Goal: Task Accomplishment & Management: Complete application form

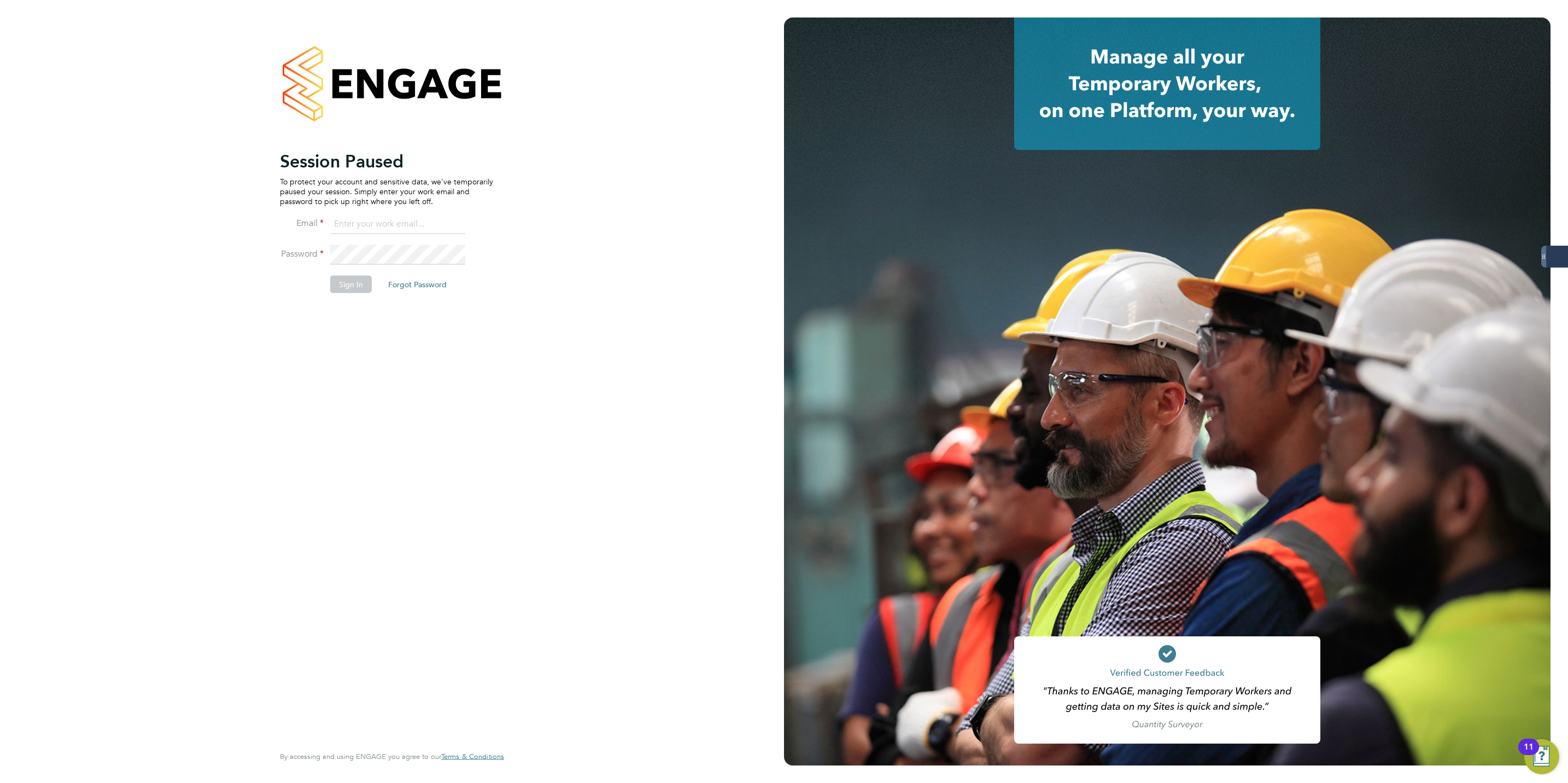
click at [367, 229] on input at bounding box center [398, 223] width 135 height 19
click at [451, 225] on keeper-lock "Open Keeper Popup" at bounding box center [455, 224] width 13 height 13
type input "Lewis.hodson@servicecare.org.uk"
click at [348, 281] on button "Sign In" at bounding box center [351, 284] width 42 height 18
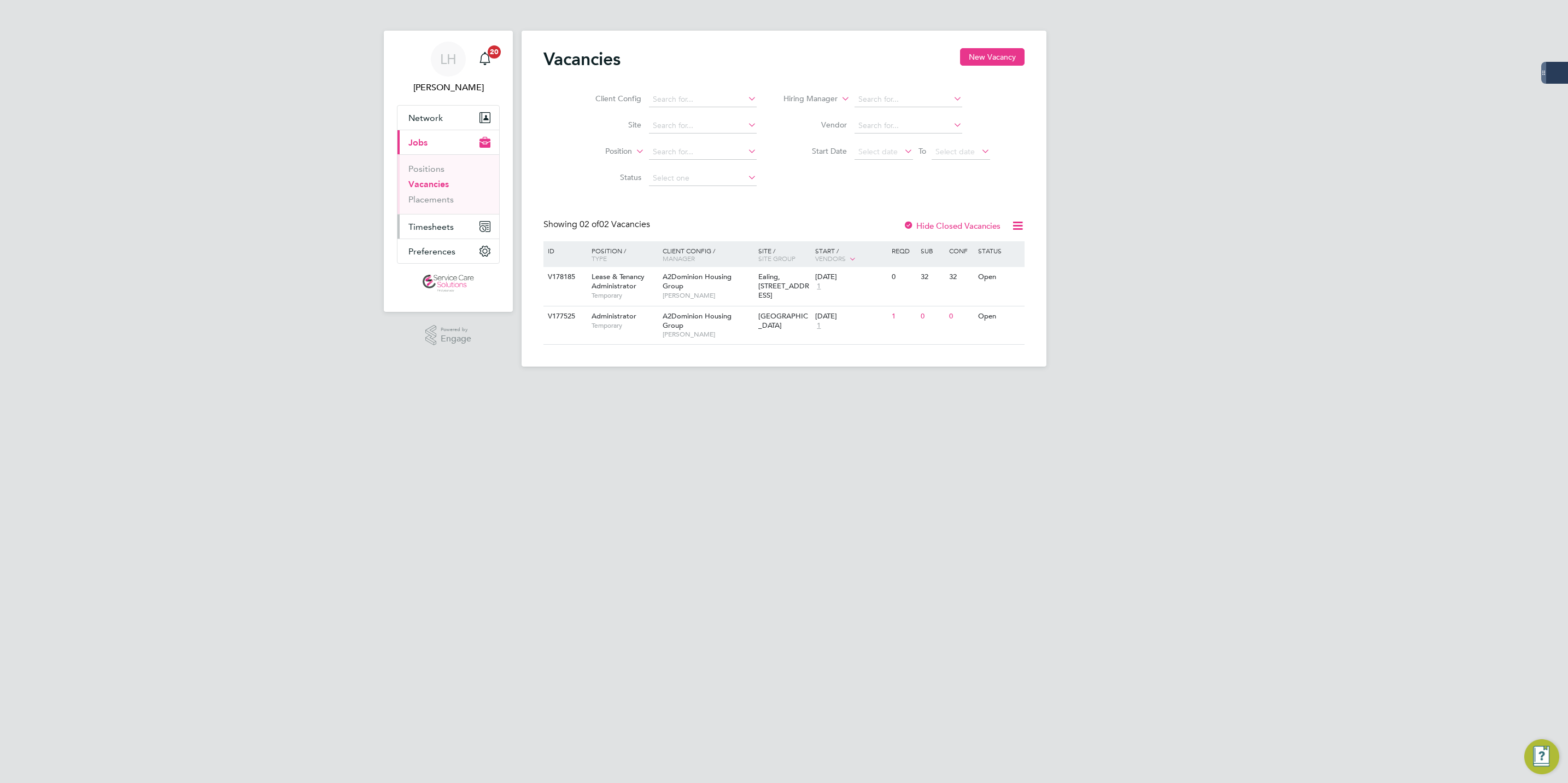
click at [437, 228] on span "Timesheets" at bounding box center [431, 226] width 45 height 10
click at [435, 226] on span "Timesheets" at bounding box center [431, 226] width 45 height 10
click at [432, 192] on link "Timesheets" at bounding box center [431, 193] width 45 height 10
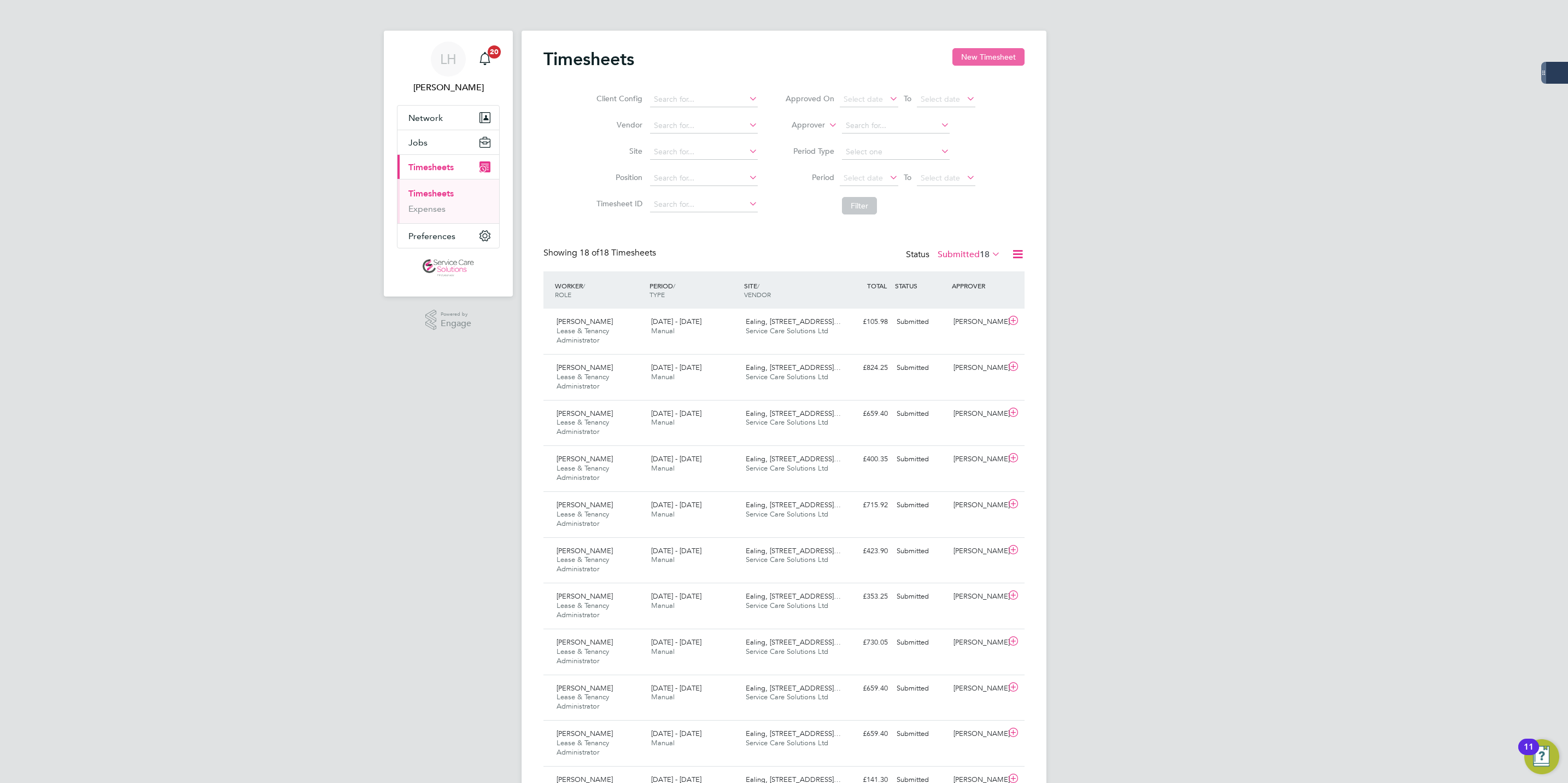
click at [982, 60] on button "New Timesheet" at bounding box center [988, 56] width 72 height 18
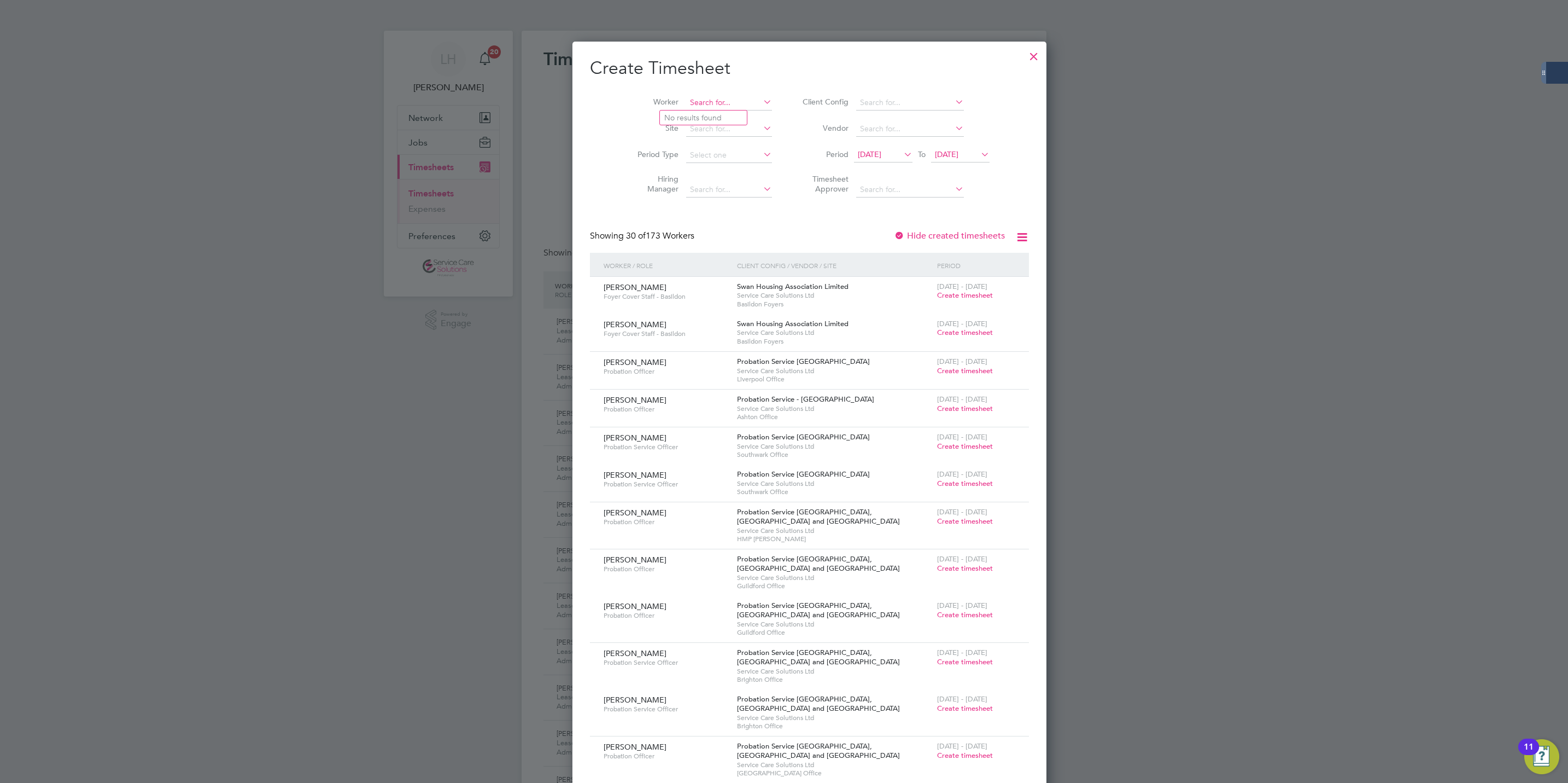
click at [709, 95] on input at bounding box center [729, 102] width 86 height 16
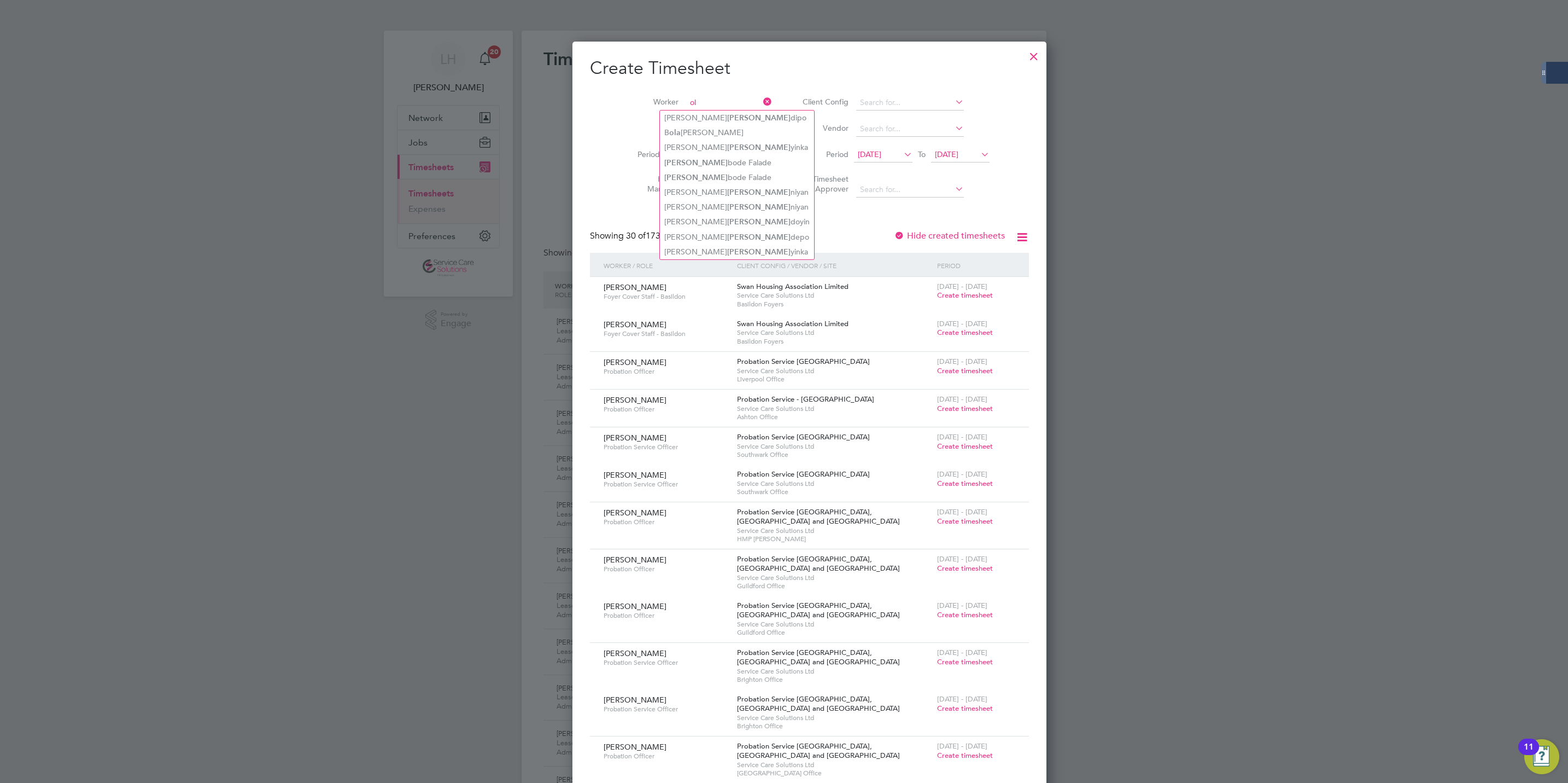
type input "o"
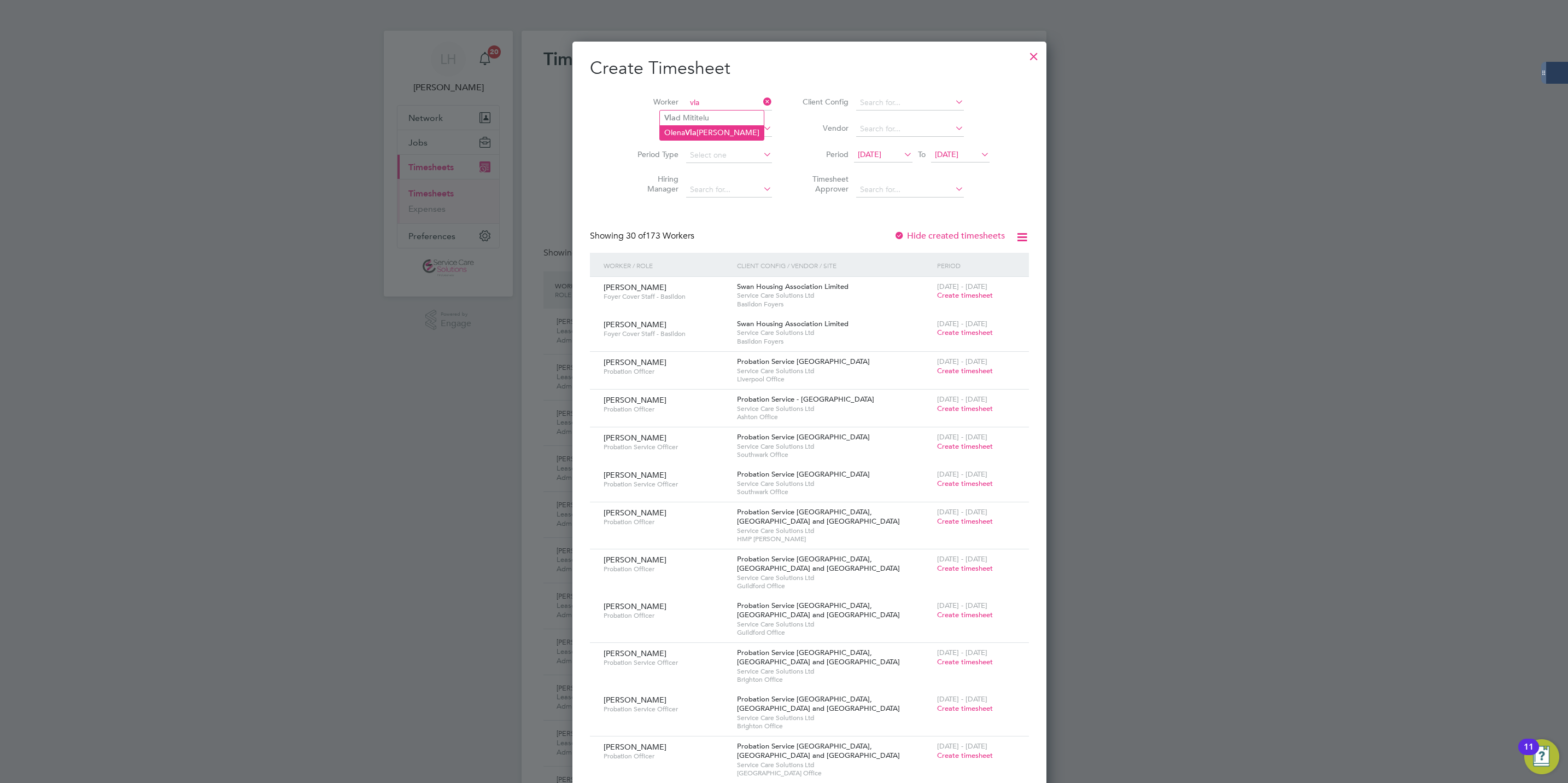
type input "[PERSON_NAME]"
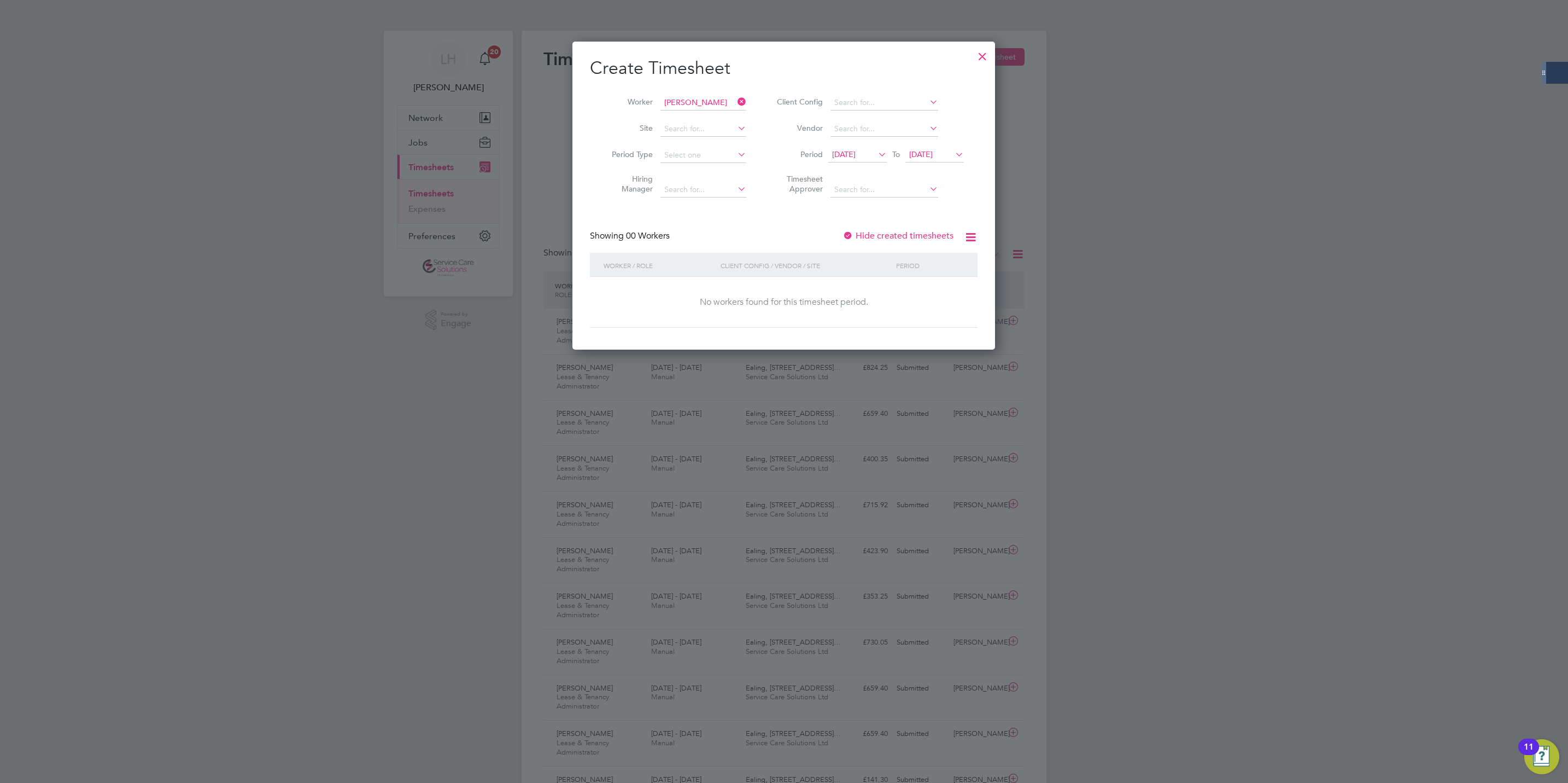
click at [348, 389] on div at bounding box center [784, 392] width 1568 height 783
click at [978, 59] on div at bounding box center [982, 53] width 19 height 19
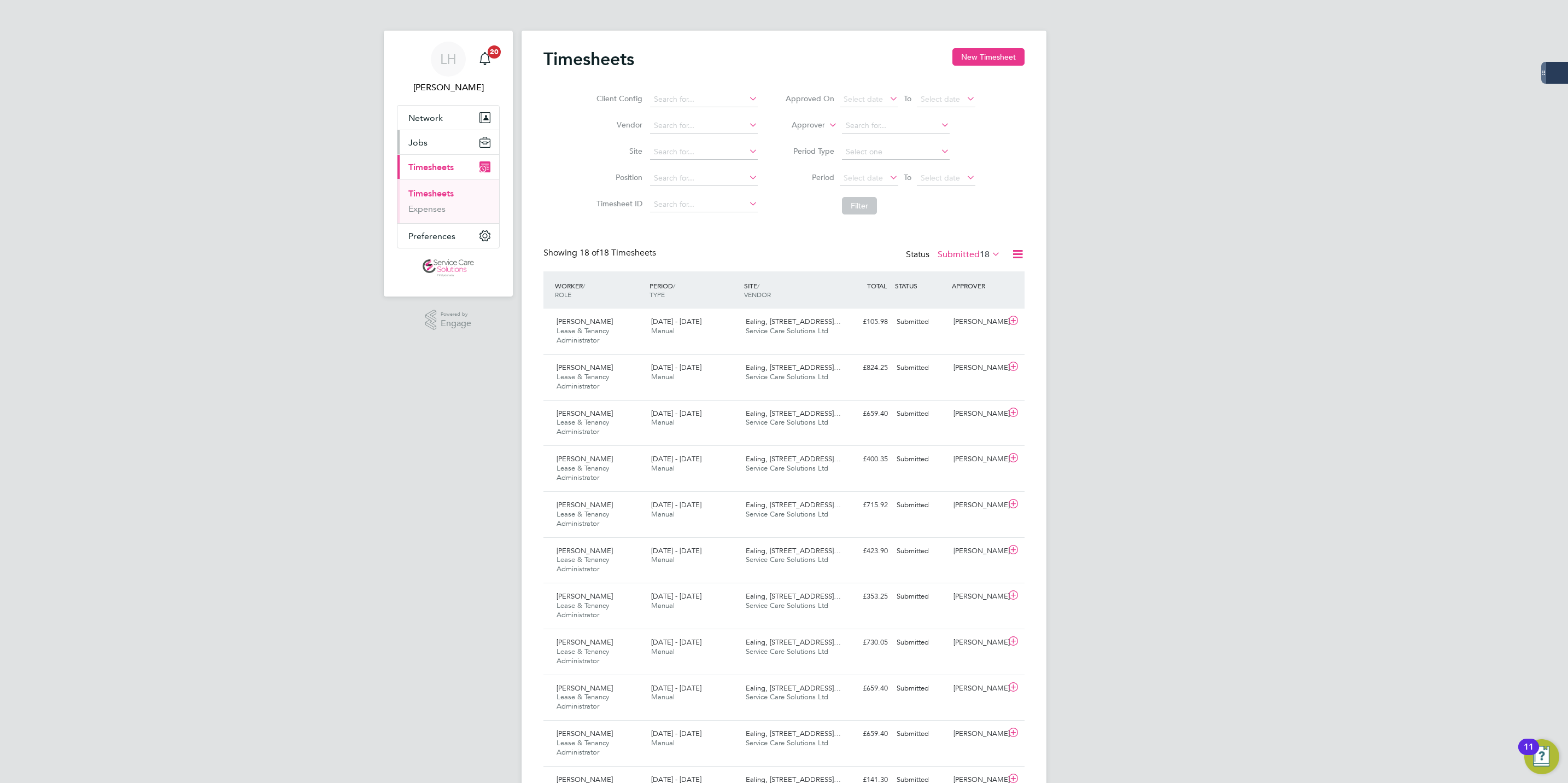
click at [437, 145] on button "Jobs" at bounding box center [449, 142] width 102 height 24
click at [439, 208] on ul "Positions Vacancies Placements" at bounding box center [449, 184] width 102 height 60
click at [435, 199] on link "Placements" at bounding box center [431, 199] width 45 height 10
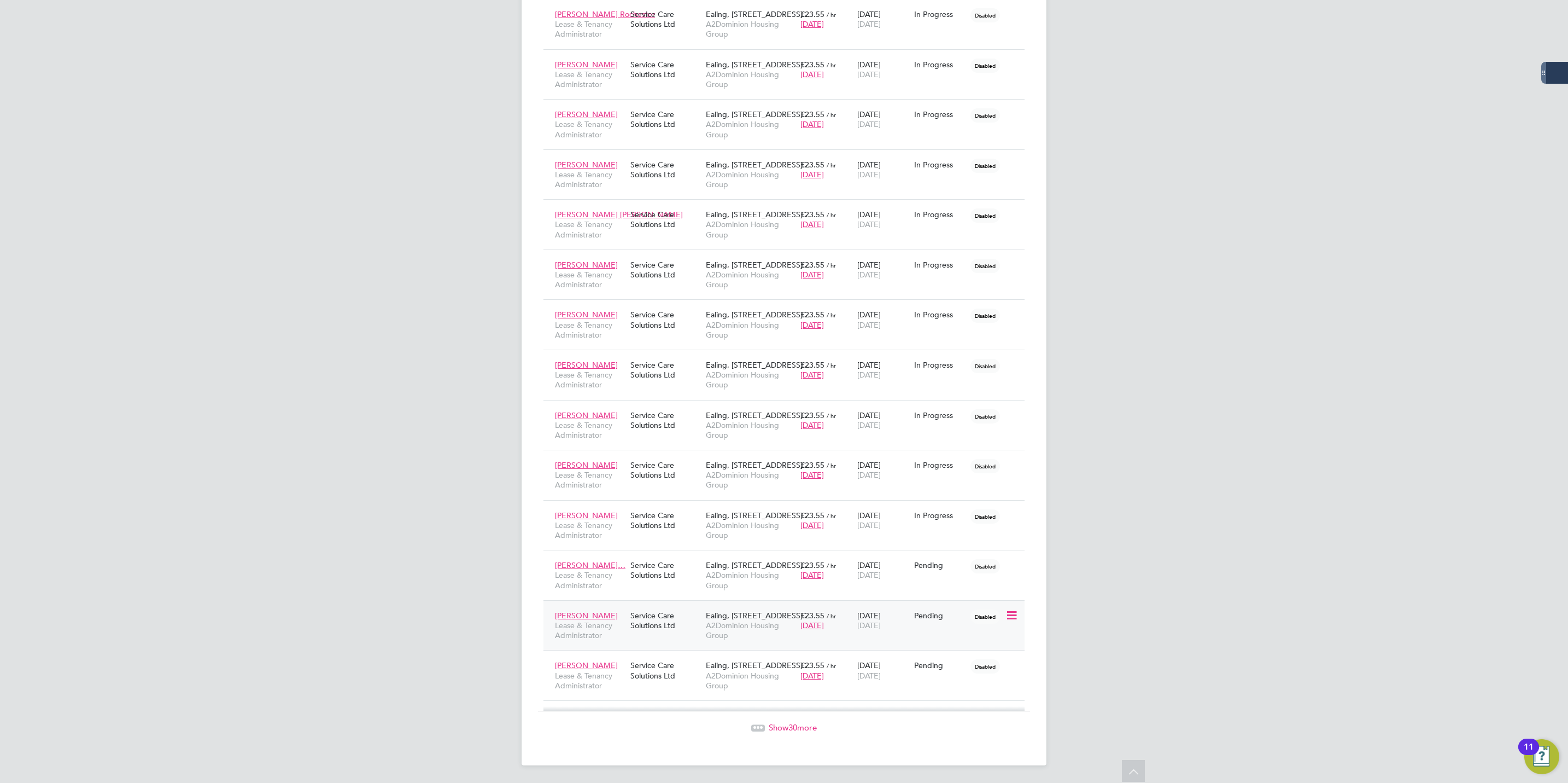
click at [1008, 614] on icon at bounding box center [1011, 616] width 11 height 13
click at [983, 684] on li "Start" at bounding box center [977, 692] width 78 height 16
type input "[PERSON_NAME]"
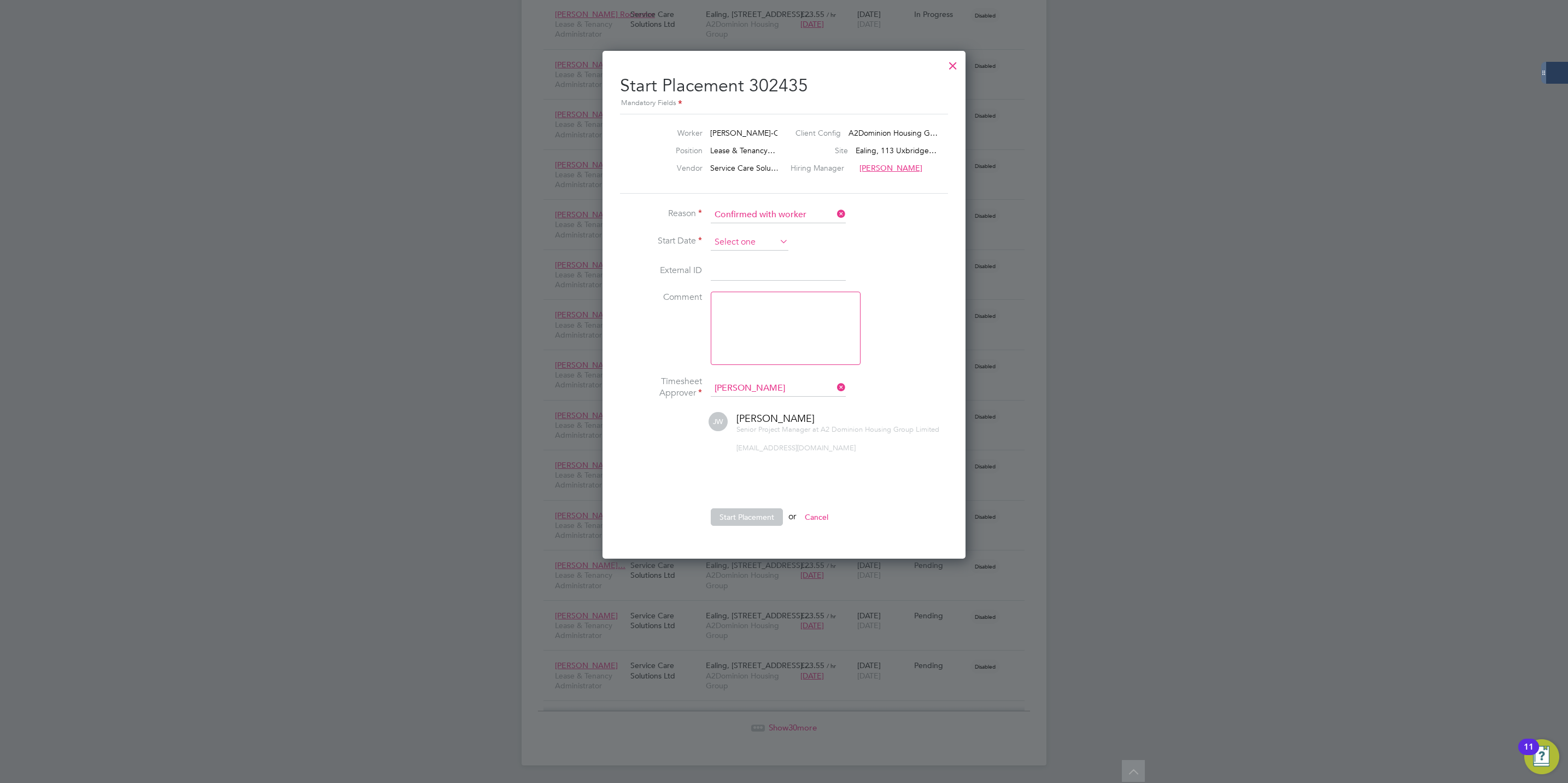
click at [767, 238] on input at bounding box center [749, 243] width 78 height 17
click at [730, 99] on span "25" at bounding box center [729, 108] width 21 height 21
type input "[DATE]"
click at [732, 509] on button "Start Placement" at bounding box center [747, 516] width 72 height 18
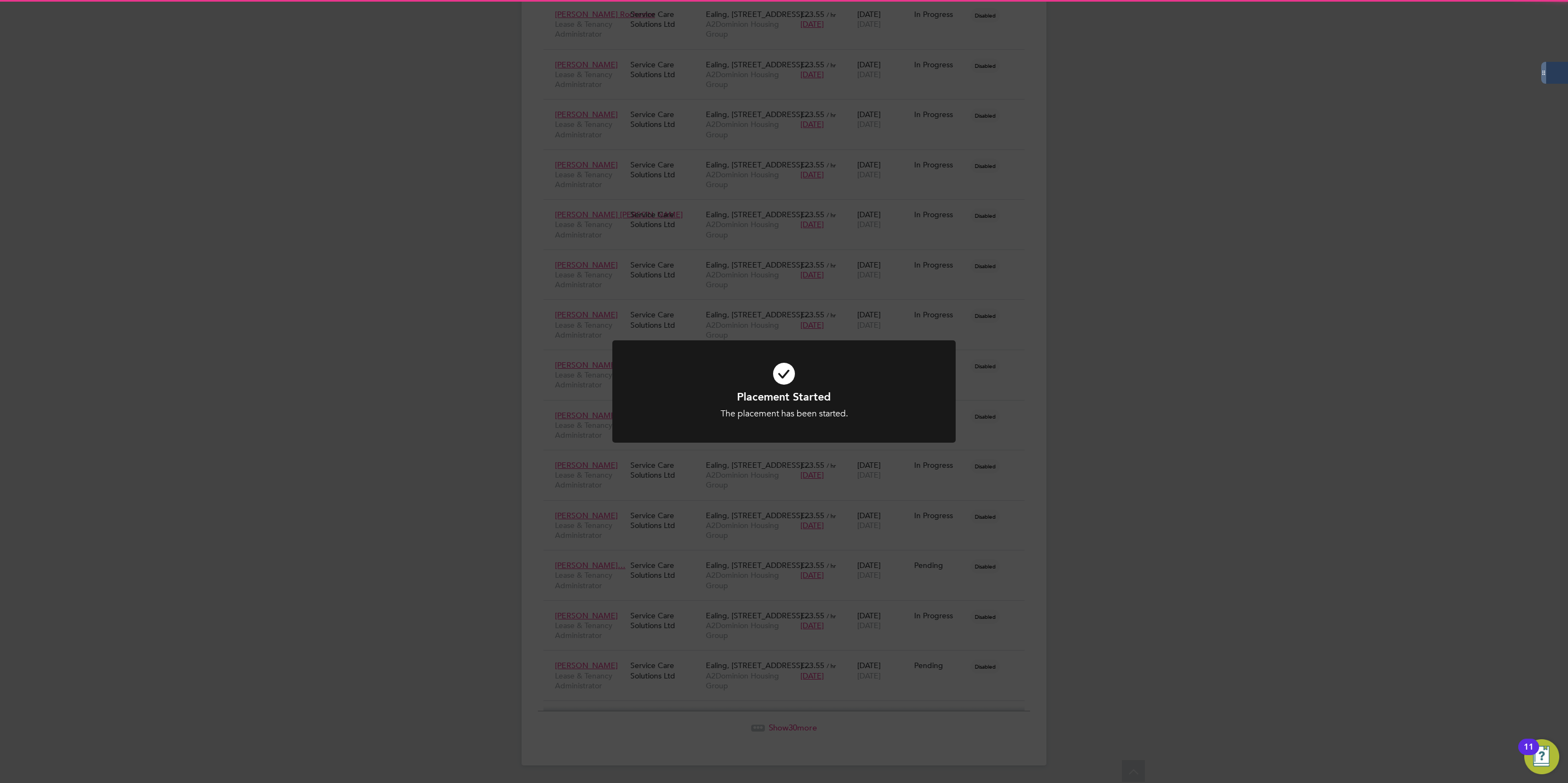
click at [1014, 574] on div "Placement Started The placement has been started. Cancel Okay" at bounding box center [784, 392] width 1568 height 783
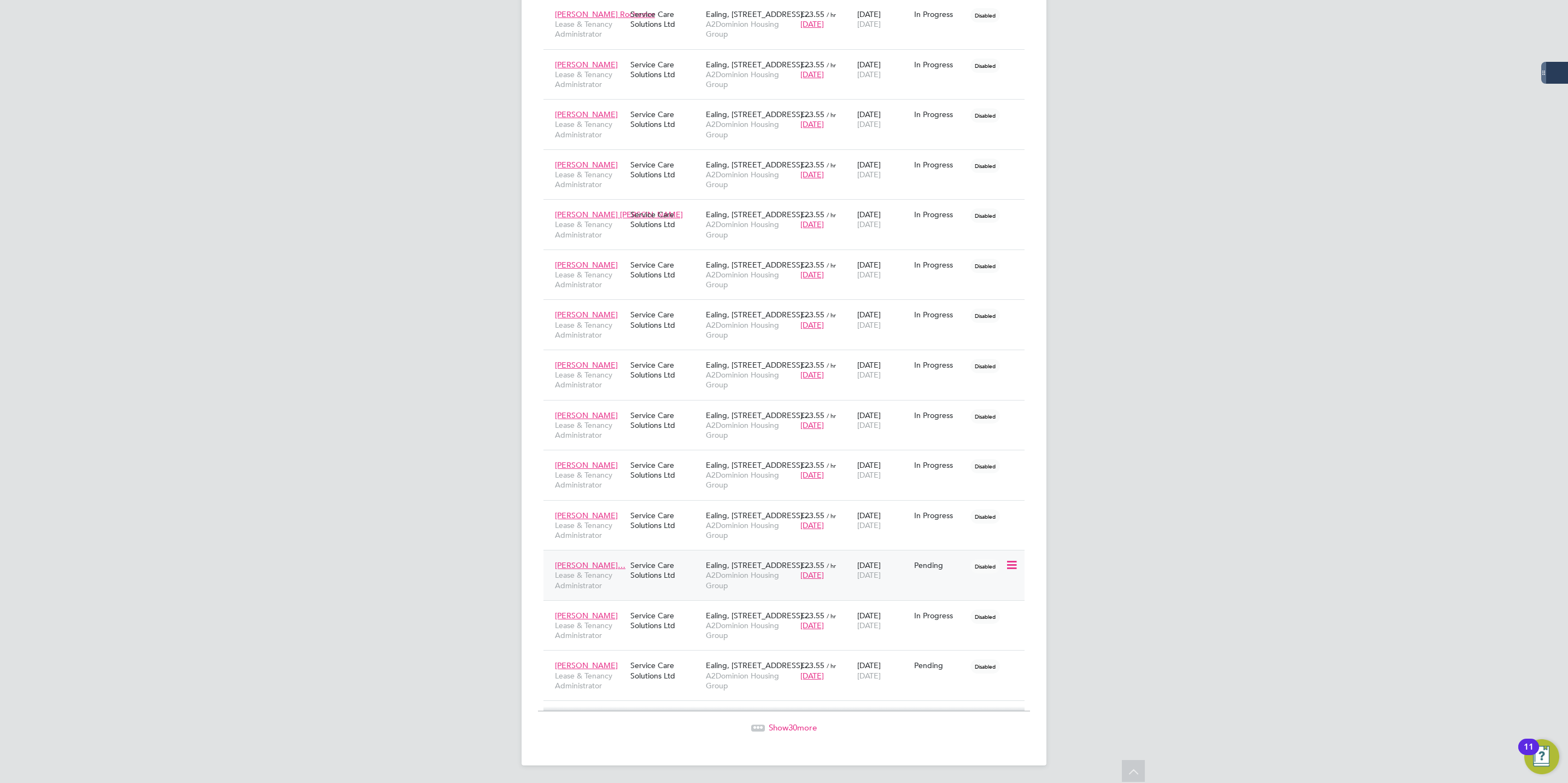
click at [1017, 565] on icon at bounding box center [1011, 565] width 11 height 13
click at [989, 633] on li "Start" at bounding box center [977, 641] width 78 height 16
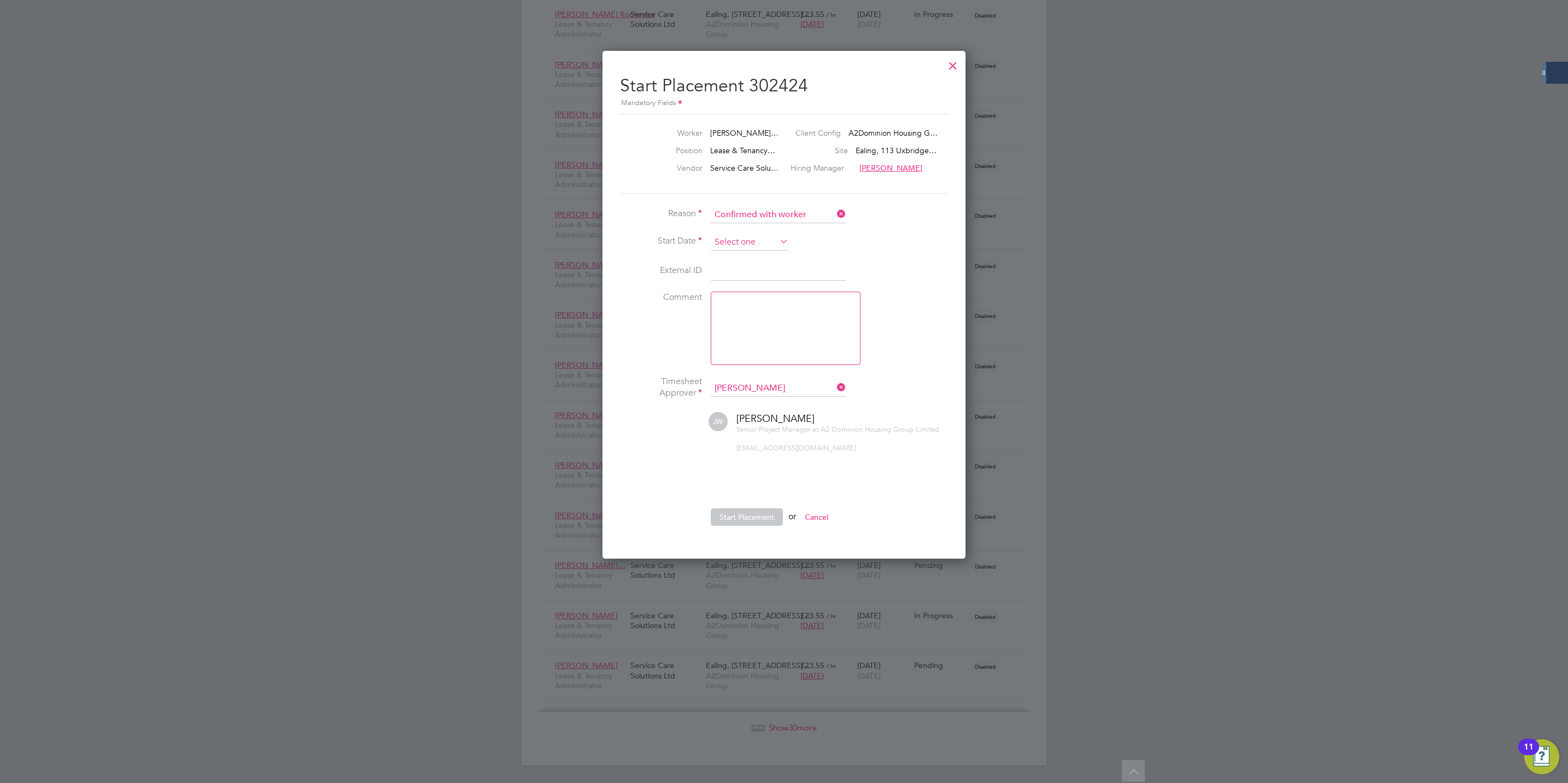
click at [720, 235] on input at bounding box center [749, 243] width 78 height 17
click at [719, 99] on span "25" at bounding box center [729, 108] width 21 height 21
type input "[DATE]"
drag, startPoint x: 742, startPoint y: 508, endPoint x: 926, endPoint y: 588, distance: 200.6
click at [744, 510] on button "Start Placement" at bounding box center [747, 516] width 72 height 18
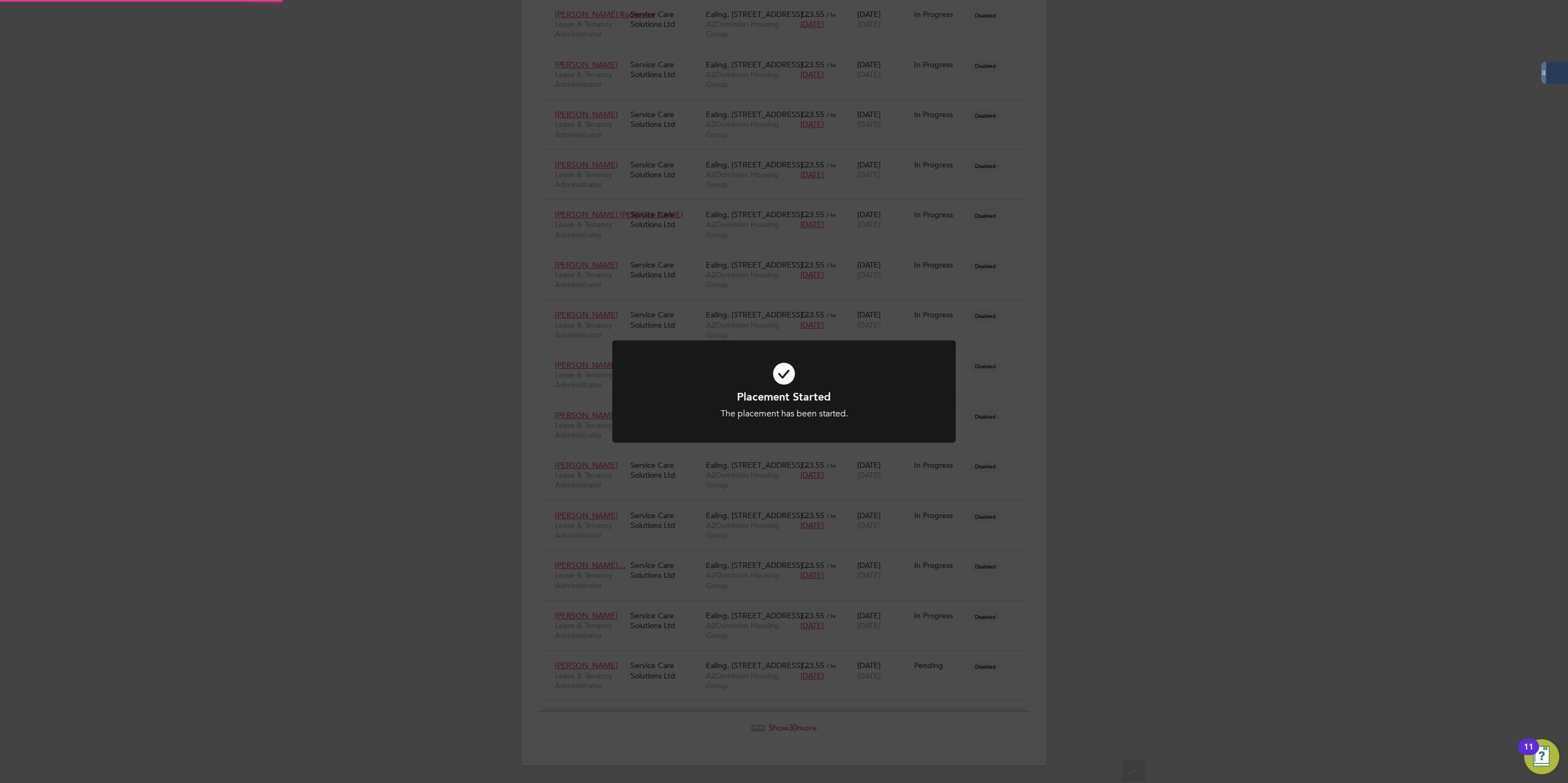
click at [1004, 681] on div "Placement Started The placement has been started. Cancel Okay" at bounding box center [784, 392] width 1568 height 783
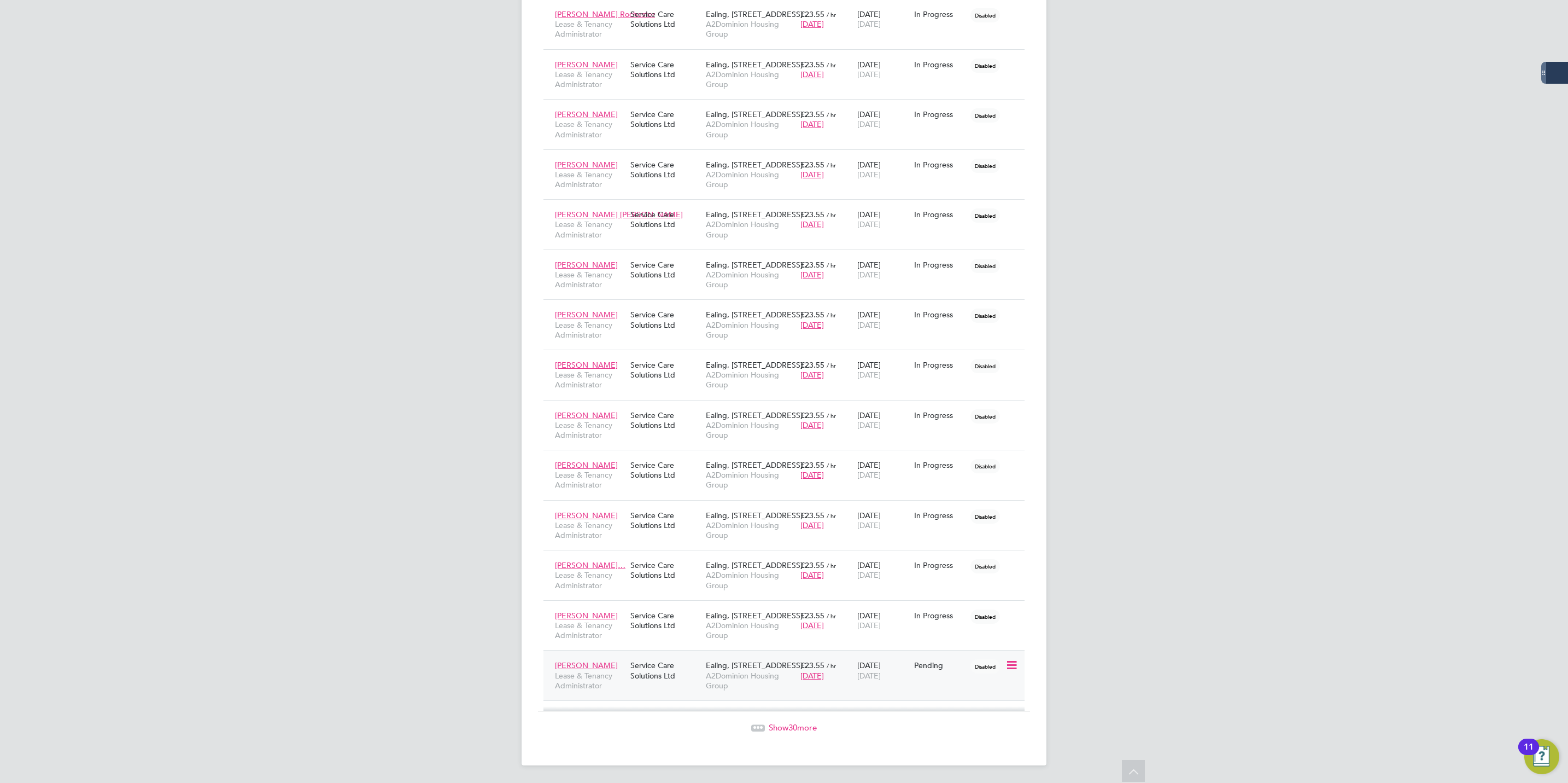
click at [1017, 664] on icon at bounding box center [1011, 665] width 11 height 13
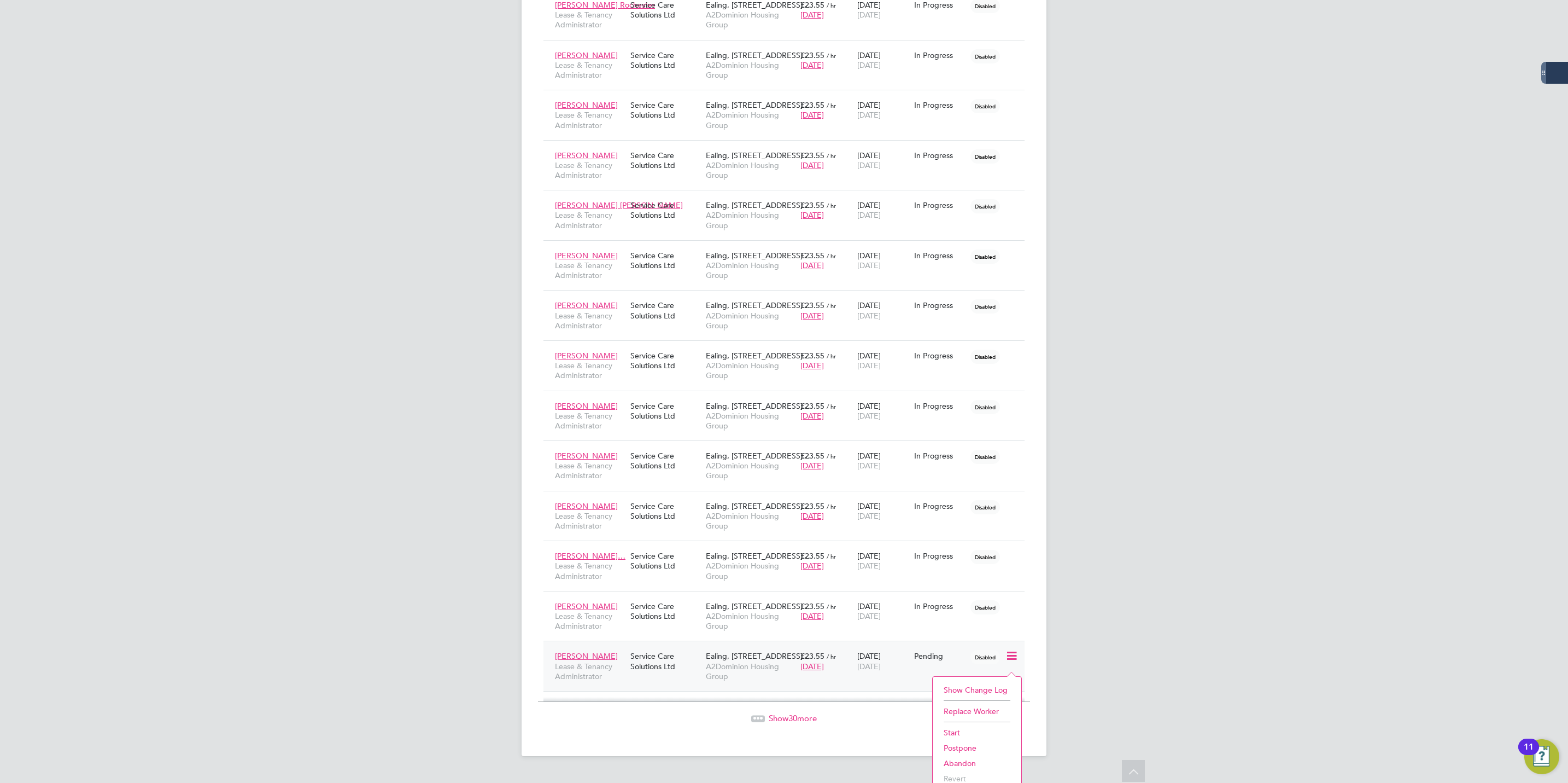
click at [968, 734] on li "Start" at bounding box center [977, 732] width 78 height 16
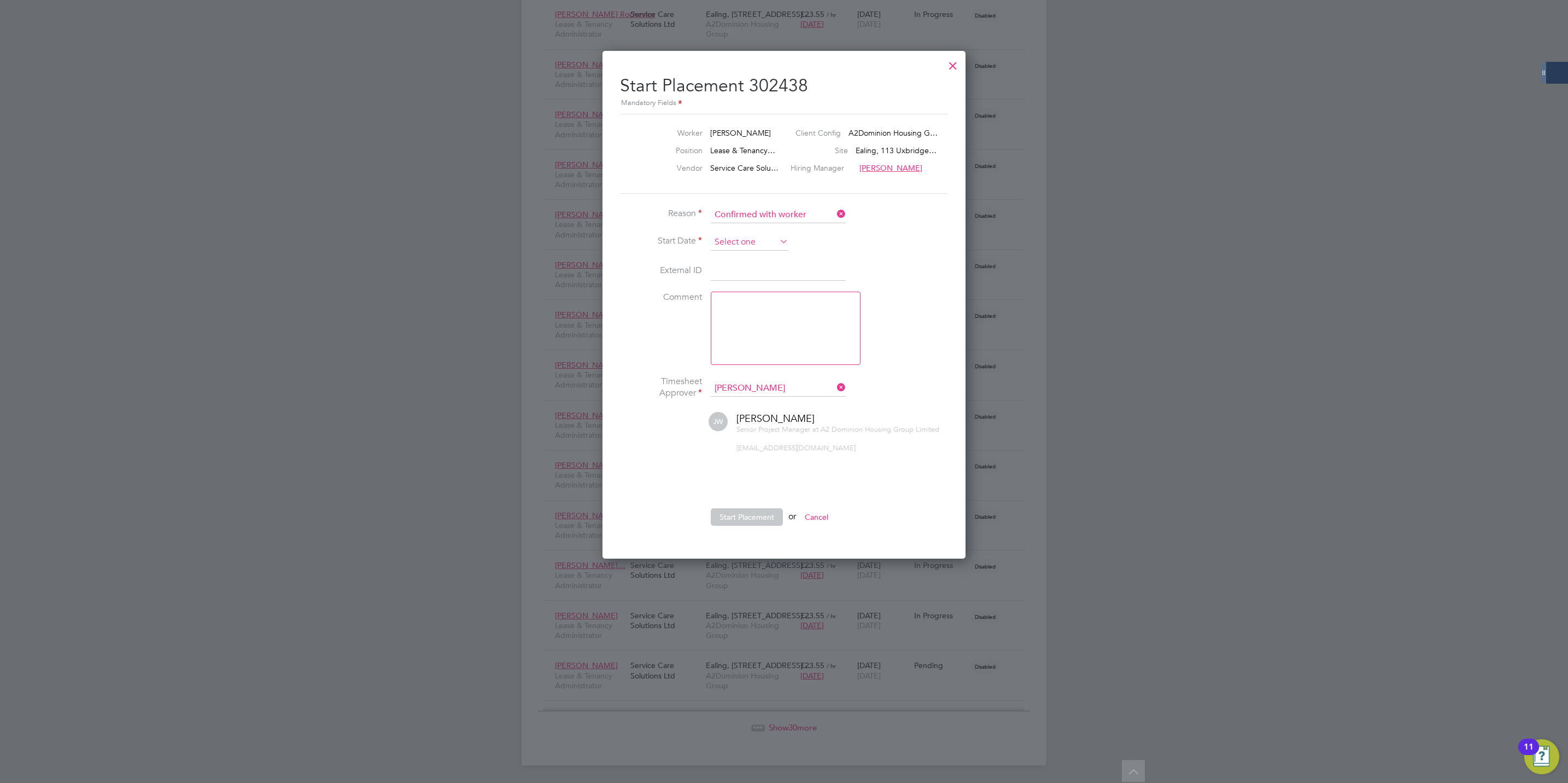
click at [736, 235] on input at bounding box center [749, 243] width 78 height 17
click at [724, 103] on span "25" at bounding box center [729, 108] width 21 height 21
type input "[DATE]"
click at [758, 513] on button "Start Placement" at bounding box center [747, 516] width 72 height 18
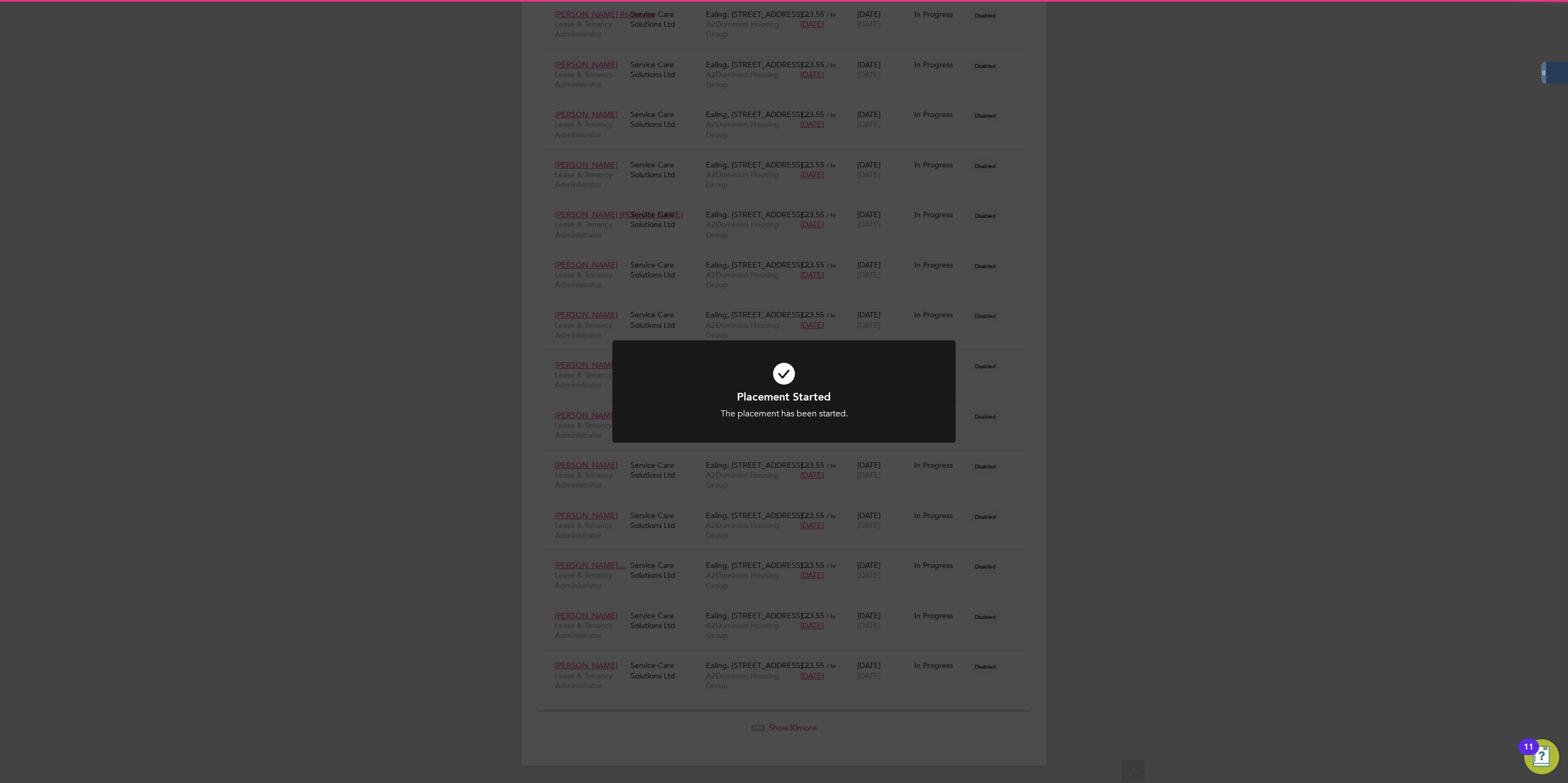
click at [1251, 578] on div "Placement Started The placement has been started. Cancel Okay" at bounding box center [784, 392] width 1568 height 783
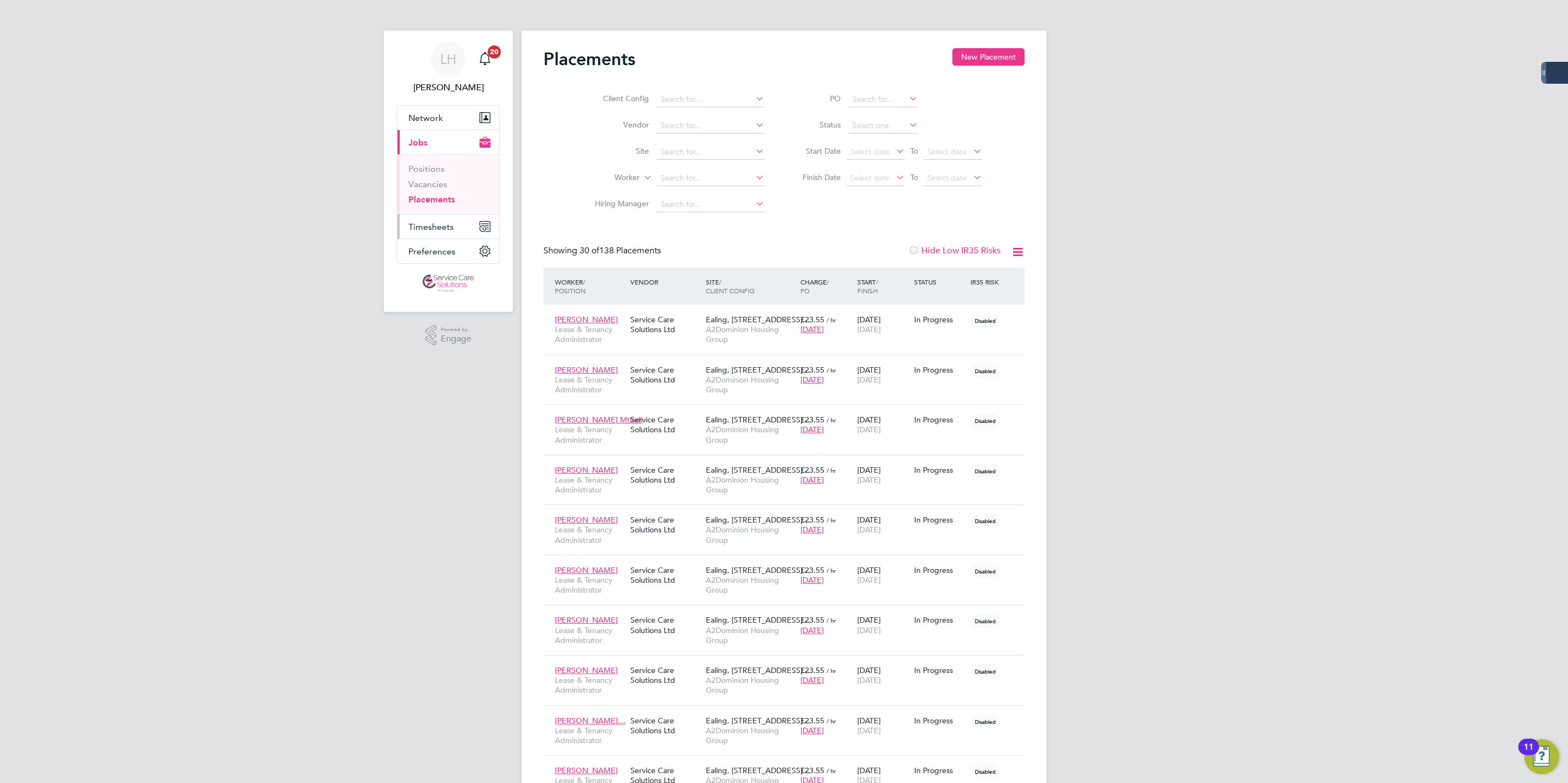
click at [424, 226] on span "Timesheets" at bounding box center [431, 226] width 45 height 10
click at [427, 194] on link "Timesheets" at bounding box center [431, 193] width 45 height 10
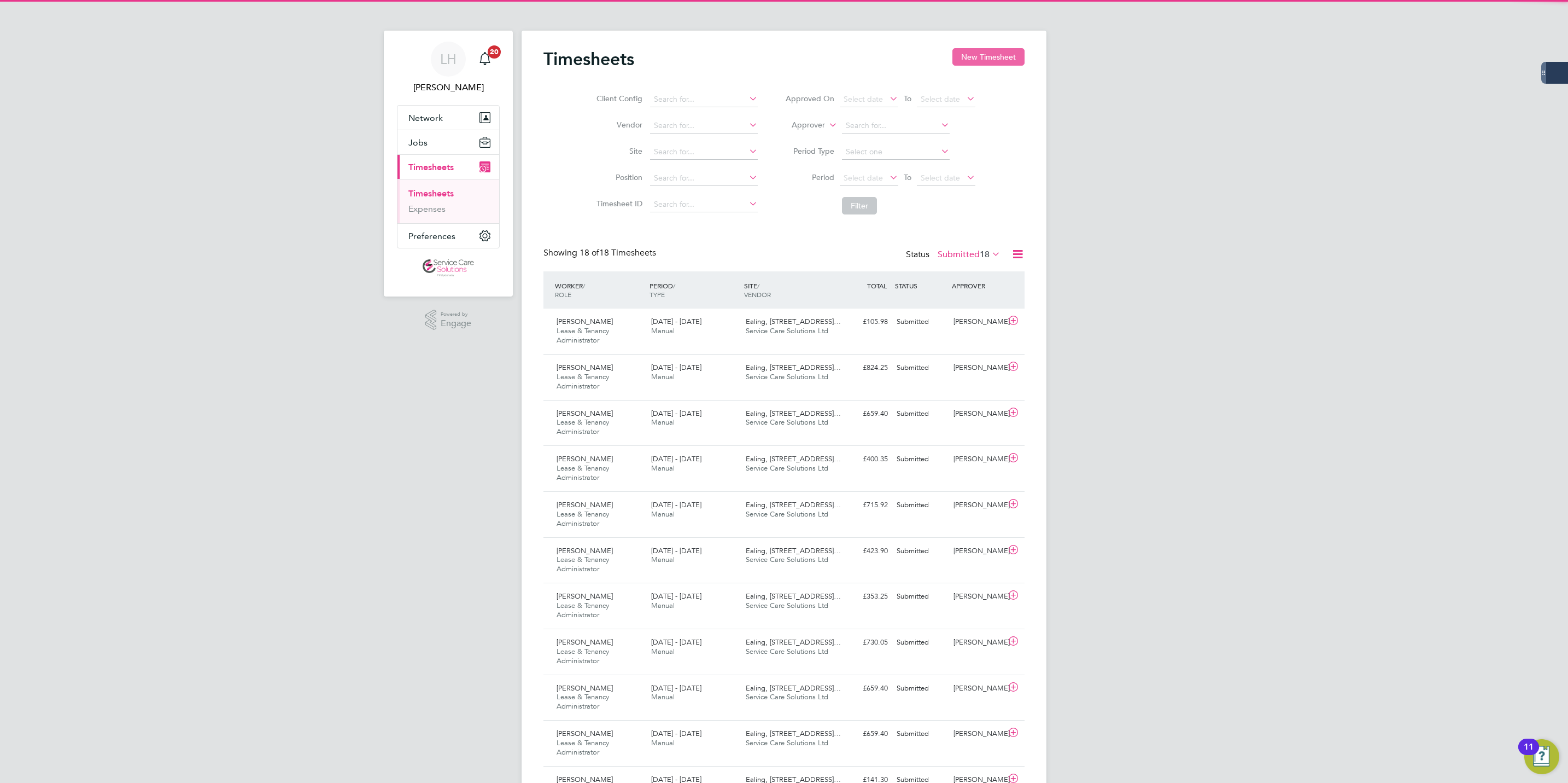
click at [994, 54] on button "New Timesheet" at bounding box center [988, 56] width 72 height 18
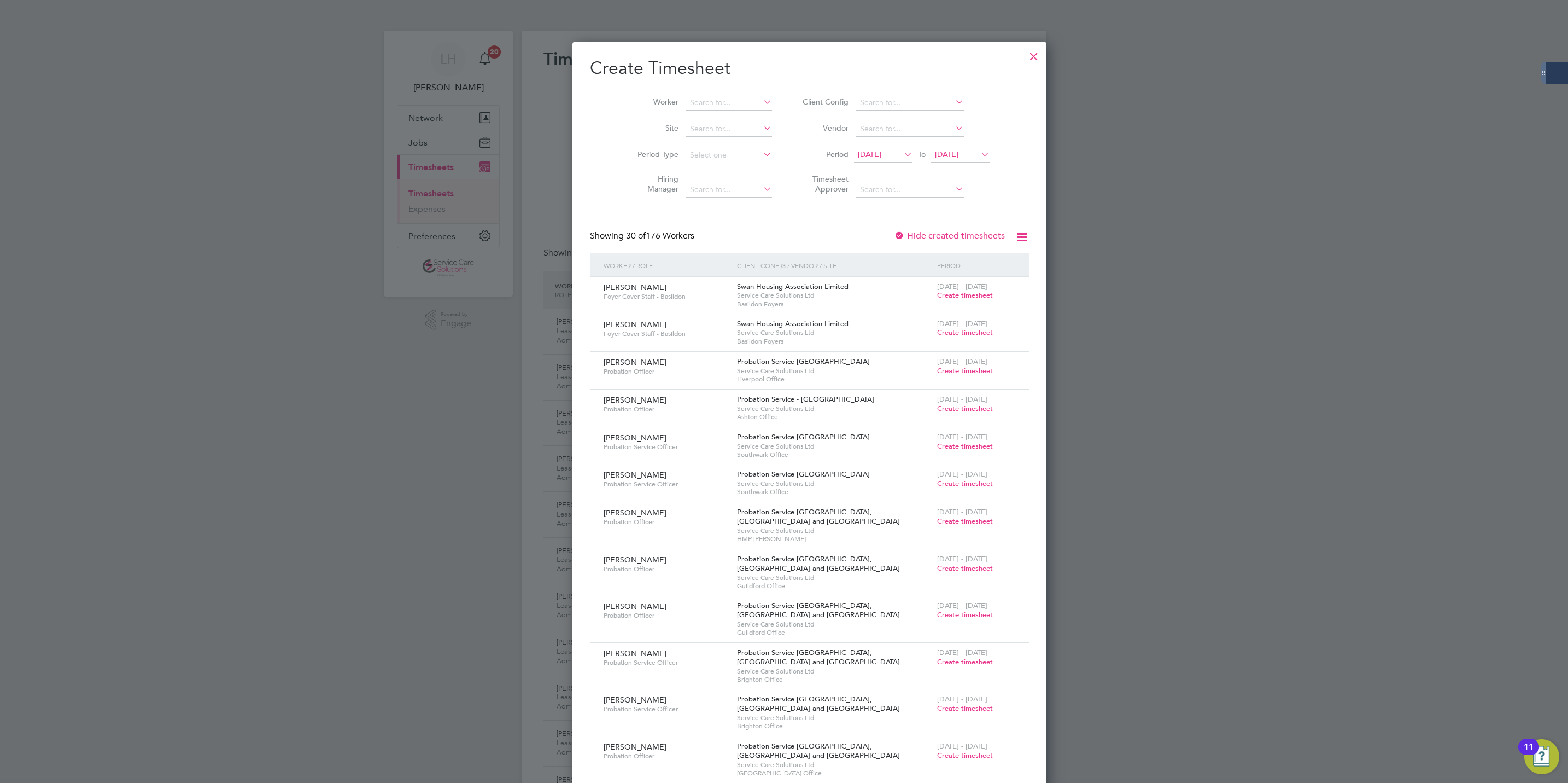
click at [671, 112] on li "Worker" at bounding box center [700, 102] width 170 height 26
click at [687, 109] on input at bounding box center [729, 102] width 86 height 16
type input "olana"
click at [708, 108] on input at bounding box center [729, 102] width 86 height 16
paste input "Olena"
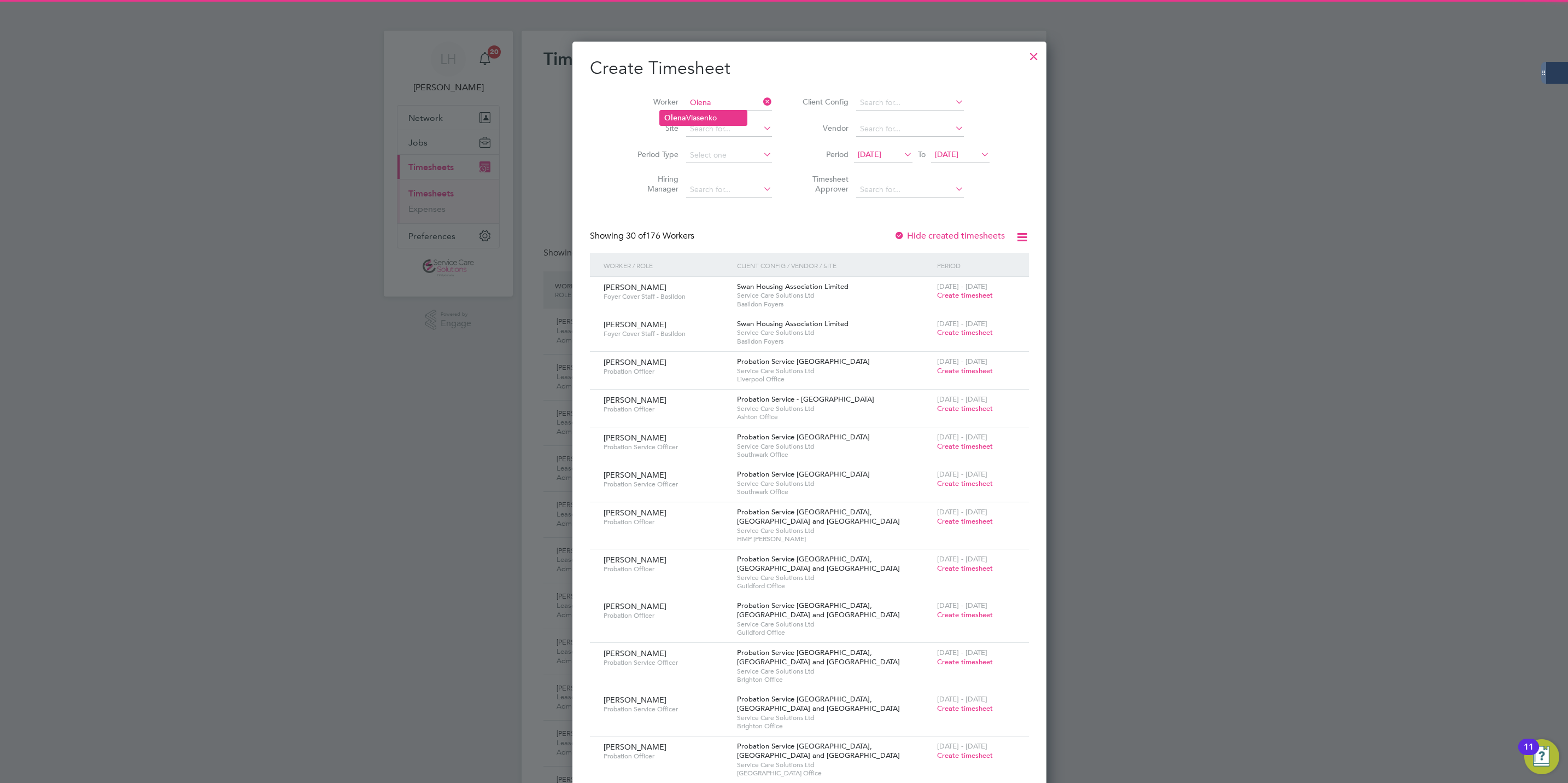
click at [698, 117] on li "[PERSON_NAME]" at bounding box center [703, 118] width 87 height 15
type input "[PERSON_NAME]"
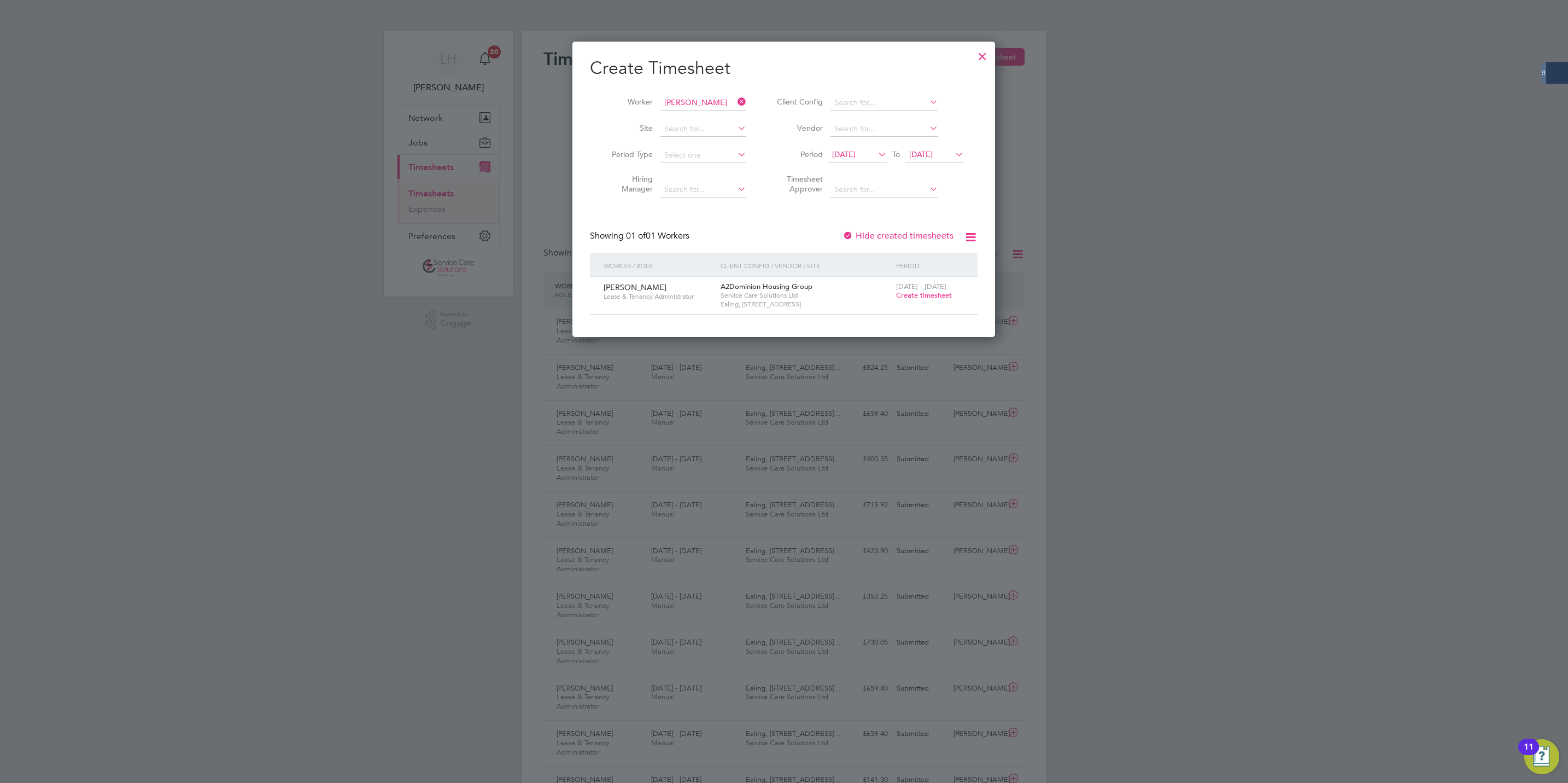
click at [905, 299] on span "Create timesheet" at bounding box center [924, 295] width 55 height 9
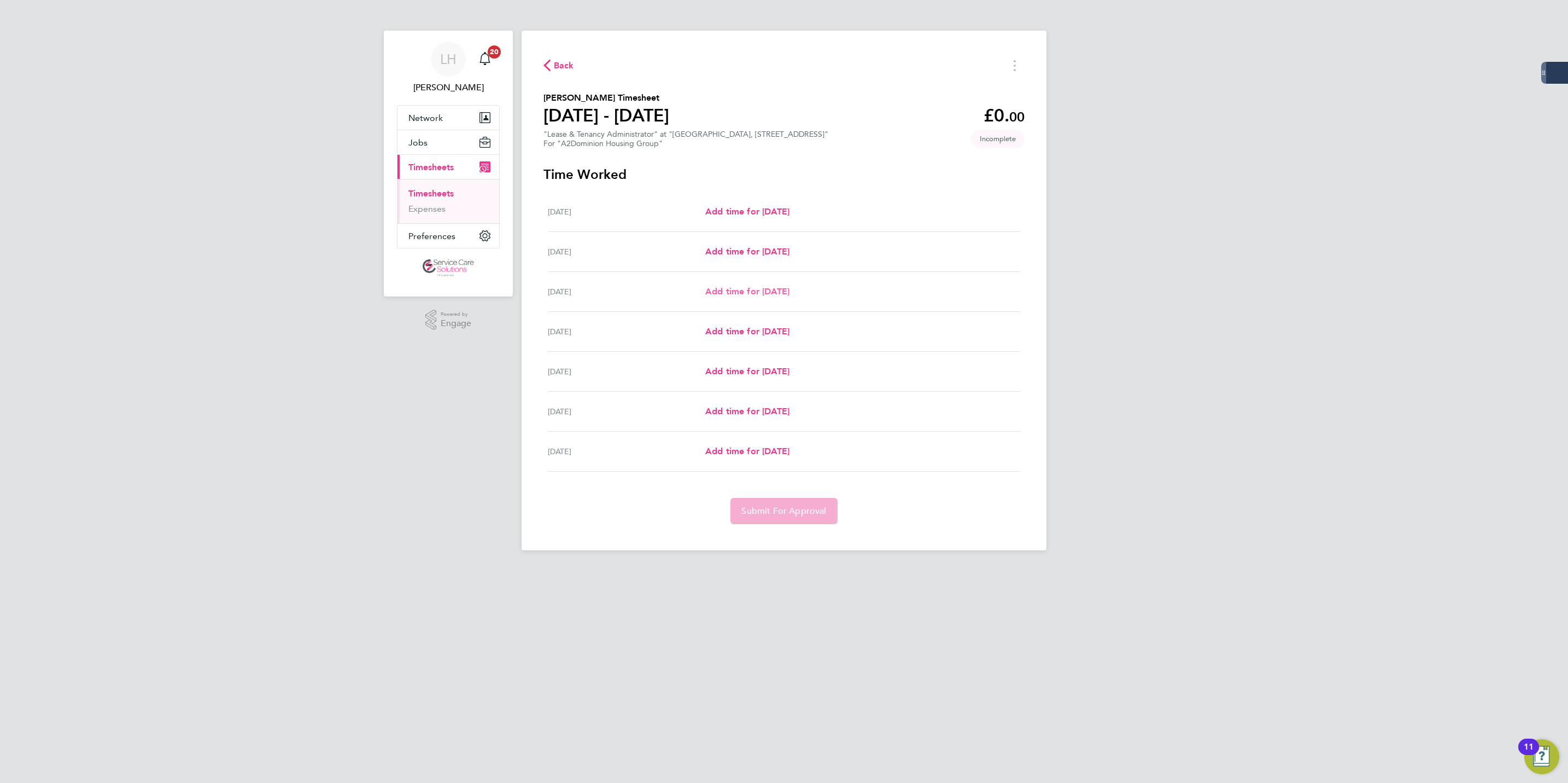
click at [744, 297] on link "Add time for [DATE]" at bounding box center [747, 292] width 84 height 13
select select "30"
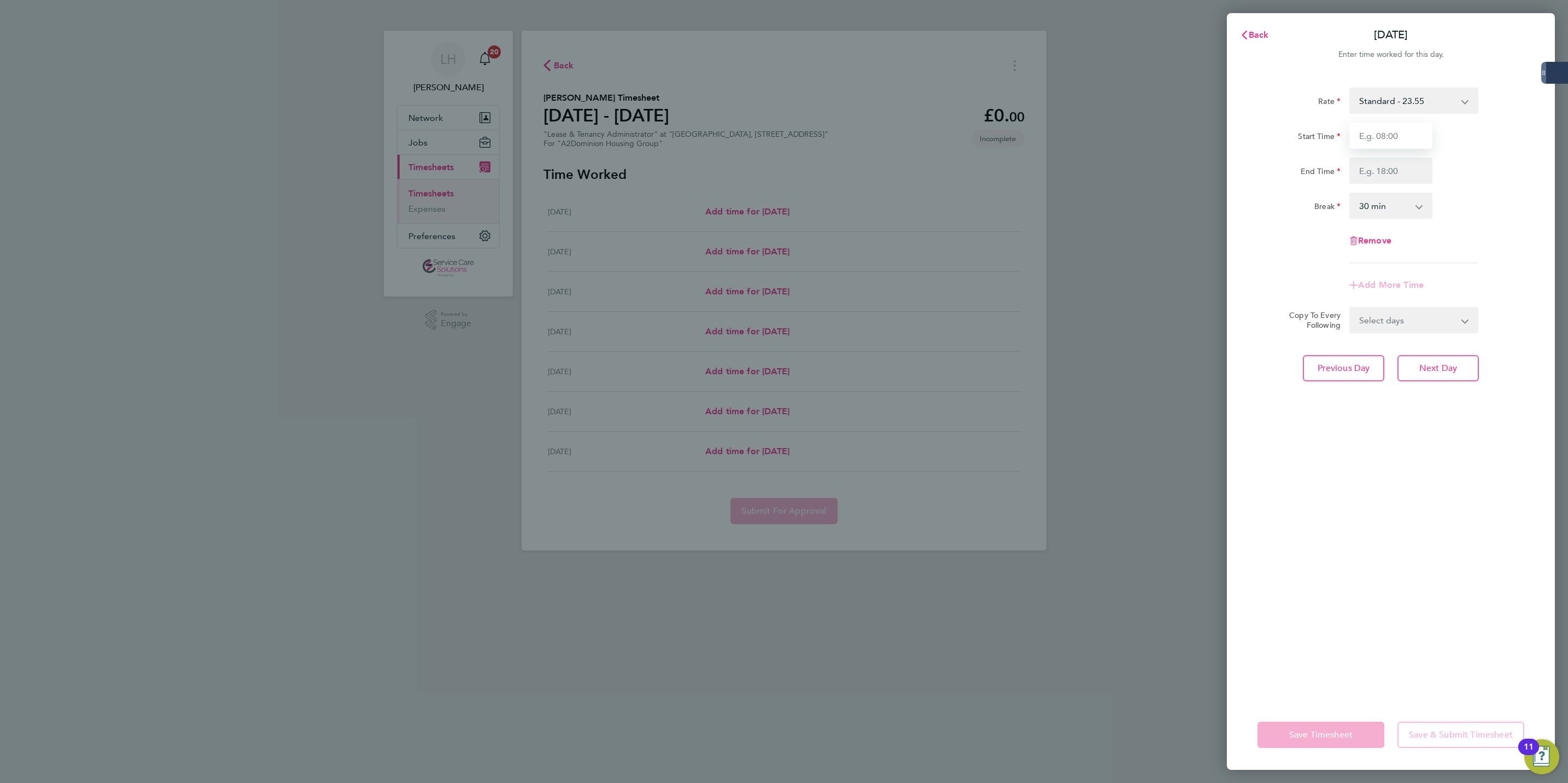
click at [1361, 135] on input "Start Time" at bounding box center [1391, 136] width 83 height 26
type input "10:00"
type input "12:00"
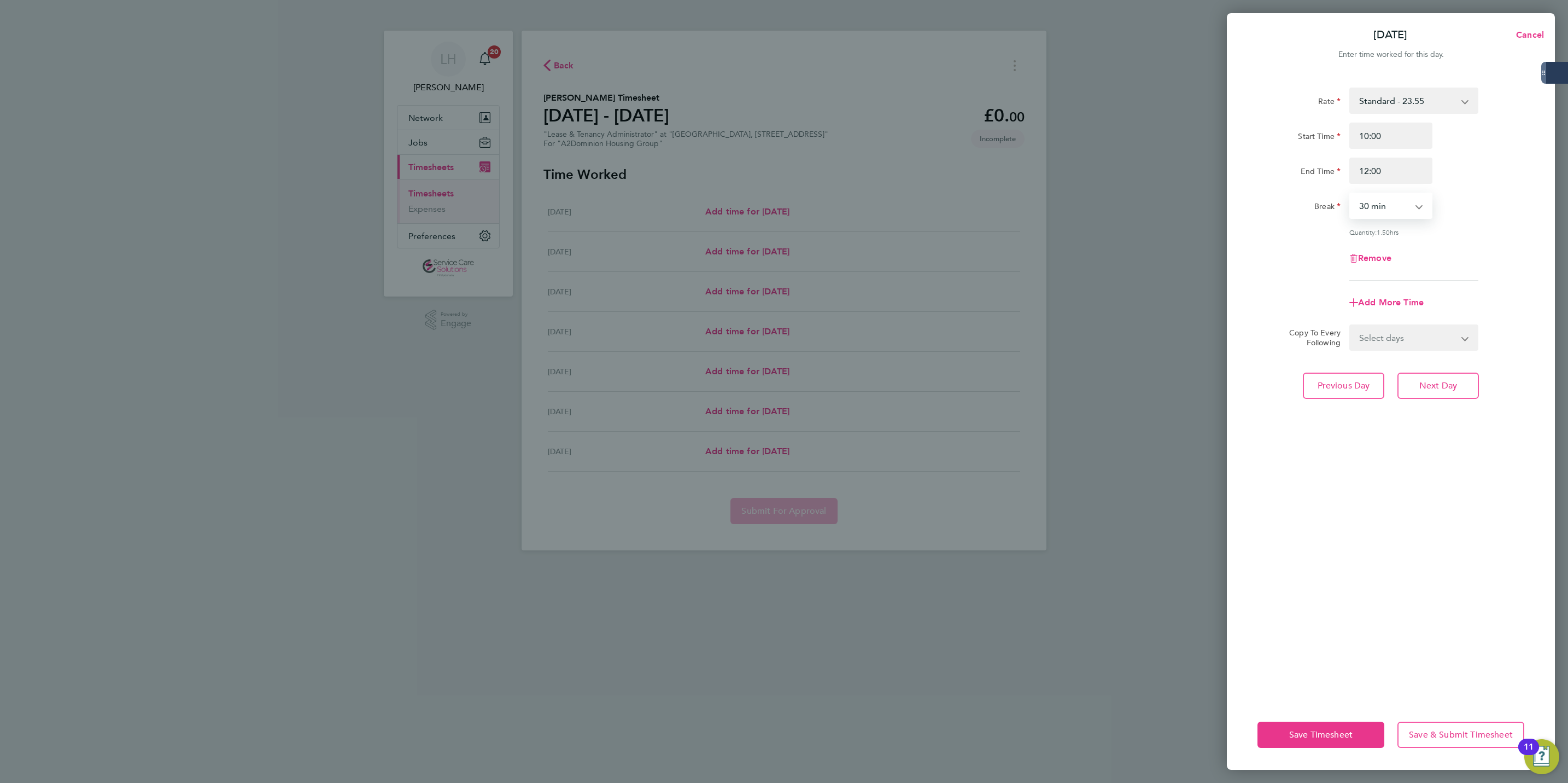
drag, startPoint x: 1394, startPoint y: 202, endPoint x: 1392, endPoint y: 219, distance: 17.1
click at [1394, 202] on select "0 min 15 min 30 min 45 min 60 min 75 min 90 min" at bounding box center [1384, 206] width 67 height 24
select select "0"
click at [1351, 194] on select "0 min 15 min 30 min 45 min 60 min 75 min 90 min" at bounding box center [1384, 206] width 67 height 24
click at [1437, 384] on span "Next Day" at bounding box center [1438, 386] width 38 height 11
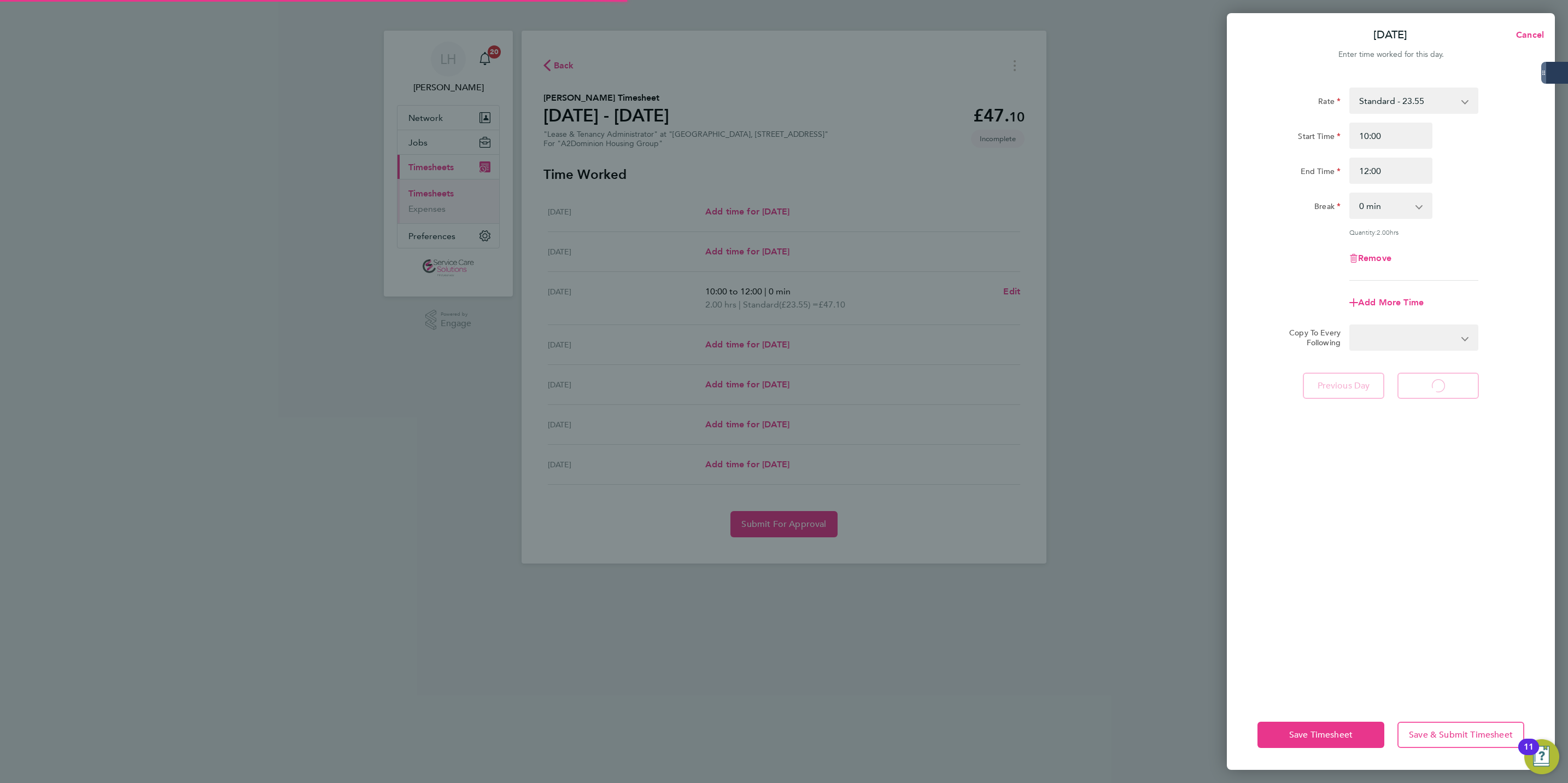
select select "30"
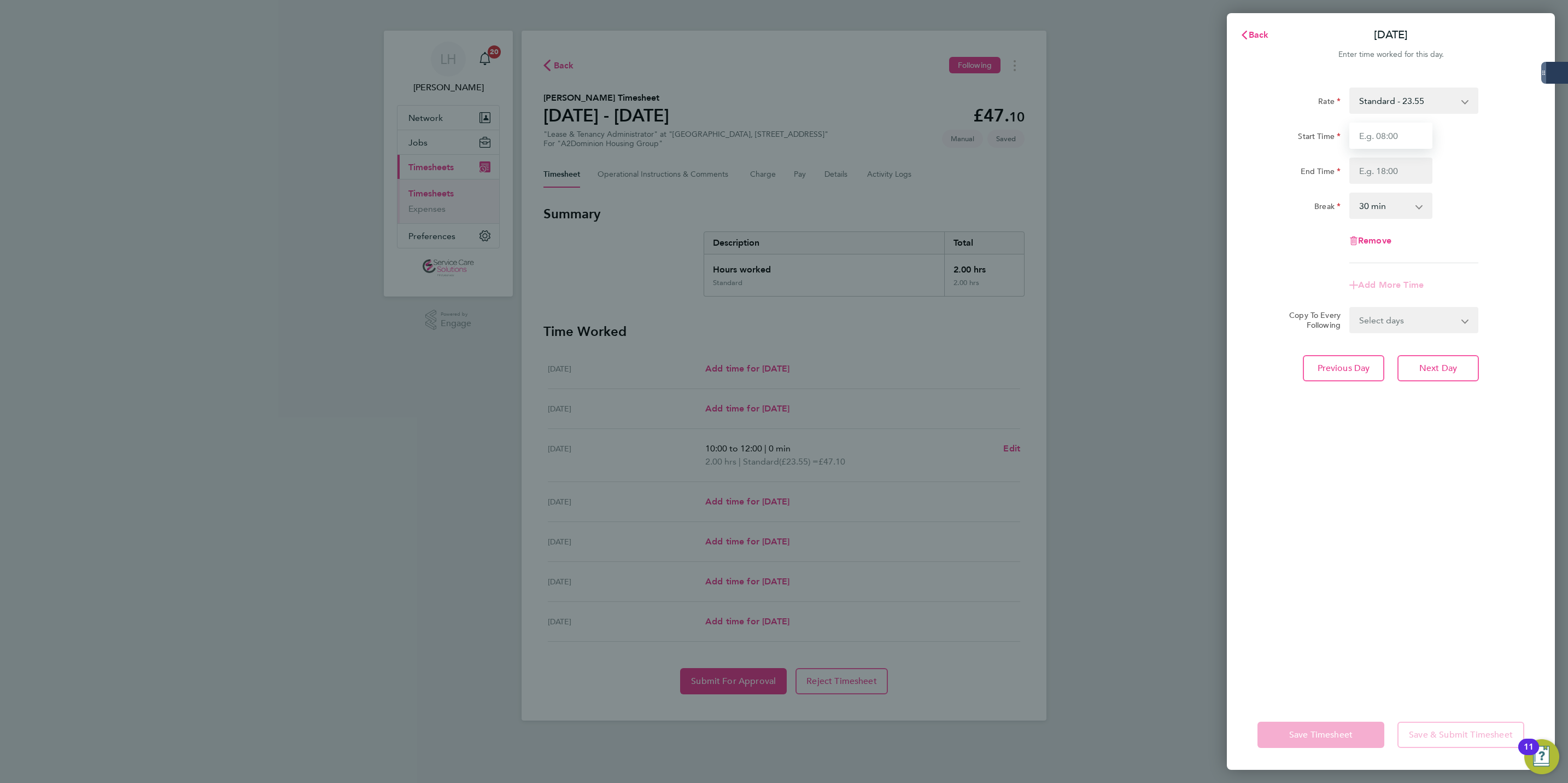
click at [1392, 141] on input "Start Time" at bounding box center [1391, 136] width 83 height 26
type input "09:00"
click at [1382, 181] on input "End Time" at bounding box center [1391, 171] width 83 height 26
type input "16:30"
click at [1447, 244] on div "Remove" at bounding box center [1391, 241] width 276 height 26
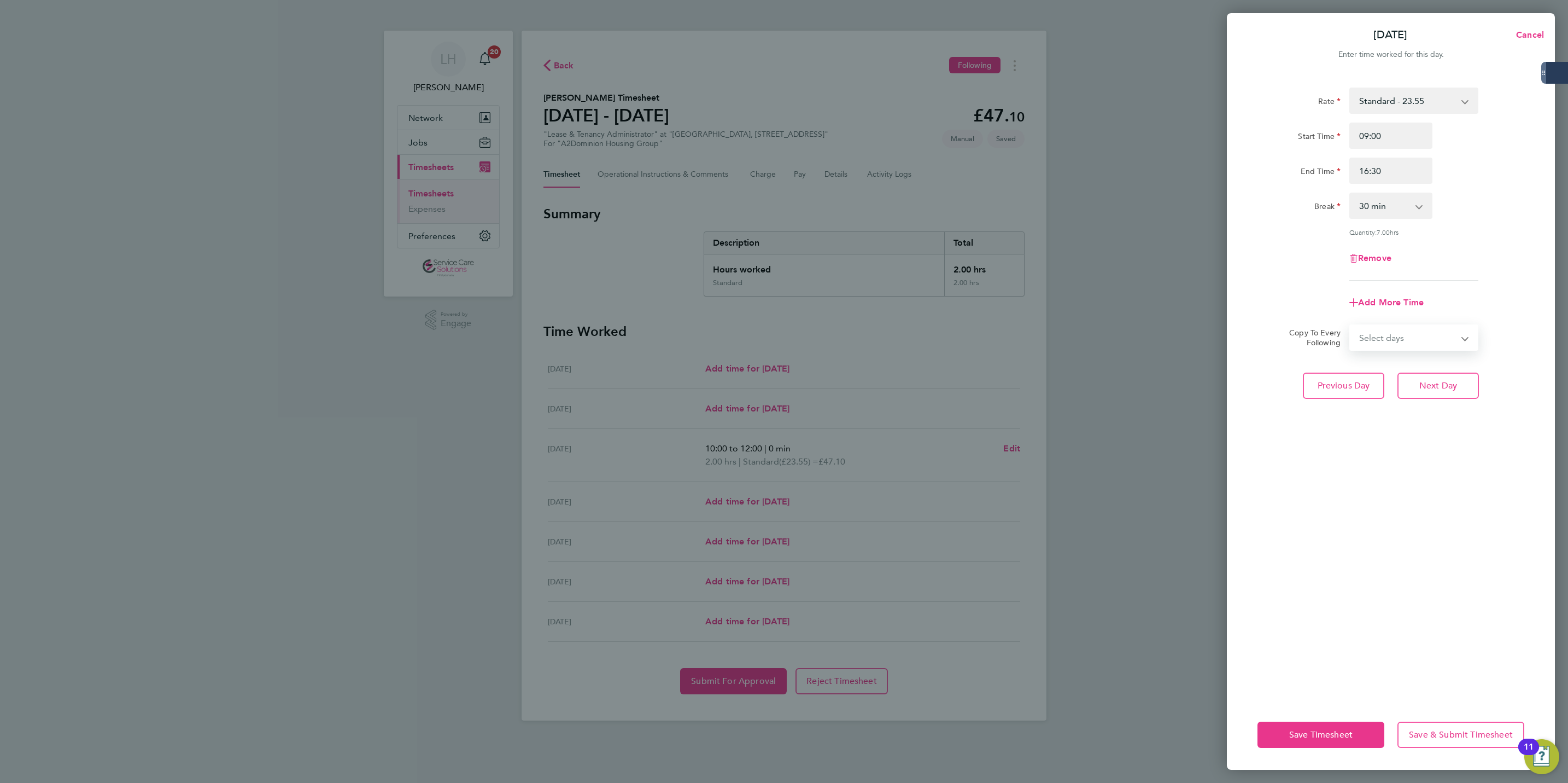
click at [1421, 342] on select "Select days Day Weekend (Sat-Sun) [DATE] [DATE] [DATE]" at bounding box center [1408, 338] width 114 height 24
select select "FRI"
click at [1351, 326] on select "Select days Day Weekend (Sat-Sun) [DATE] [DATE] [DATE]" at bounding box center [1408, 338] width 114 height 24
select select "[DATE]"
click at [1428, 428] on span "Next Day" at bounding box center [1438, 434] width 38 height 11
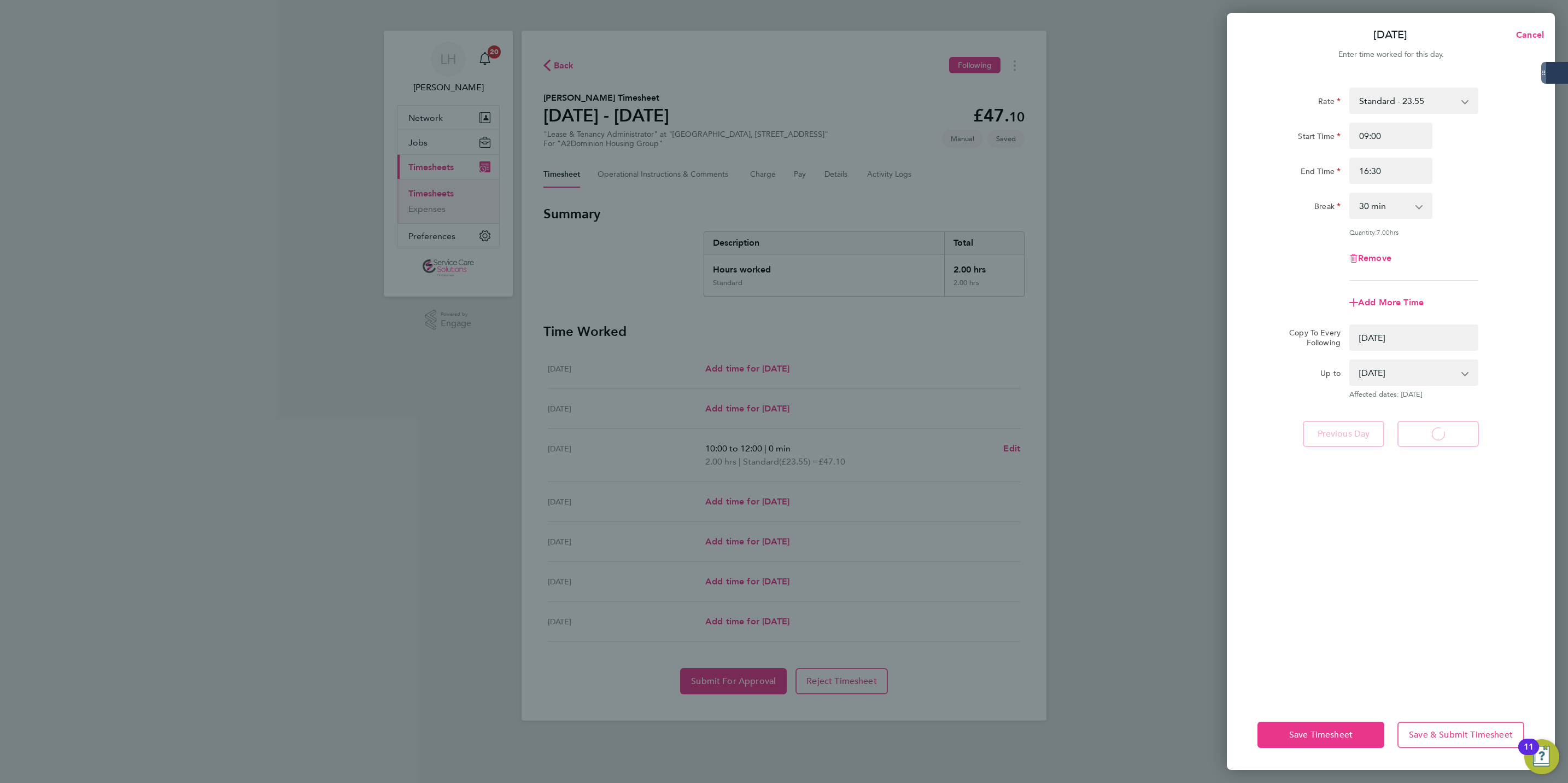
select select "0: null"
select select "30"
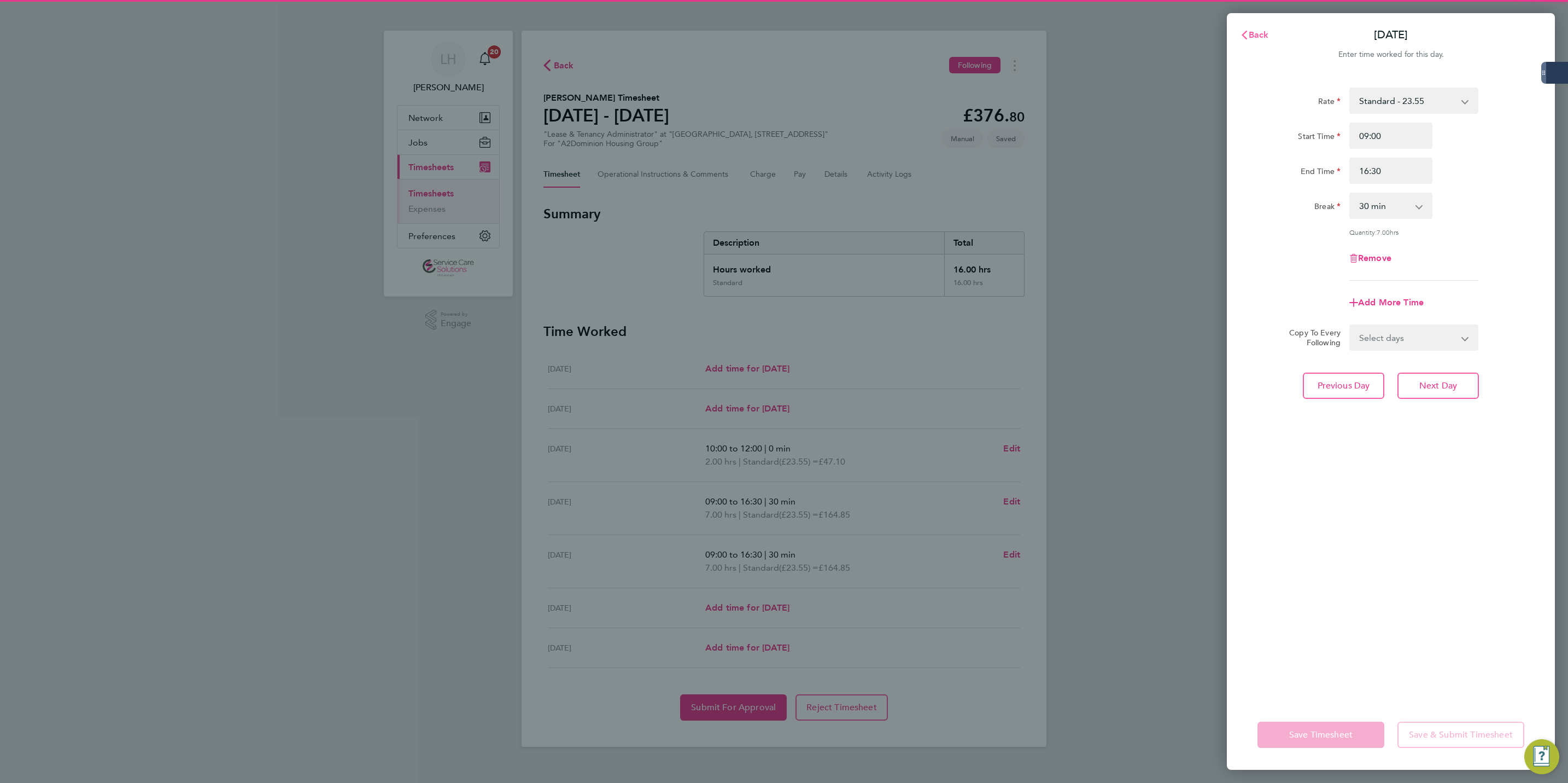
click at [1254, 33] on span "Back" at bounding box center [1259, 34] width 20 height 10
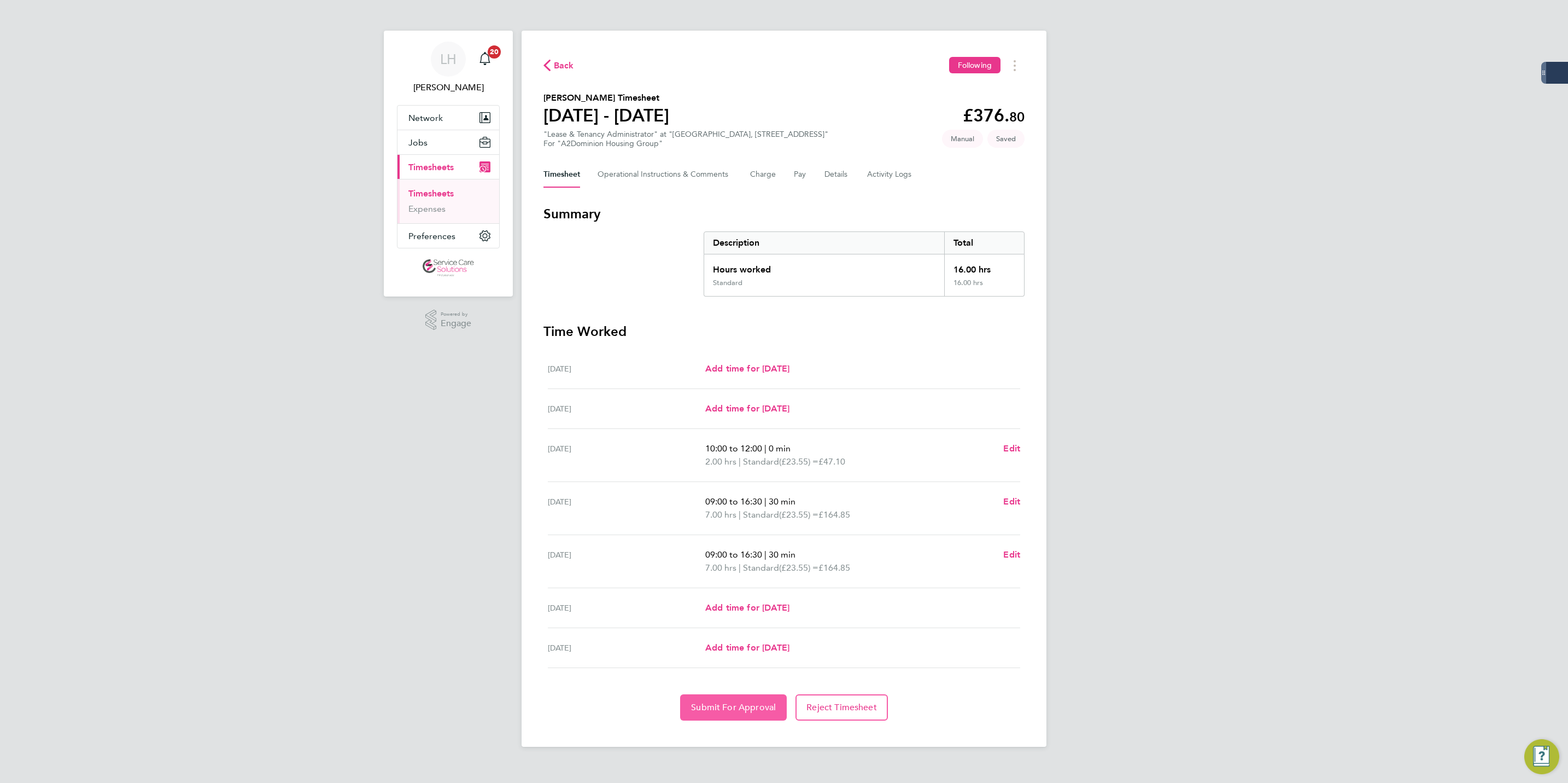
click at [727, 717] on button "Submit For Approval" at bounding box center [734, 707] width 107 height 26
click at [451, 194] on link "Timesheets" at bounding box center [431, 193] width 45 height 10
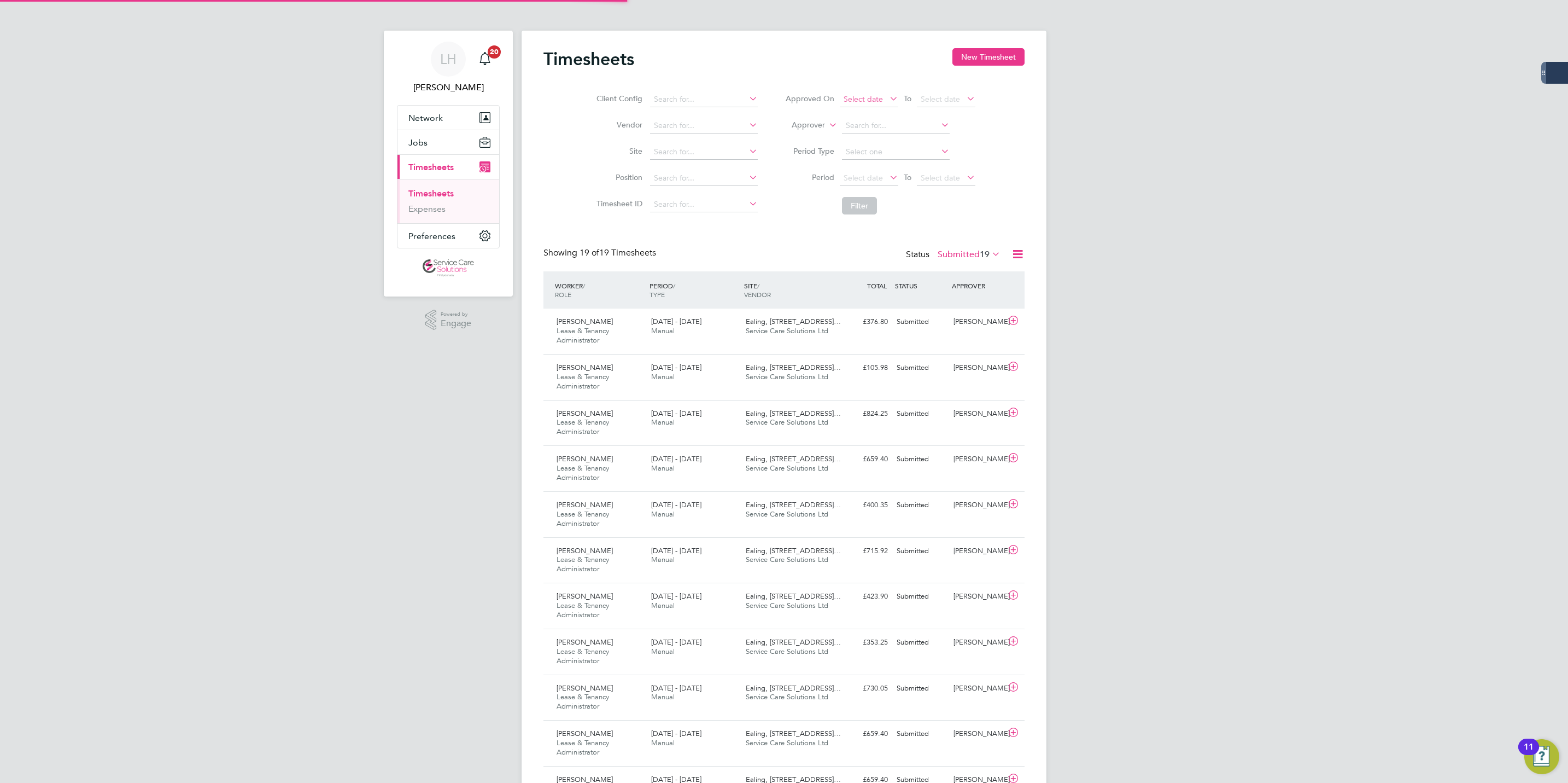
scroll to position [37, 95]
click at [1004, 61] on button "New Timesheet" at bounding box center [988, 56] width 72 height 18
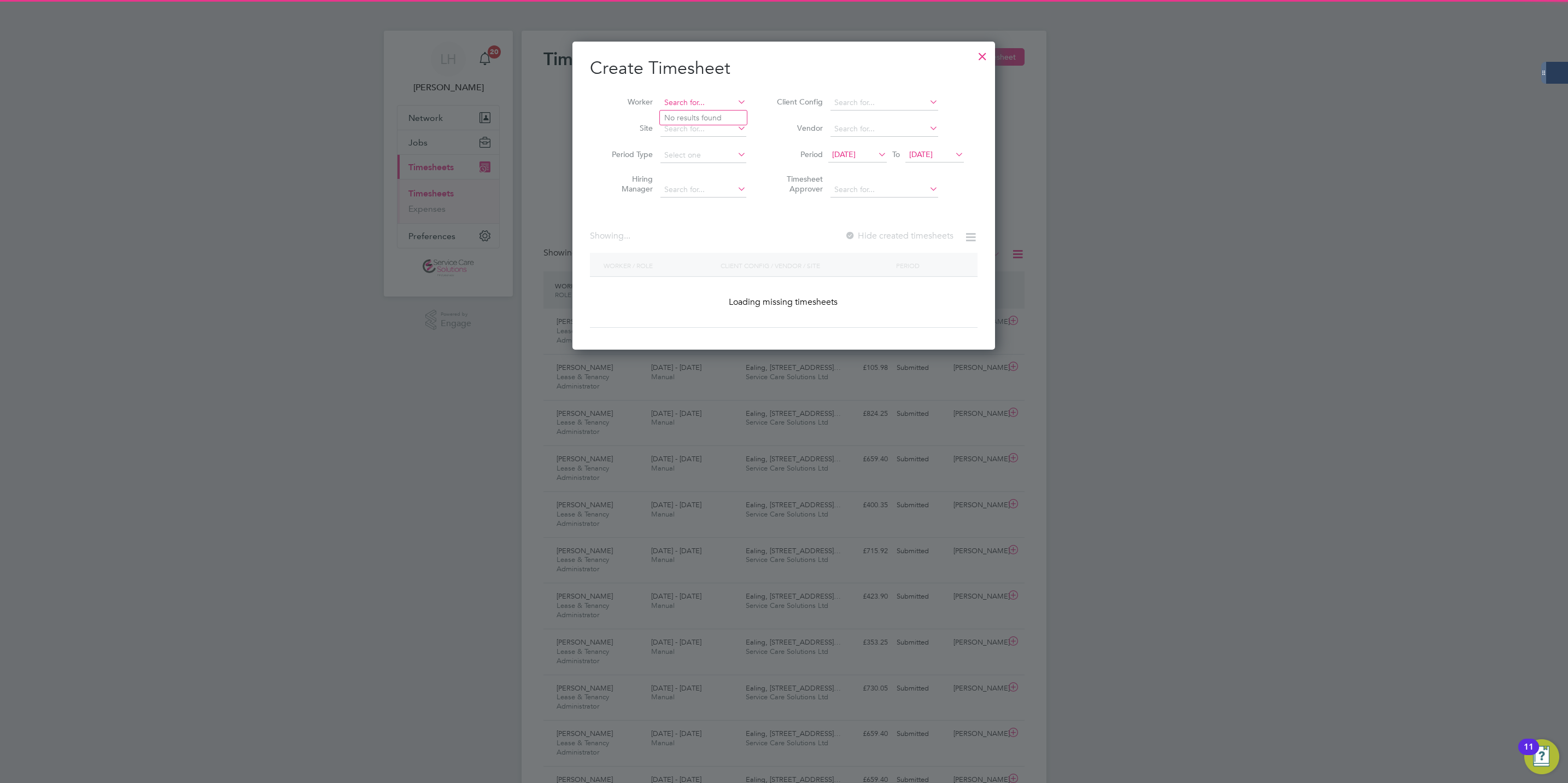
click at [701, 109] on input at bounding box center [703, 102] width 86 height 16
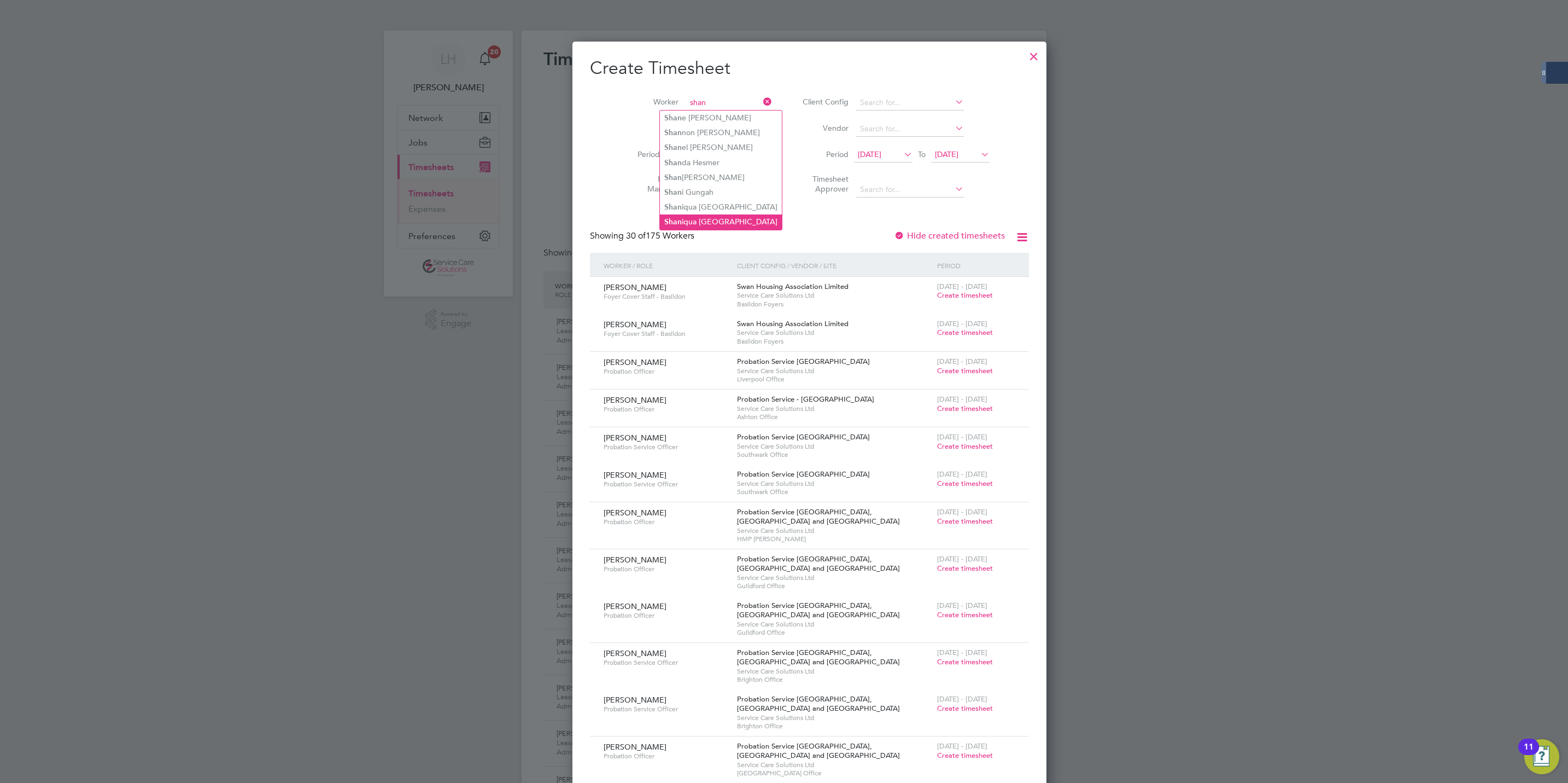
click at [734, 214] on li "Shan iqua [GEOGRAPHIC_DATA]" at bounding box center [721, 222] width 122 height 15
type input "[PERSON_NAME] Rochester"
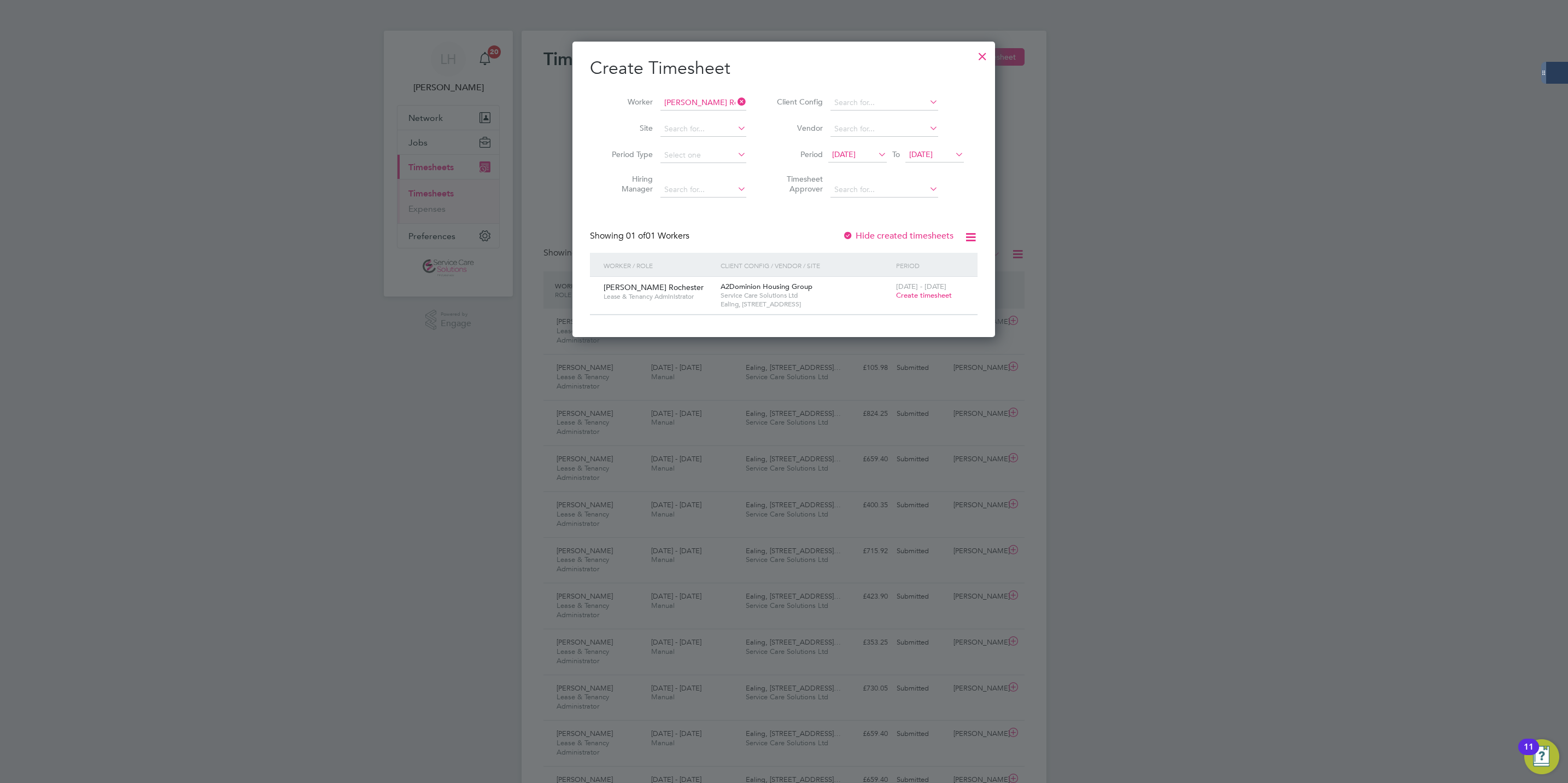
click at [917, 297] on span "Create timesheet" at bounding box center [924, 295] width 55 height 9
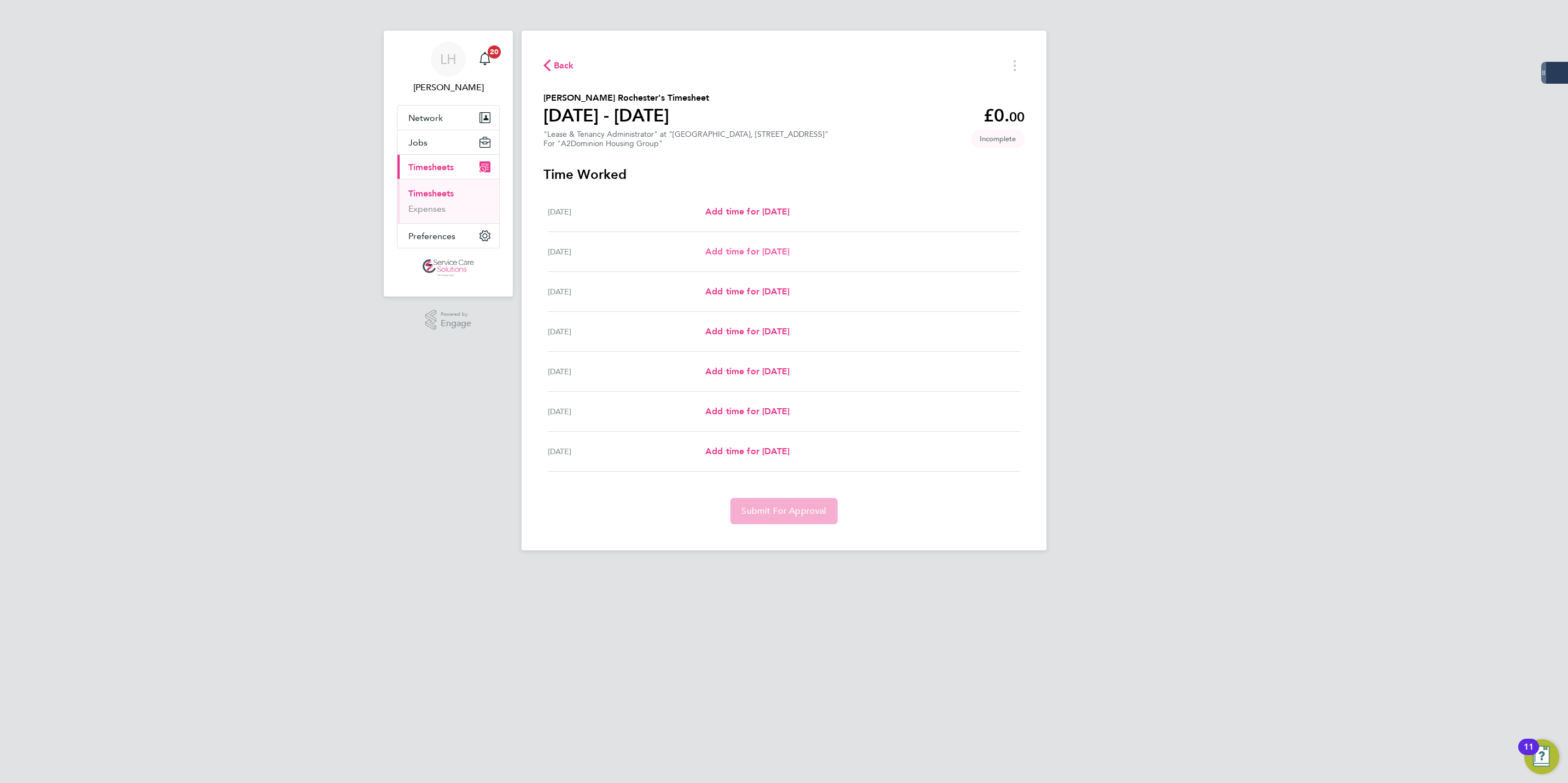
click at [757, 252] on span "Add time for [DATE]" at bounding box center [747, 251] width 84 height 10
select select "30"
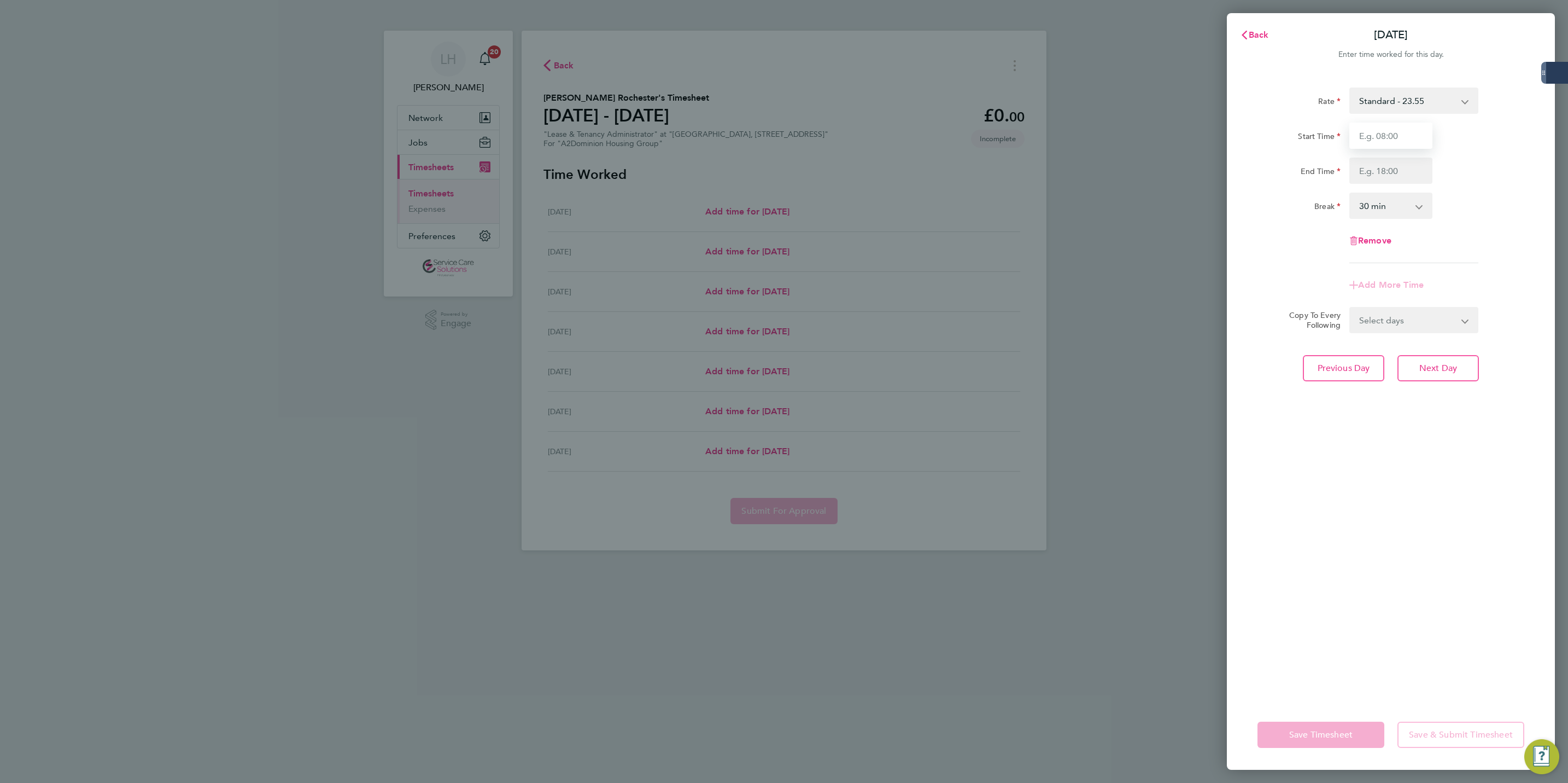
click at [1386, 143] on input "Start Time" at bounding box center [1391, 136] width 83 height 26
type input "09:00"
type input "17:00"
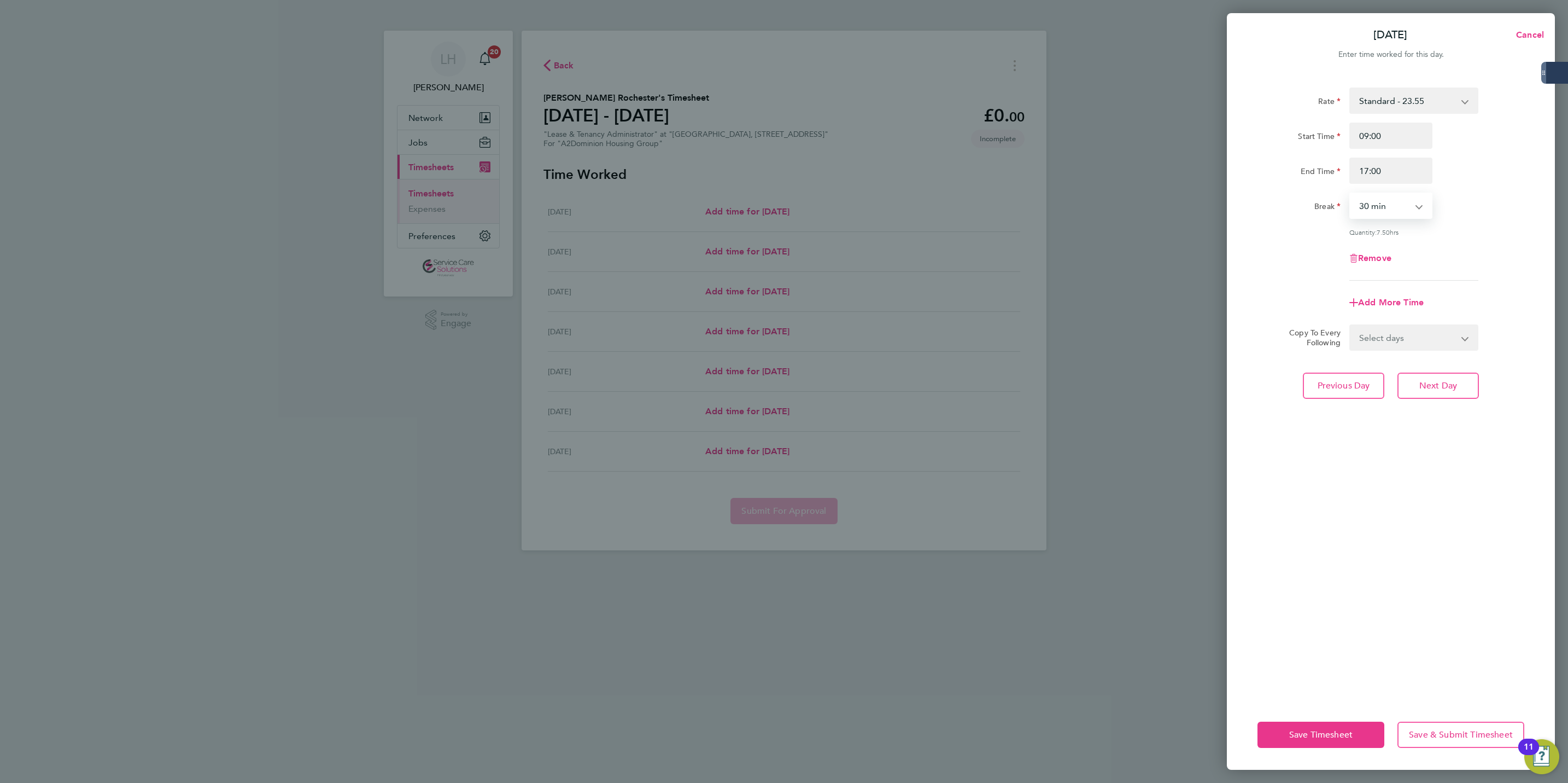
select select "60"
click at [1382, 326] on select "Select days Day Weekday (Mon-Fri) Weekend (Sat-Sun) [DATE] [DATE] [DATE] [DATE]…" at bounding box center [1408, 338] width 114 height 24
select select "THU"
click at [1351, 326] on select "Select days Day Weekday (Mon-Fri) Weekend (Sat-Sun) [DATE] [DATE] [DATE] [DATE]…" at bounding box center [1408, 338] width 114 height 24
select select "[DATE]"
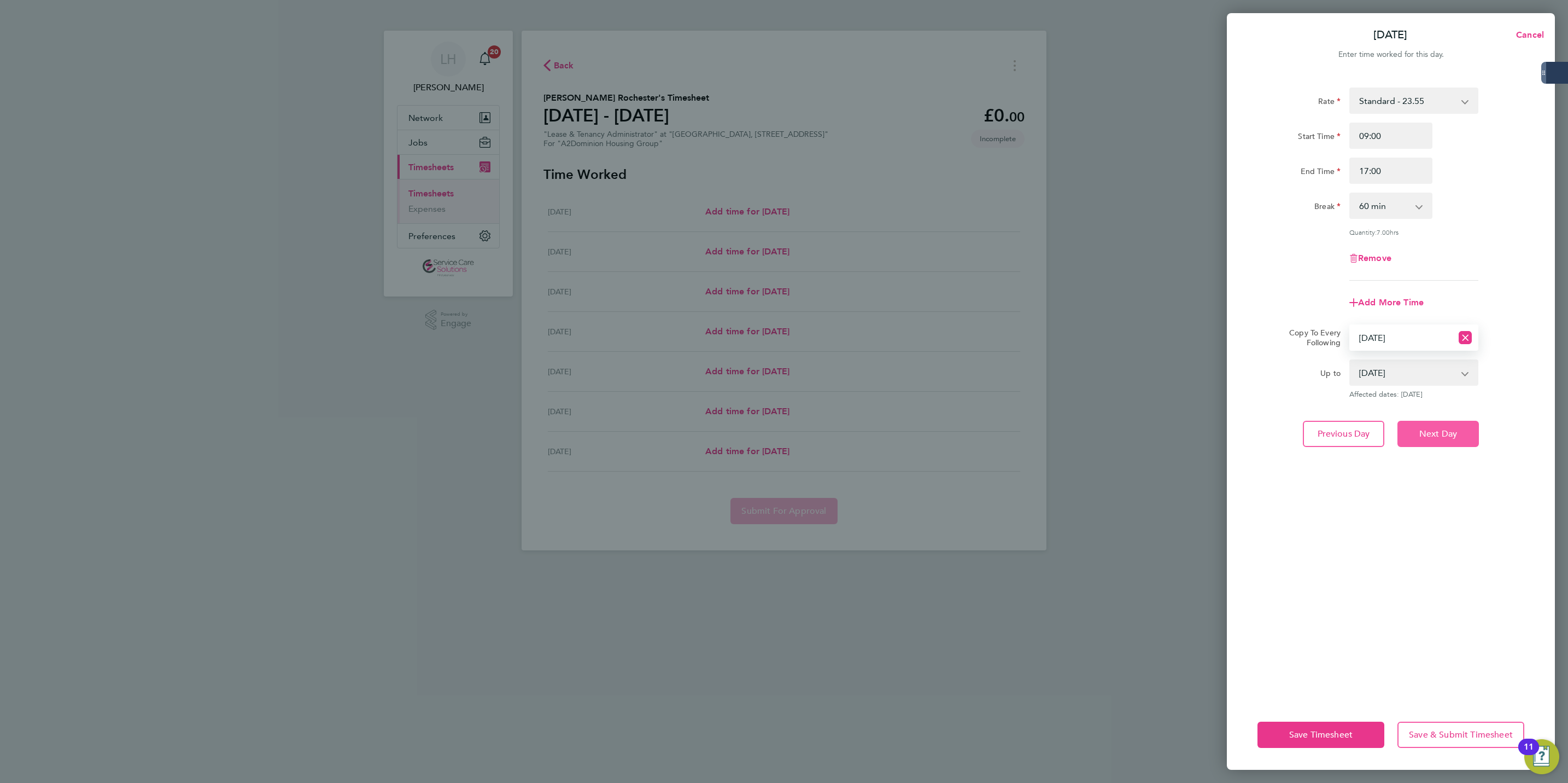
click at [1433, 434] on span "Next Day" at bounding box center [1438, 434] width 38 height 11
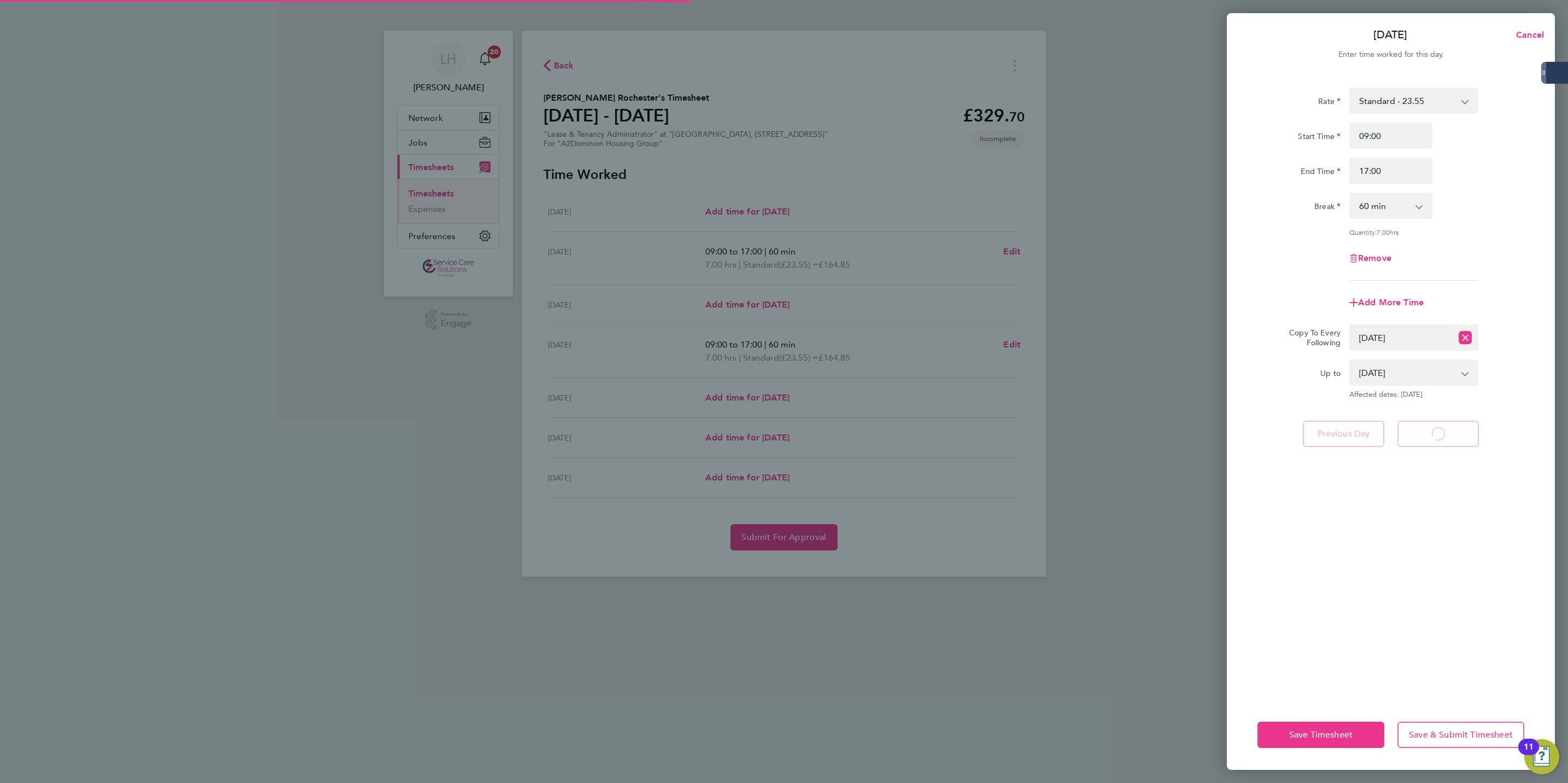
select select "30"
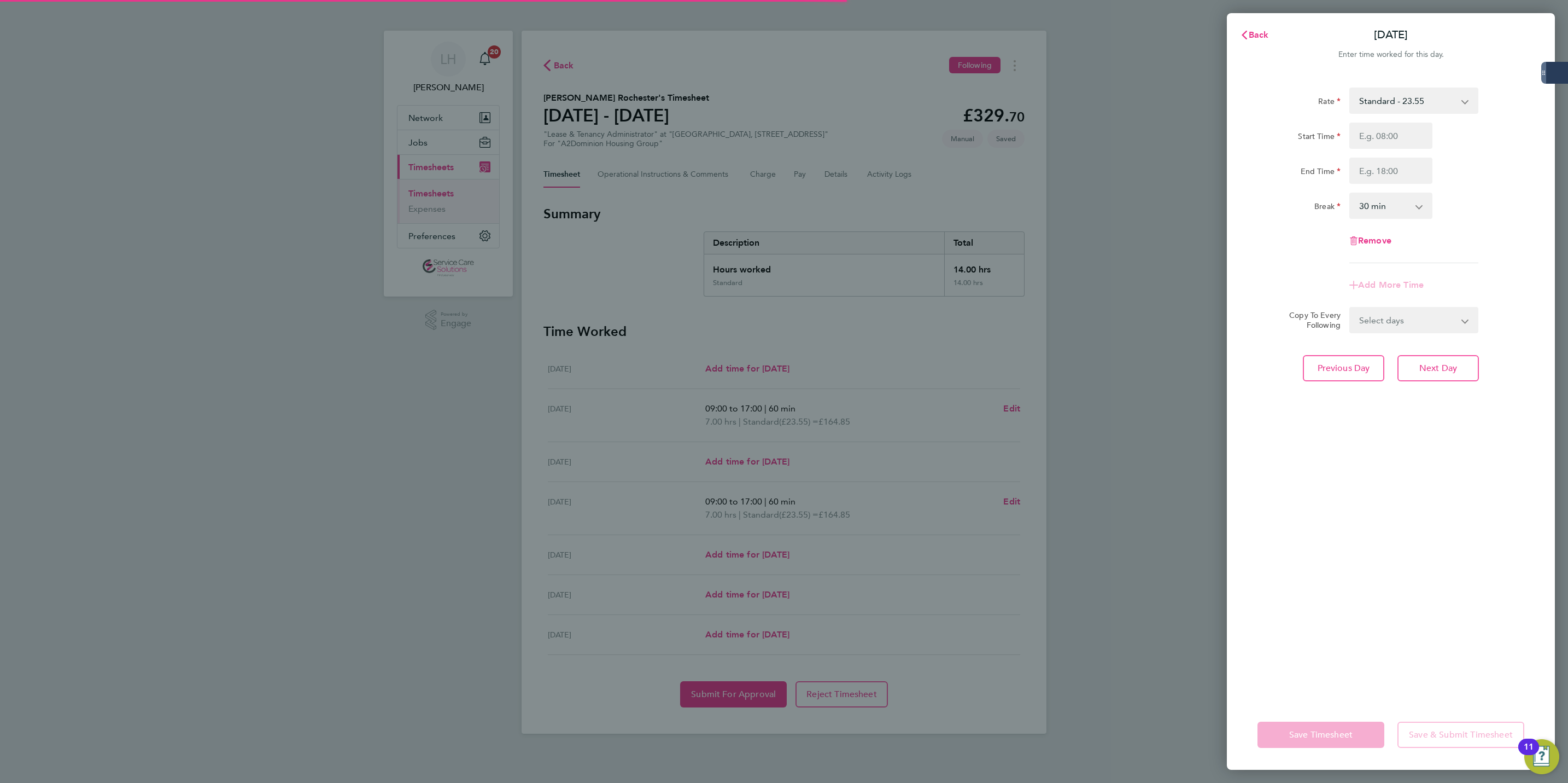
click at [1413, 320] on select "Select days Day Weekday (Mon-Fri) Weekend (Sat-Sun) [DATE] [DATE] [DATE] [DATE]" at bounding box center [1408, 320] width 114 height 24
select select "FRI"
click at [1351, 308] on select "Select days Day Weekday (Mon-Fri) Weekend (Sat-Sun) [DATE] [DATE] [DATE] [DATE]" at bounding box center [1408, 320] width 114 height 24
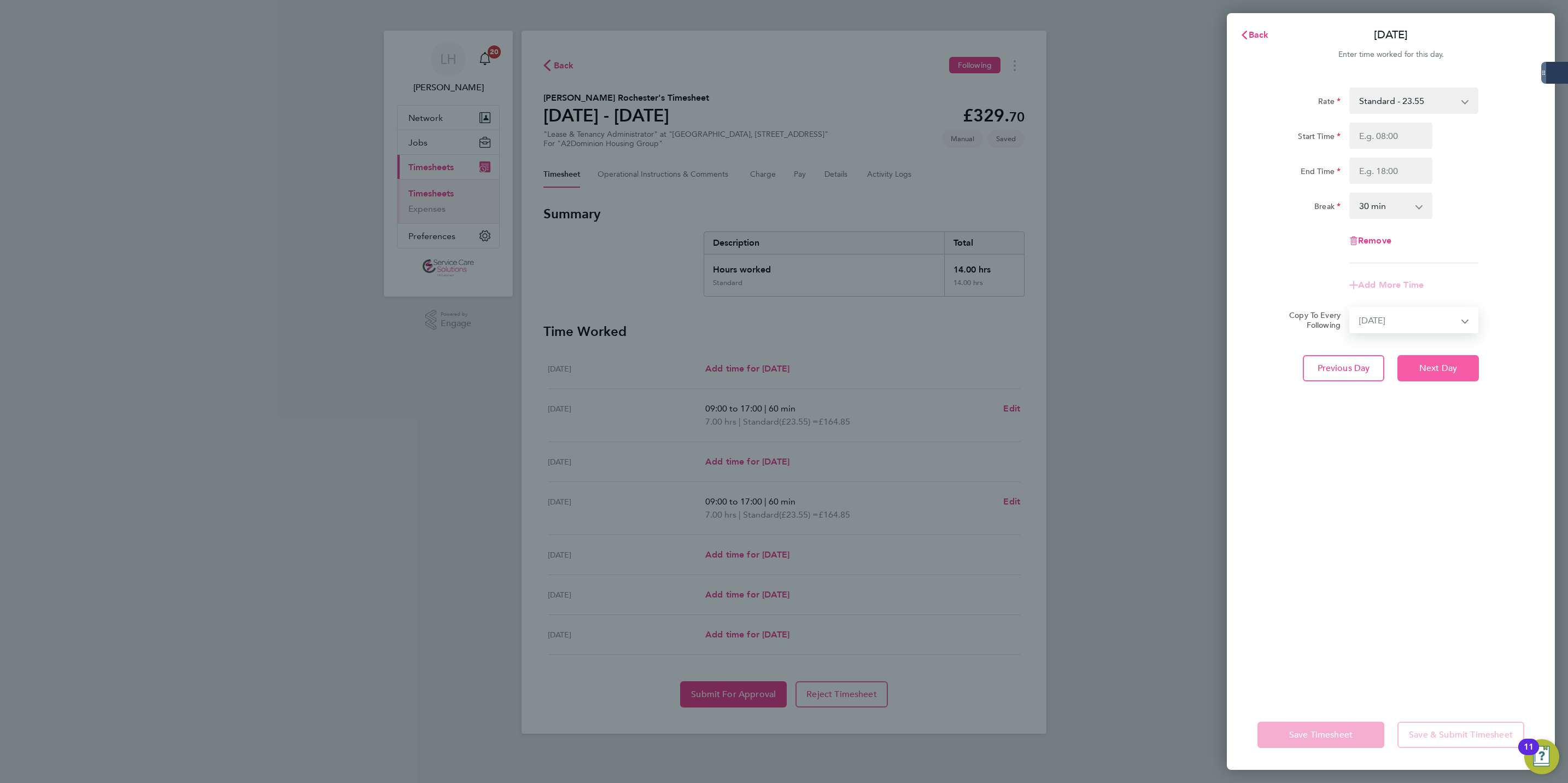
select select "[DATE]"
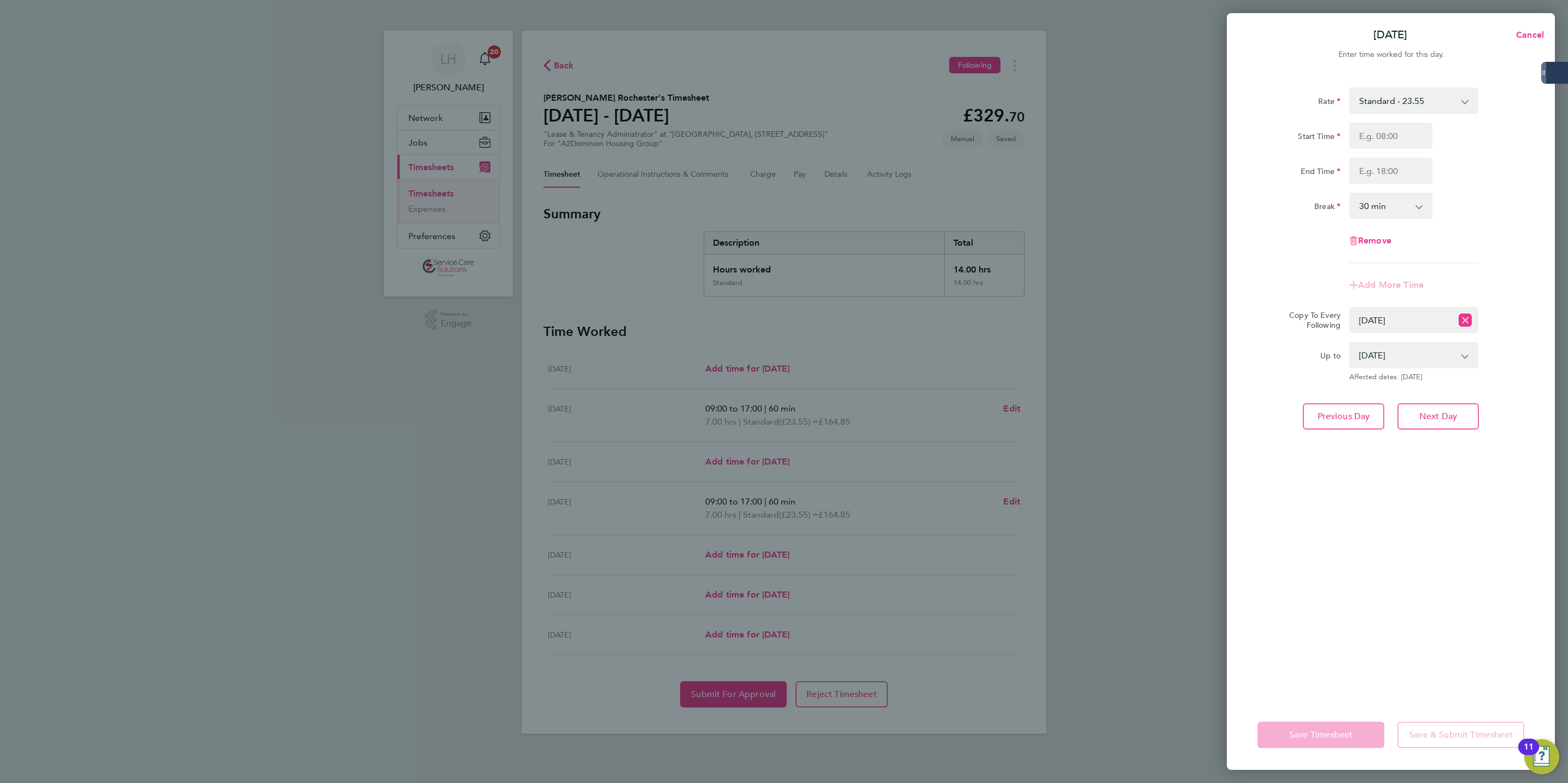
click at [1468, 440] on div "Rate Standard - 23.55 Start Time End Time Break 0 min 15 min 30 min 45 min 60 m…" at bounding box center [1392, 387] width 329 height 625
click at [1455, 412] on span "Next Day" at bounding box center [1438, 416] width 38 height 11
select select "0: null"
select select "60"
click at [1410, 326] on select "Select days Day Weekend (Sat-Sun) [DATE] [DATE] [DATE]" at bounding box center [1408, 338] width 114 height 24
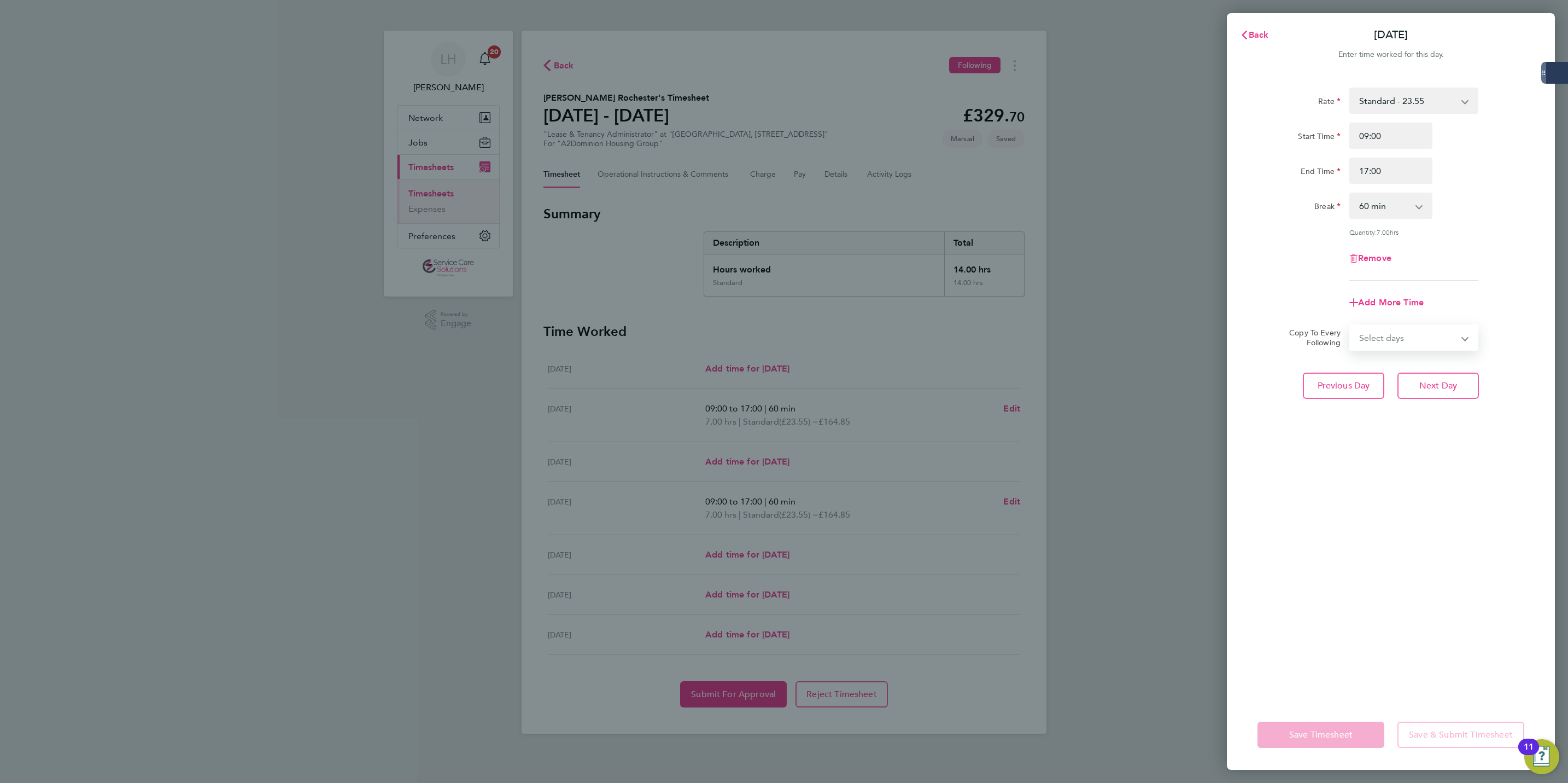
select select "FRI"
click at [1351, 326] on select "Select days Day Weekend (Sat-Sun) [DATE] [DATE] [DATE]" at bounding box center [1408, 338] width 114 height 24
select select "[DATE]"
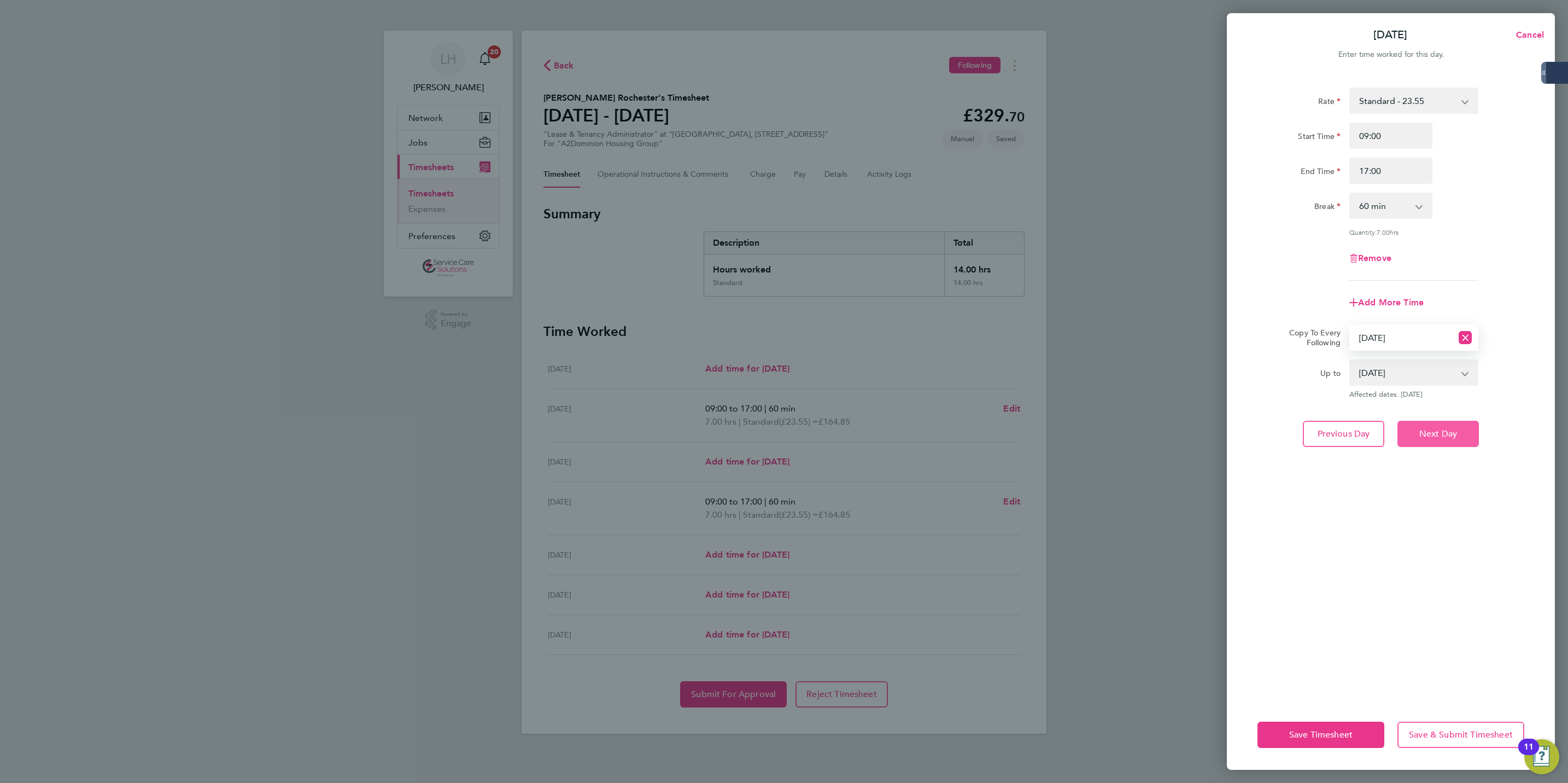
click at [1436, 428] on span "Next Day" at bounding box center [1438, 434] width 38 height 11
select select "0: null"
select select "60"
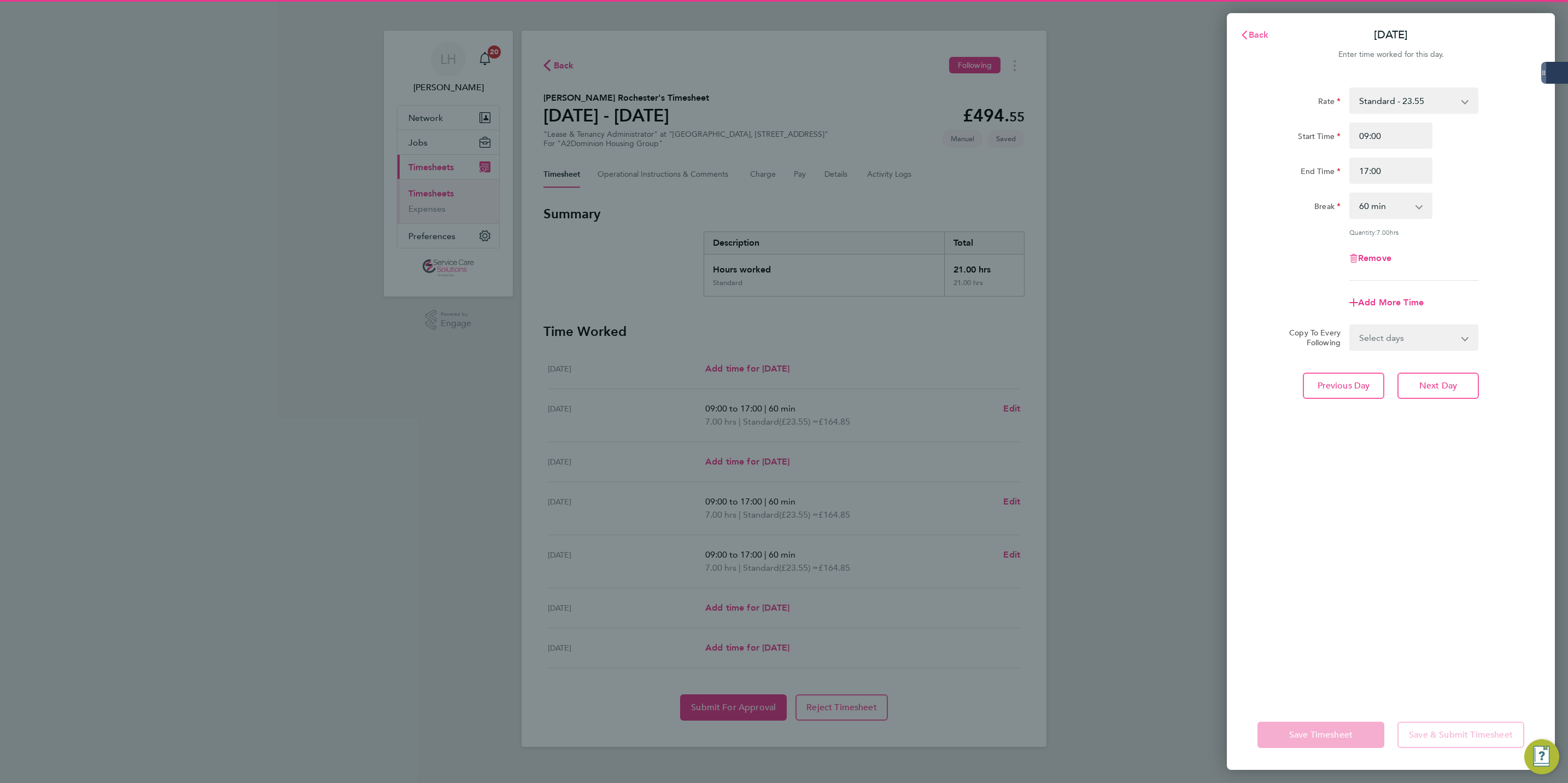
click at [1259, 36] on span "Back" at bounding box center [1259, 34] width 20 height 10
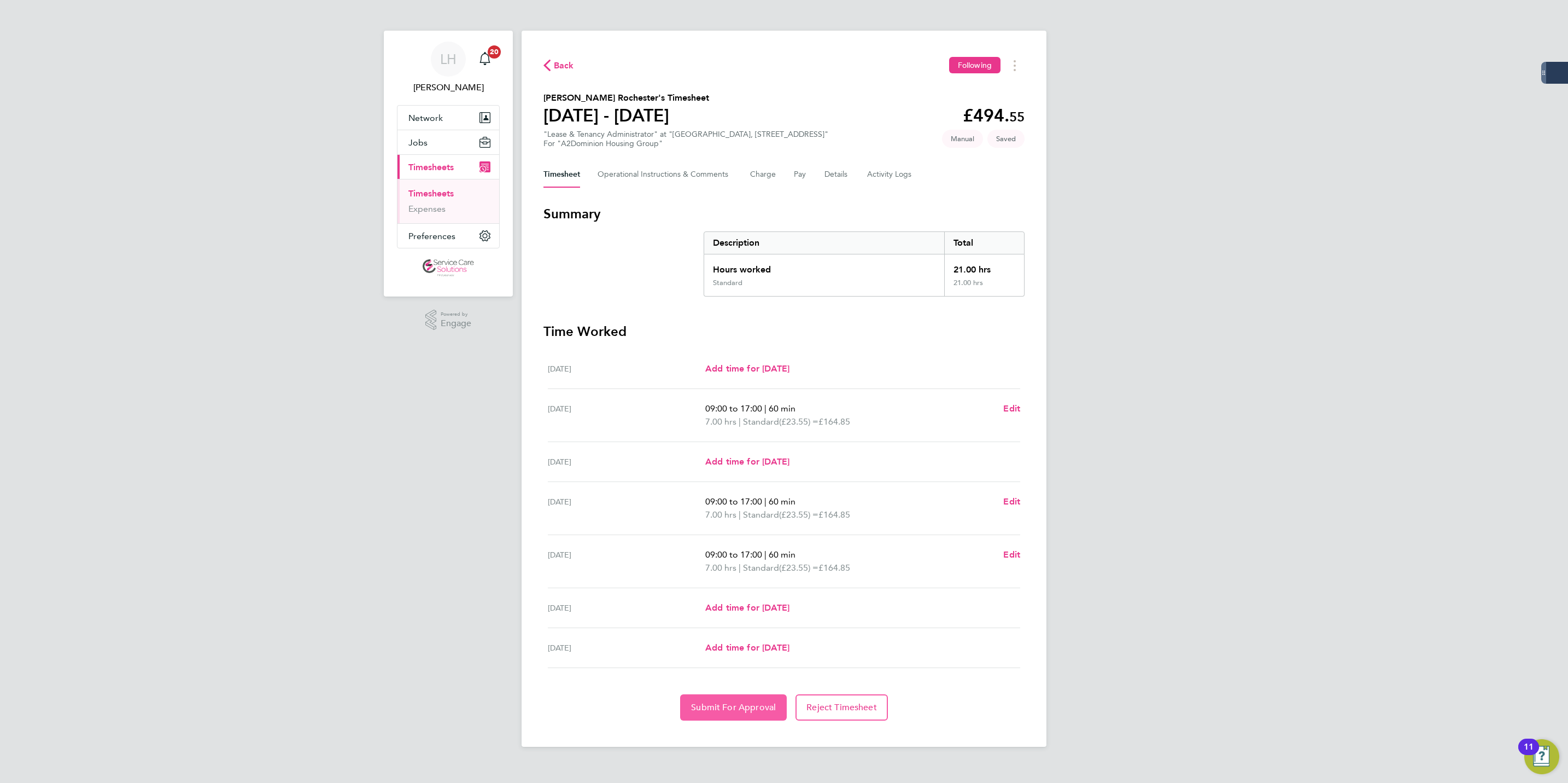
click at [727, 717] on button "Submit For Approval" at bounding box center [734, 707] width 107 height 26
click at [436, 197] on link "Timesheets" at bounding box center [431, 193] width 45 height 10
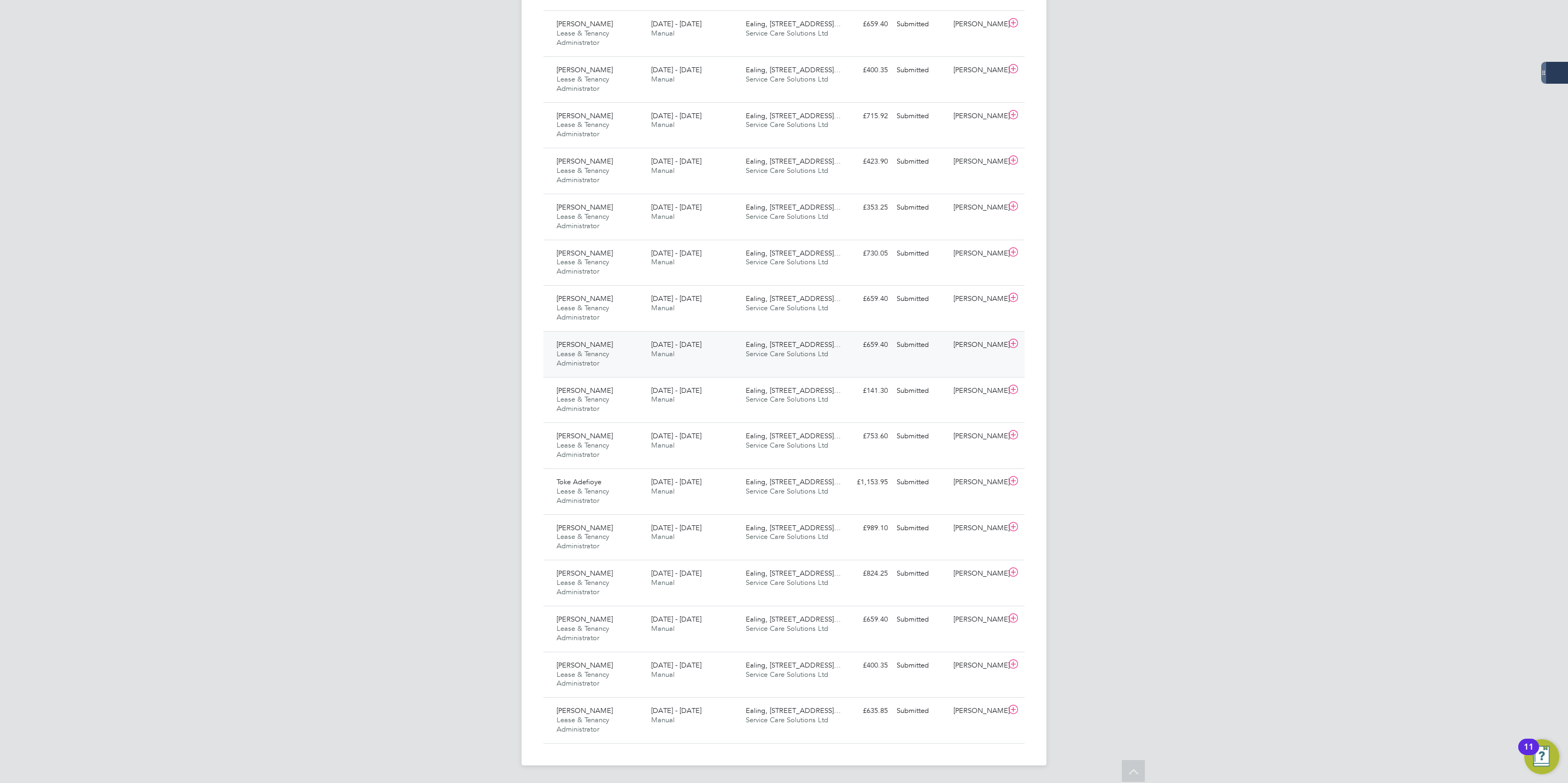
scroll to position [194, 0]
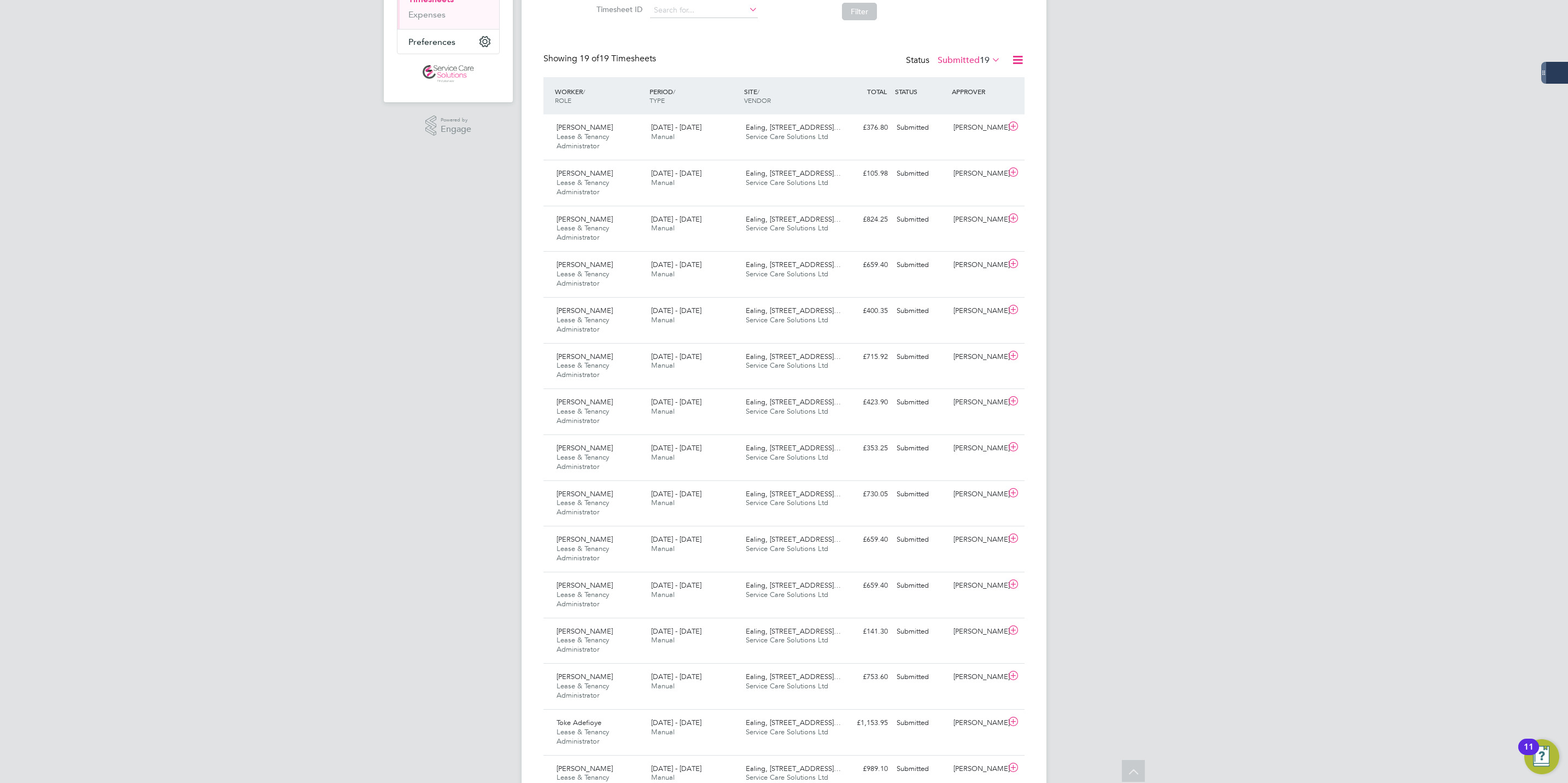
click at [949, 56] on label "Submitted 19" at bounding box center [969, 60] width 63 height 11
click at [956, 105] on li "Submitted" at bounding box center [954, 111] width 51 height 16
click at [956, 56] on label "Submitted 19" at bounding box center [969, 60] width 63 height 11
click at [951, 97] on li "Saved" at bounding box center [954, 95] width 51 height 16
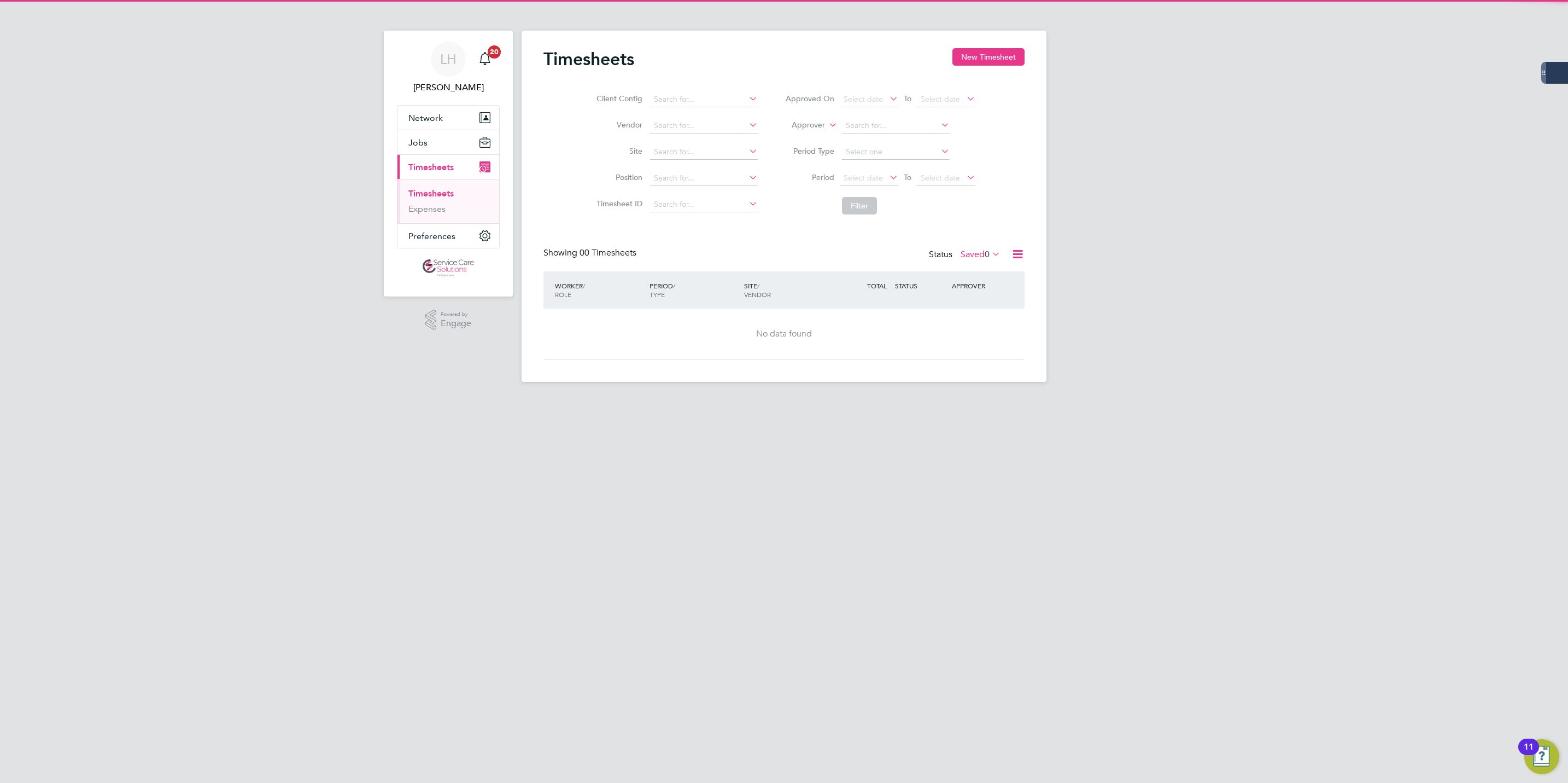
drag, startPoint x: 970, startPoint y: 252, endPoint x: 991, endPoint y: 280, distance: 35.0
click at [968, 252] on label "Saved 0" at bounding box center [980, 255] width 40 height 11
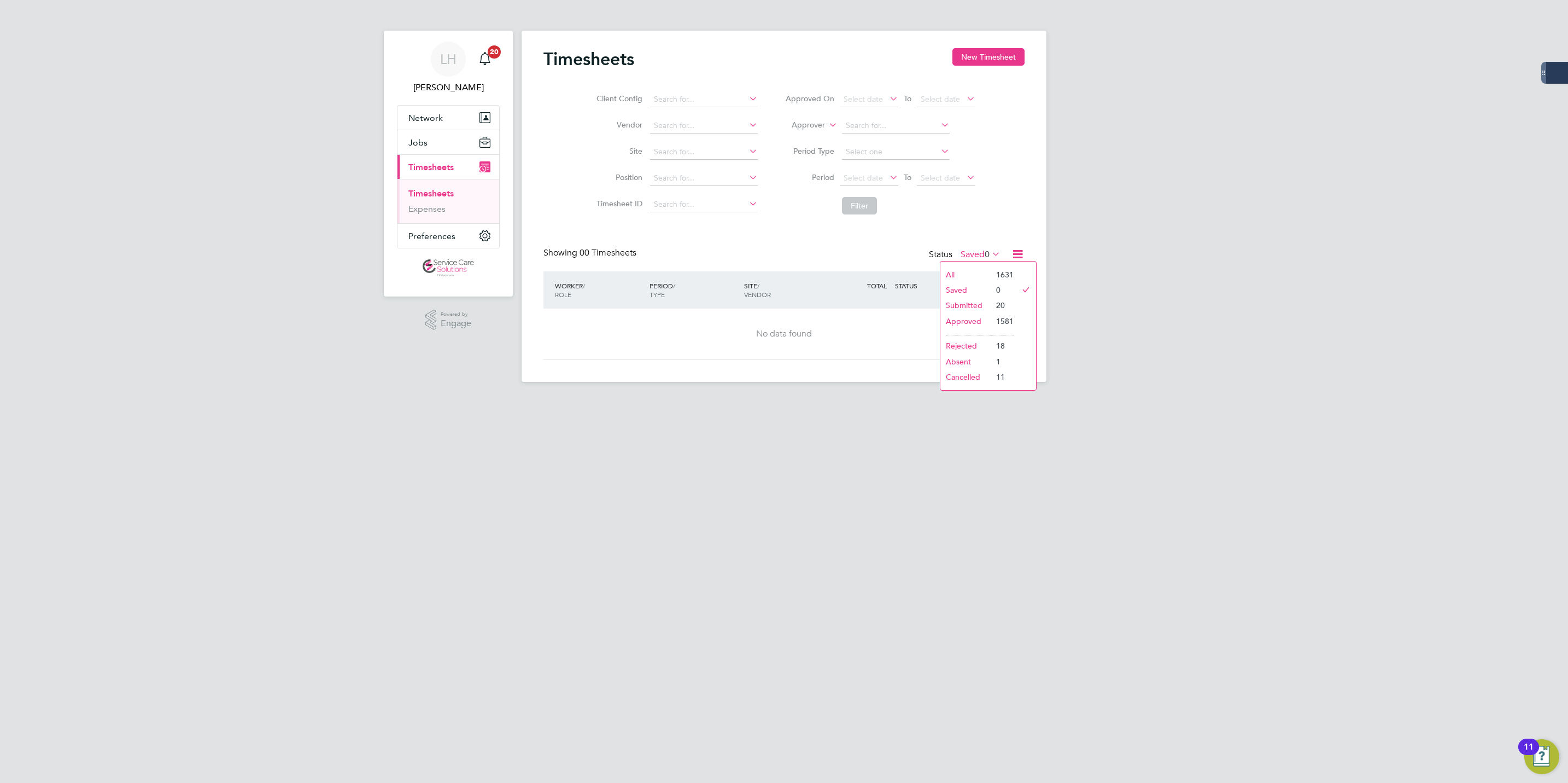
click at [978, 304] on li "Submitted" at bounding box center [965, 305] width 51 height 16
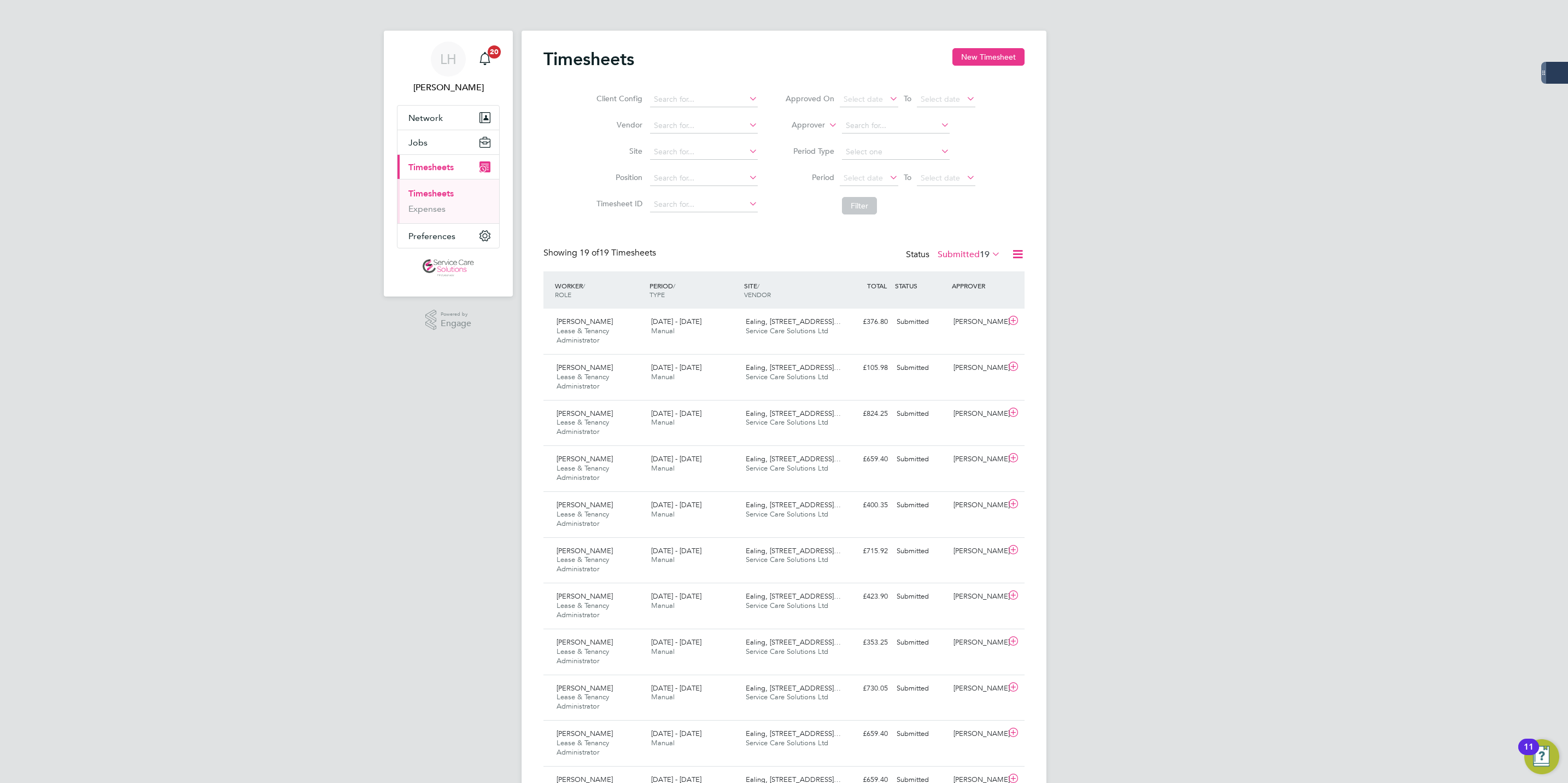
click at [430, 193] on link "Timesheets" at bounding box center [431, 193] width 45 height 10
click at [999, 50] on button "New Timesheet" at bounding box center [988, 56] width 72 height 18
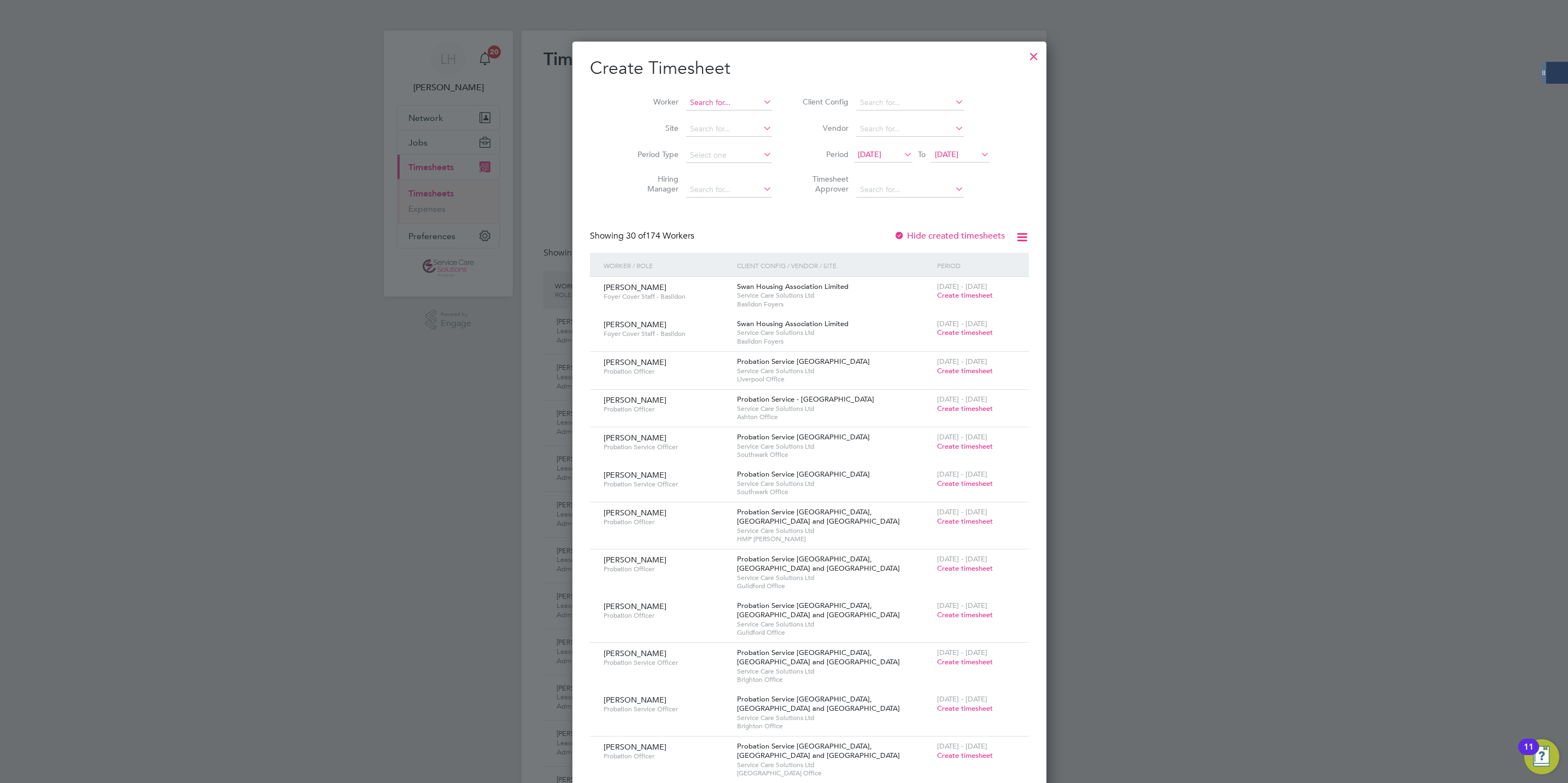
click at [706, 107] on input at bounding box center [729, 102] width 86 height 16
click at [716, 218] on li "Ang [PERSON_NAME]" at bounding box center [707, 222] width 94 height 15
type input "[PERSON_NAME]"
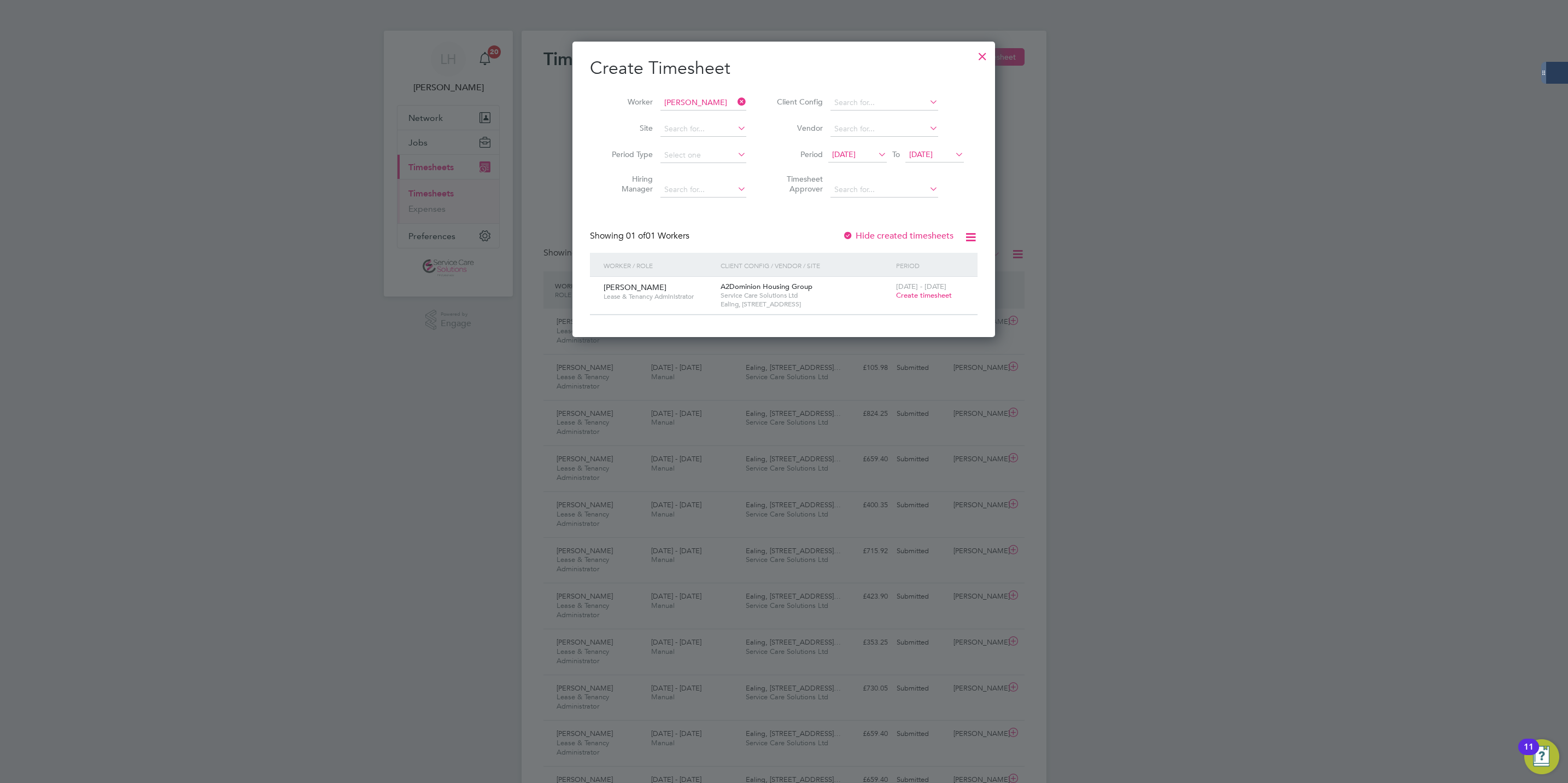
click at [939, 299] on span "Create timesheet" at bounding box center [924, 295] width 55 height 9
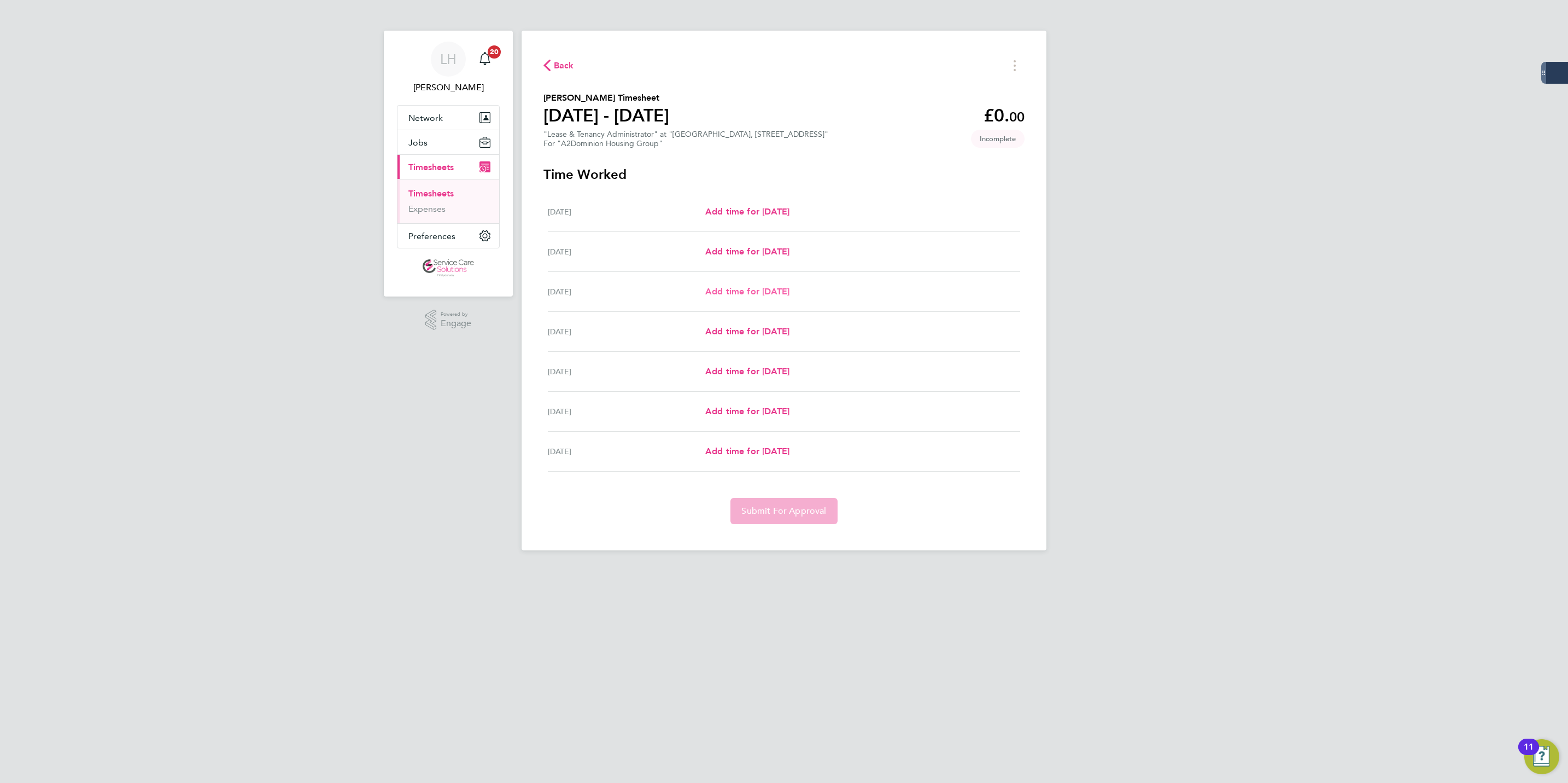
click at [768, 294] on span "Add time for [DATE]" at bounding box center [747, 291] width 84 height 10
select select "30"
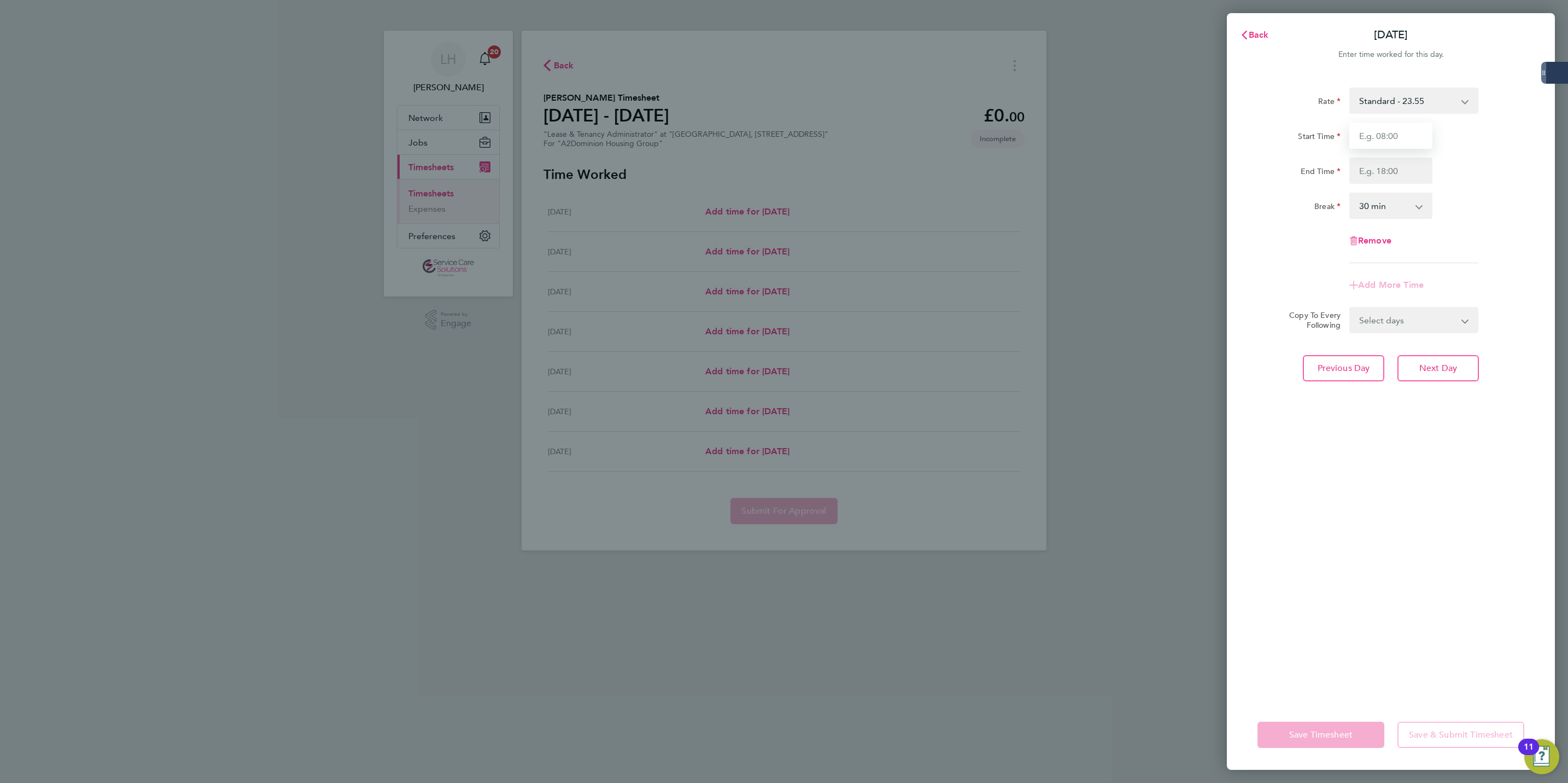
click at [1399, 143] on input "Start Time" at bounding box center [1391, 136] width 83 height 26
type input "14:00"
type input "16:00"
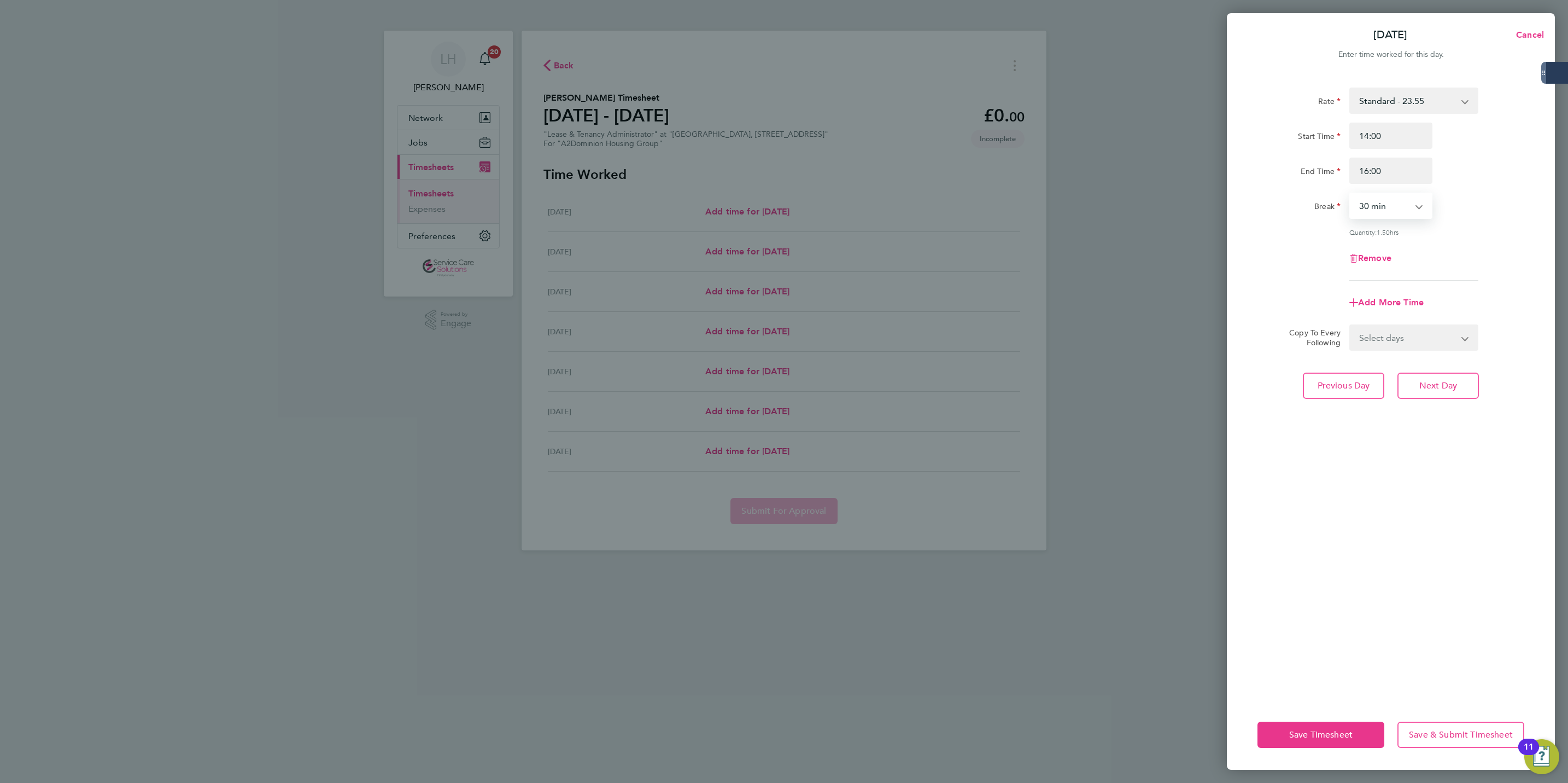
select select "0"
click at [1436, 398] on div "Rate Standard - 23.55 Start Time 14:00 End Time 16:00 Break 0 min 15 min 30 min…" at bounding box center [1392, 387] width 329 height 625
click at [1433, 382] on span "Next Day" at bounding box center [1438, 386] width 38 height 11
select select "30"
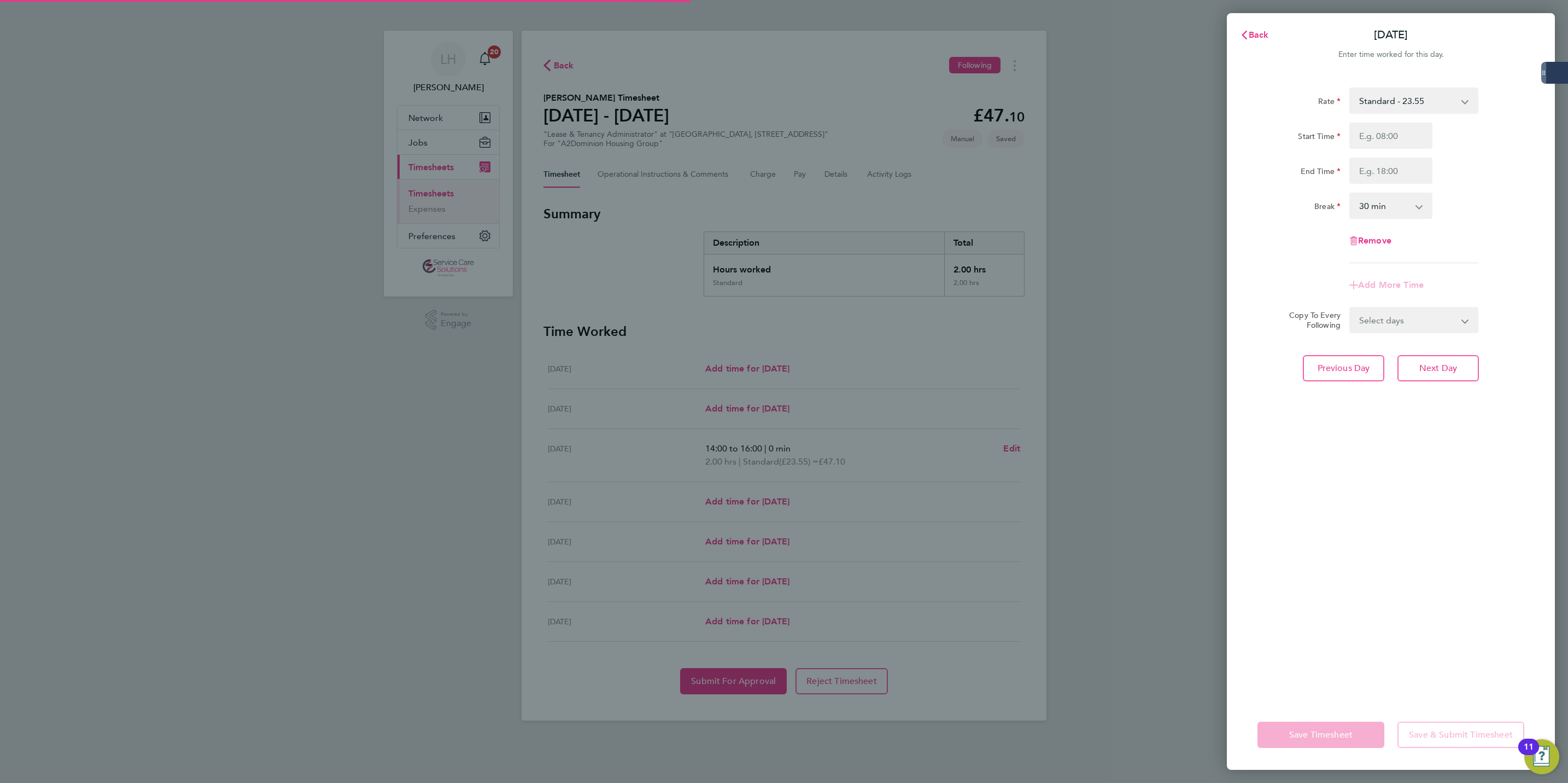
click at [1252, 19] on div "Back [DATE] Enter time worked for this day. Rate Standard - 23.55 Start Time En…" at bounding box center [1392, 392] width 329 height 757
click at [1256, 27] on button "Back" at bounding box center [1254, 35] width 51 height 22
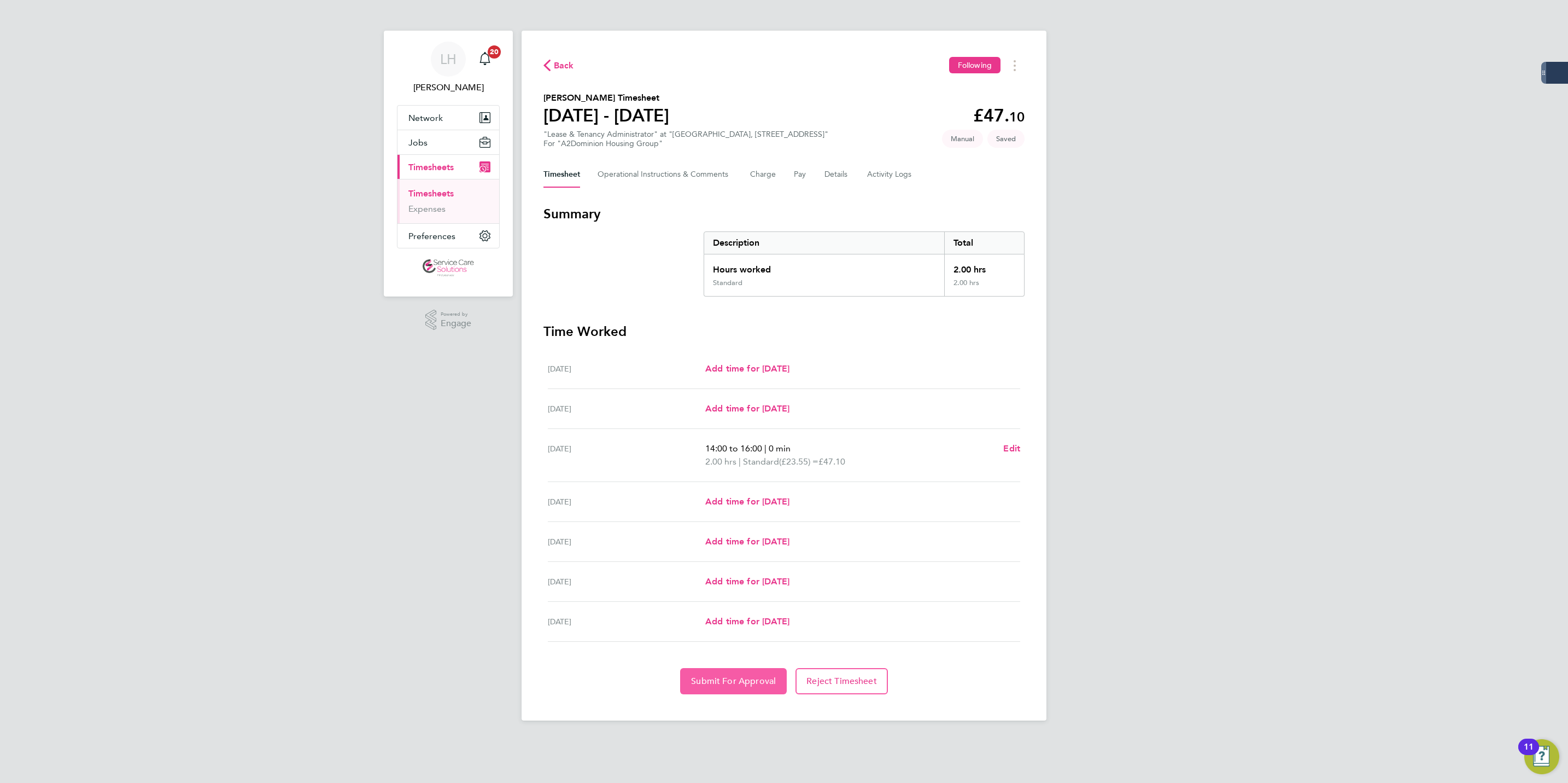
click at [761, 670] on button "Submit For Approval" at bounding box center [734, 681] width 107 height 26
drag, startPoint x: 430, startPoint y: 194, endPoint x: 435, endPoint y: 202, distance: 9.4
click at [430, 194] on link "Timesheets" at bounding box center [431, 193] width 45 height 10
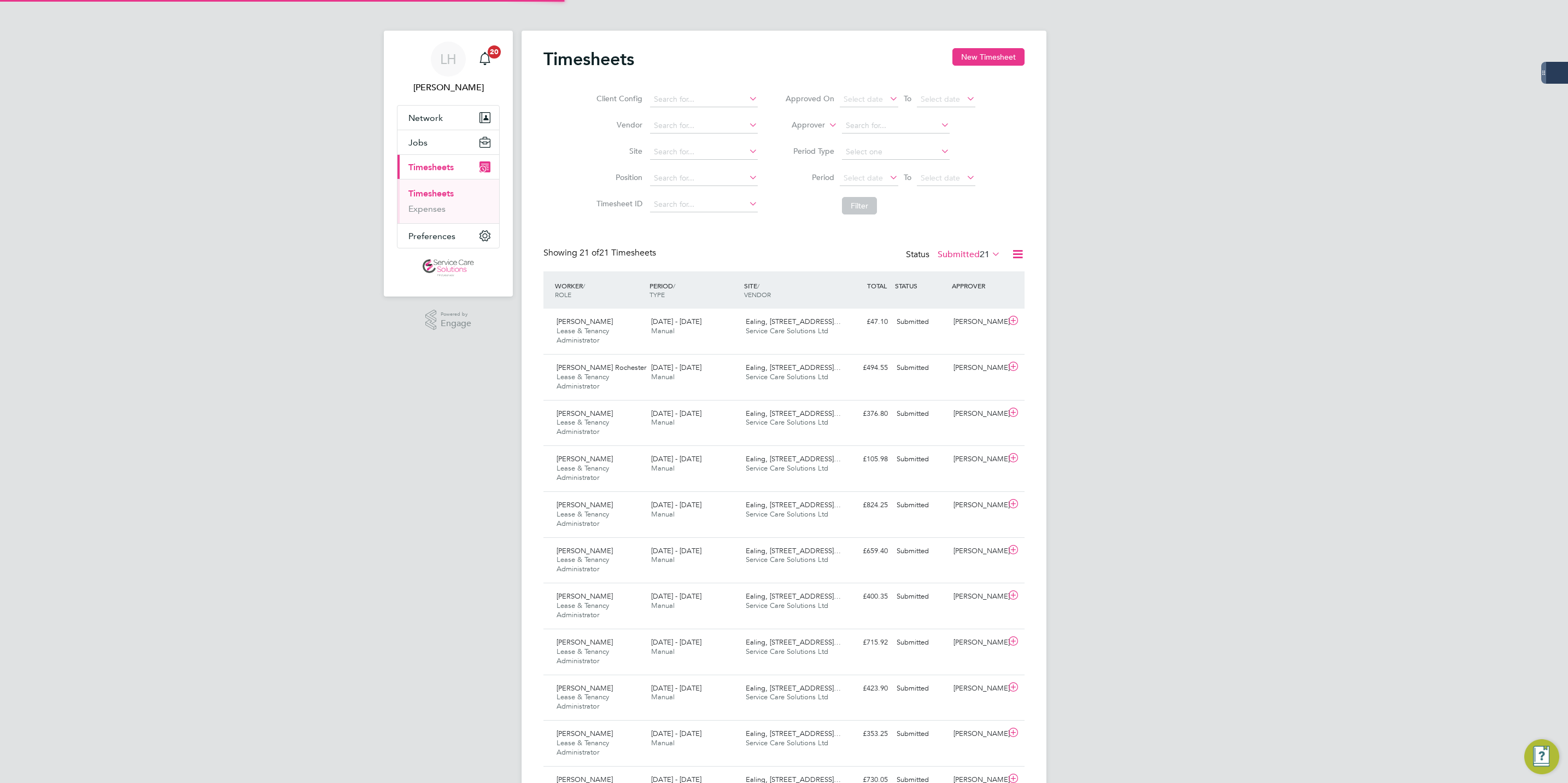
scroll to position [37, 95]
click at [395, 382] on div "[PERSON_NAME] Notifications 20 Applications: Network Businesses Sites Workers C…" at bounding box center [784, 655] width 1568 height 1309
